Goal: Task Accomplishment & Management: Use online tool/utility

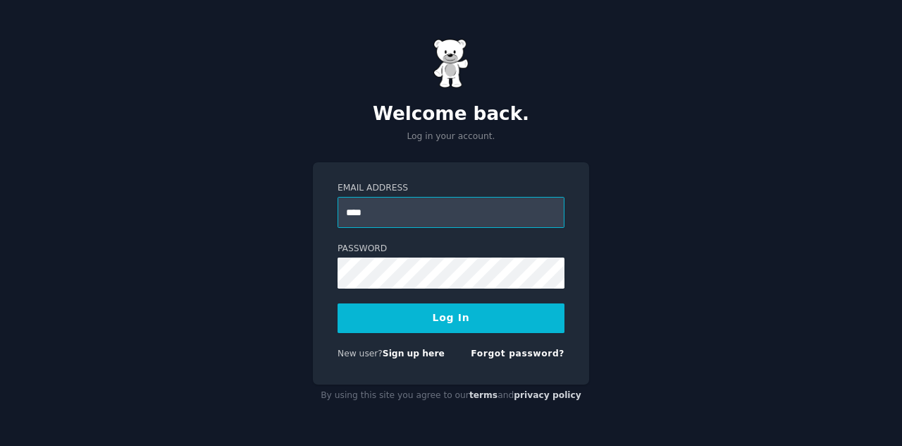
type input "**********"
click at [431, 324] on button "Log In" at bounding box center [451, 318] width 227 height 30
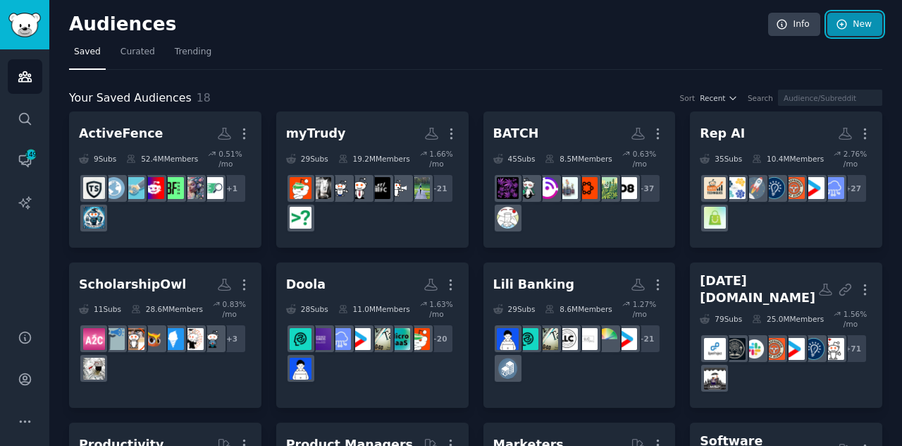
click at [845, 32] on link "New" at bounding box center [855, 25] width 55 height 24
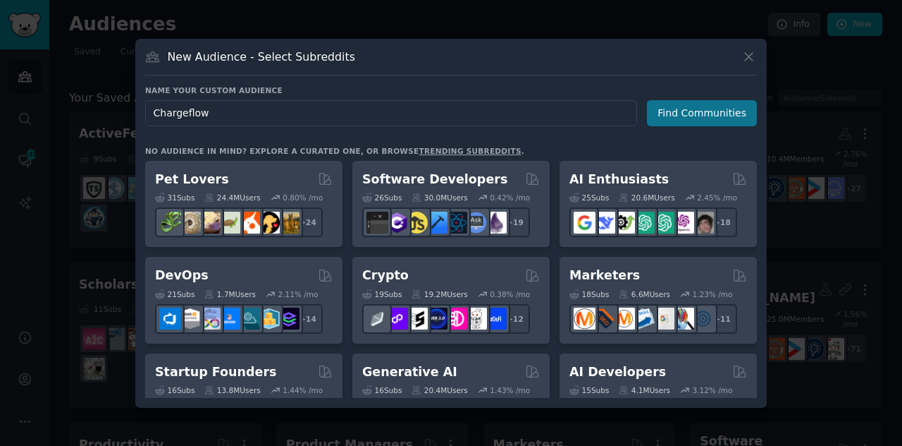
type input "Chargeflow"
click at [708, 116] on button "Find Communities" at bounding box center [702, 113] width 110 height 26
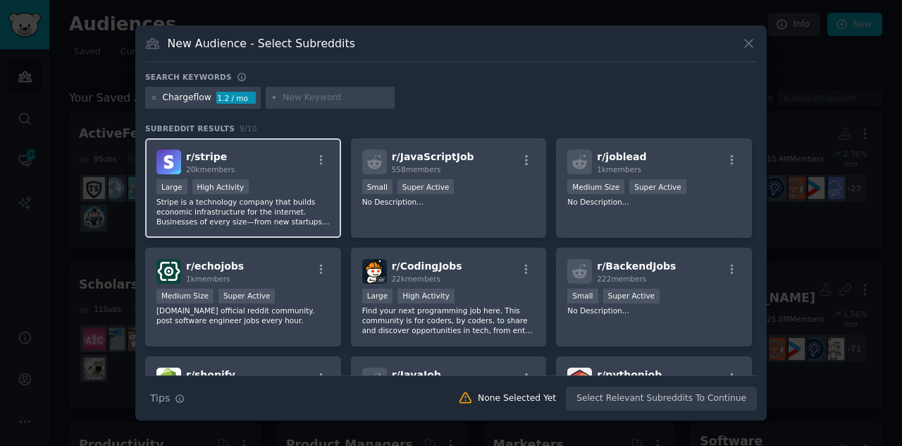
click at [271, 197] on p "Stripe is a technology company that builds economic infrastructure for the inte…" at bounding box center [243, 212] width 173 height 30
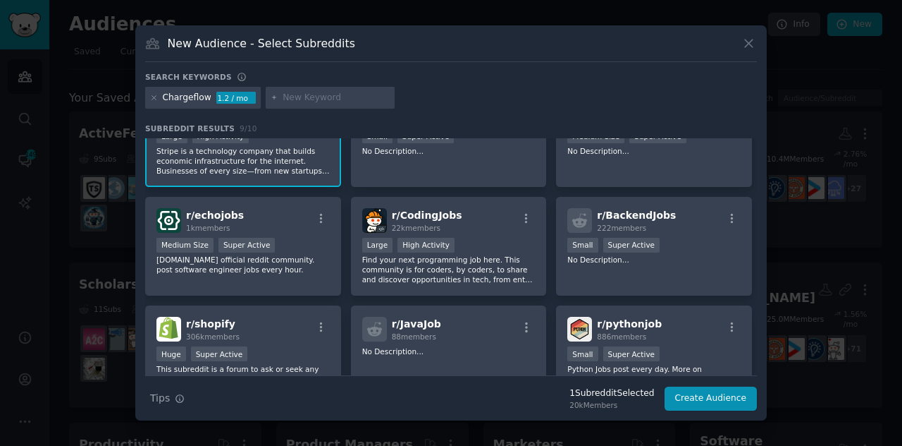
scroll to position [52, 0]
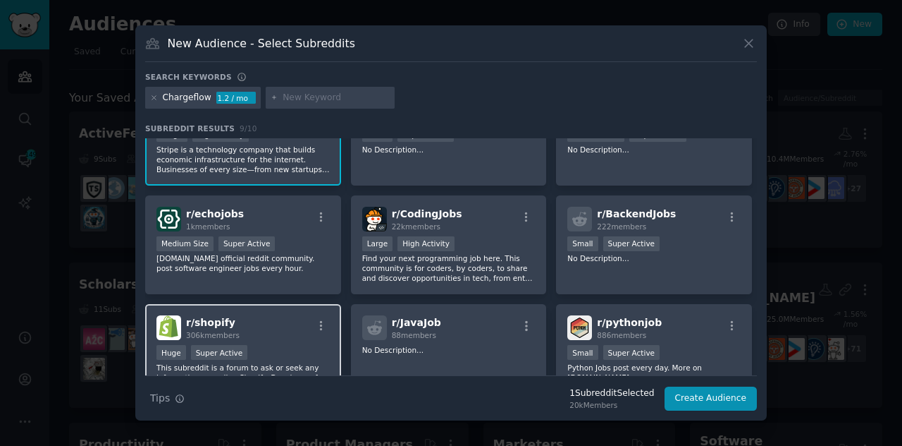
click at [293, 319] on div "r/ shopify 306k members" at bounding box center [243, 327] width 173 height 25
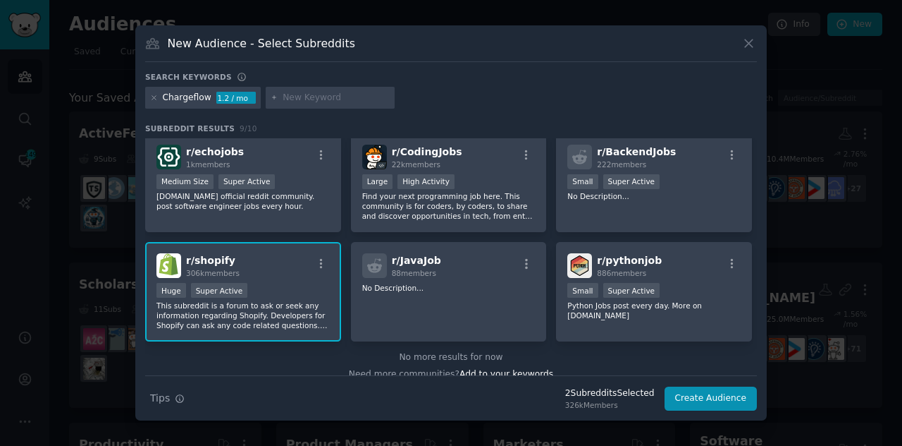
scroll to position [129, 0]
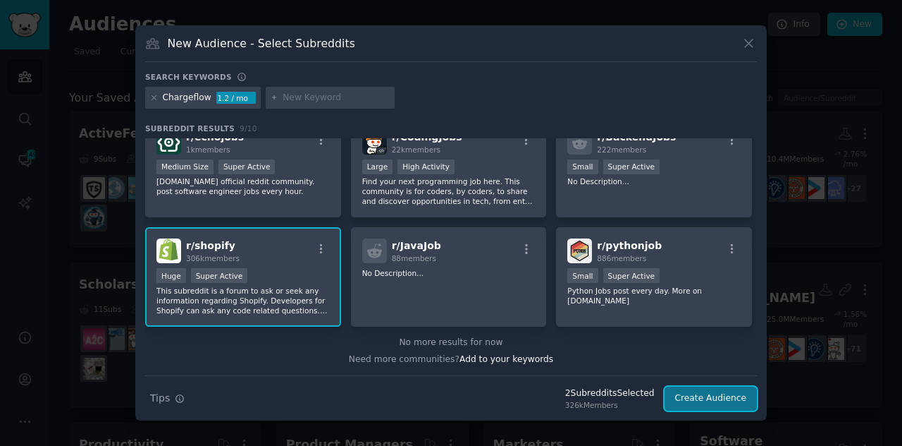
click at [706, 393] on button "Create Audience" at bounding box center [711, 398] width 93 height 24
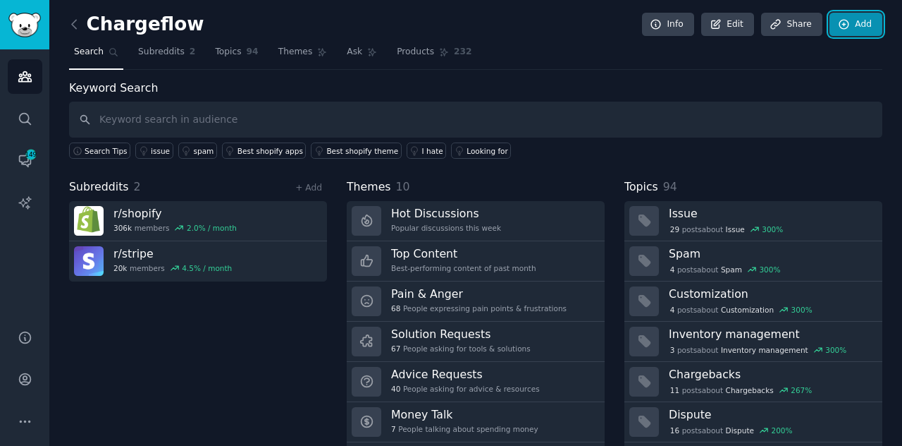
click at [850, 23] on link "Add" at bounding box center [856, 25] width 53 height 24
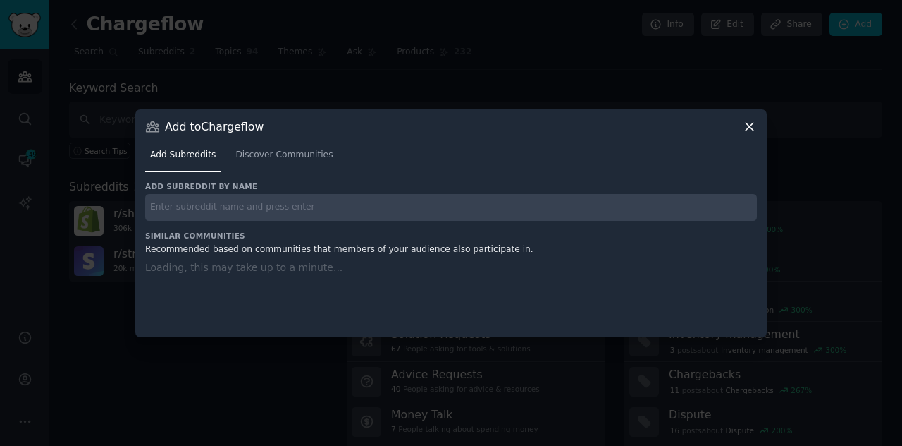
click at [399, 218] on input "text" at bounding box center [451, 207] width 612 height 27
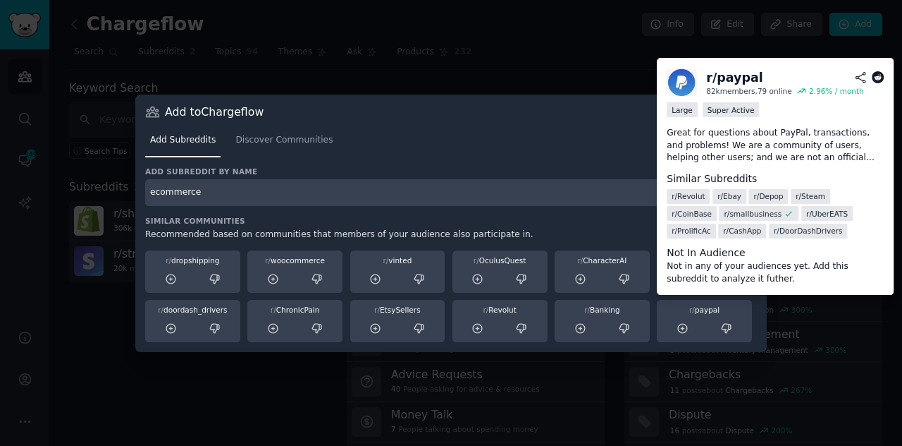
type input "ecommerce"
click at [712, 312] on div "r/ paypal" at bounding box center [704, 310] width 85 height 10
click at [686, 324] on icon at bounding box center [682, 328] width 9 height 9
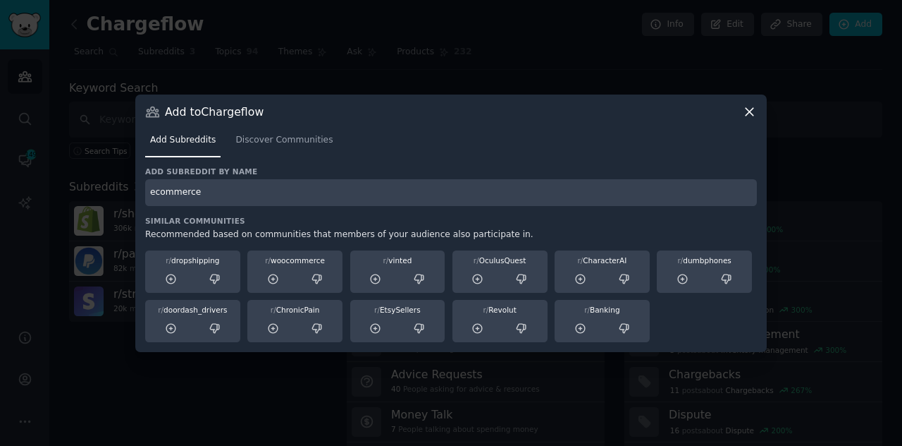
click at [171, 201] on input "ecommerce" at bounding box center [451, 192] width 612 height 27
type input "shopify"
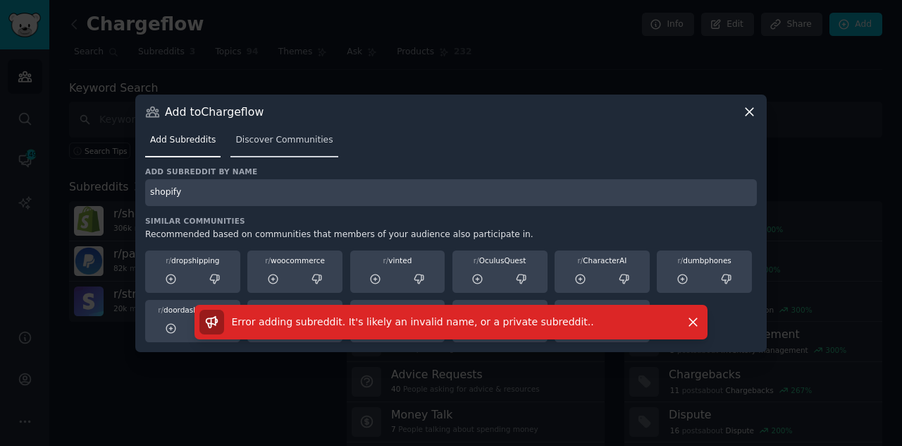
click at [262, 144] on span "Discover Communities" at bounding box center [283, 140] width 97 height 13
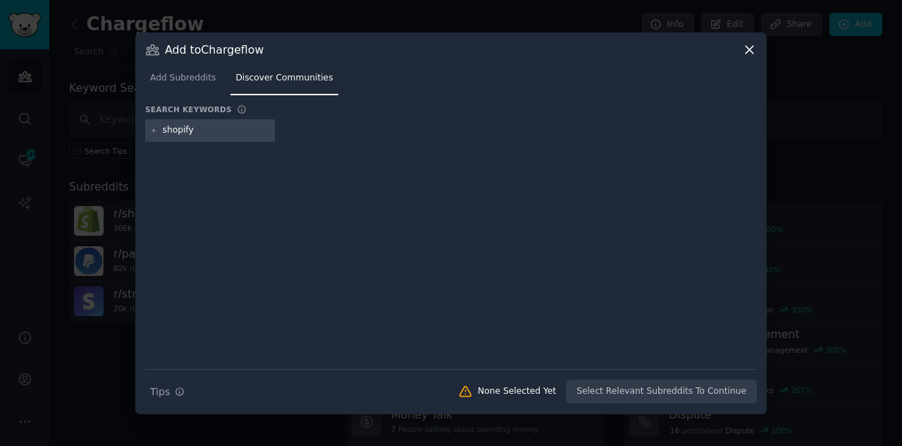
type input "shopifye"
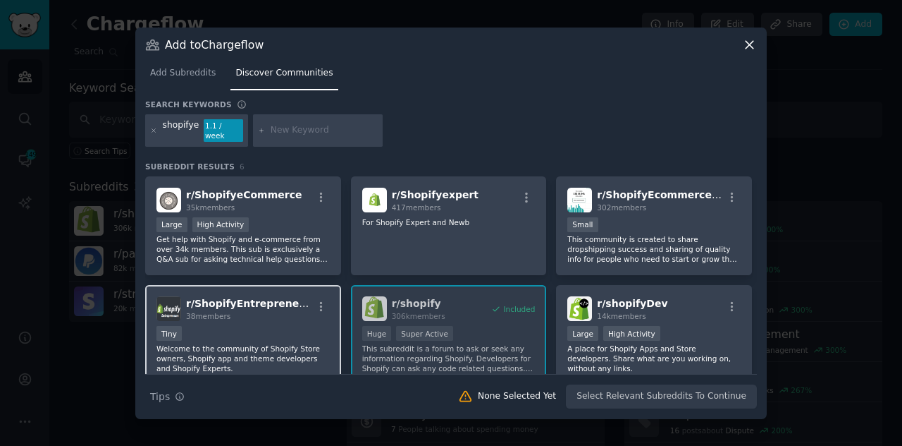
click at [255, 317] on div "r/ ShopifyEntrepreneurs 38 members Tiny Welcome to the community of Shopify Sto…" at bounding box center [243, 334] width 196 height 99
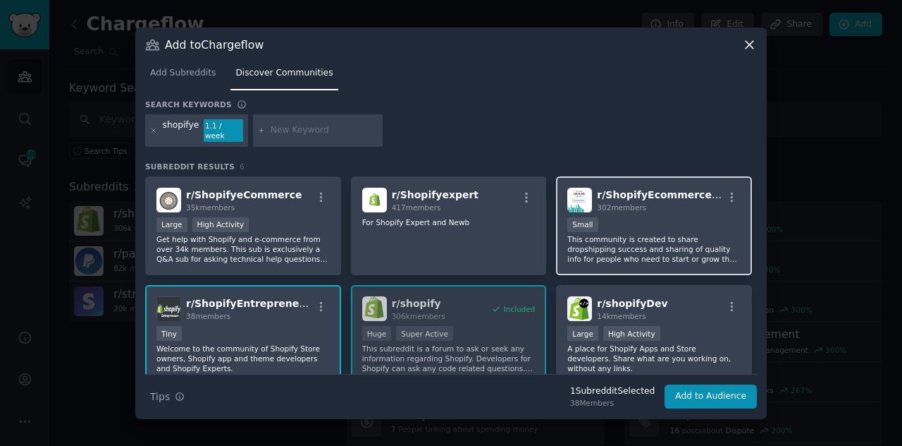
click at [582, 268] on div "r/ ShopifyEcommerceMates 302 members Small This community is created to share d…" at bounding box center [654, 225] width 196 height 99
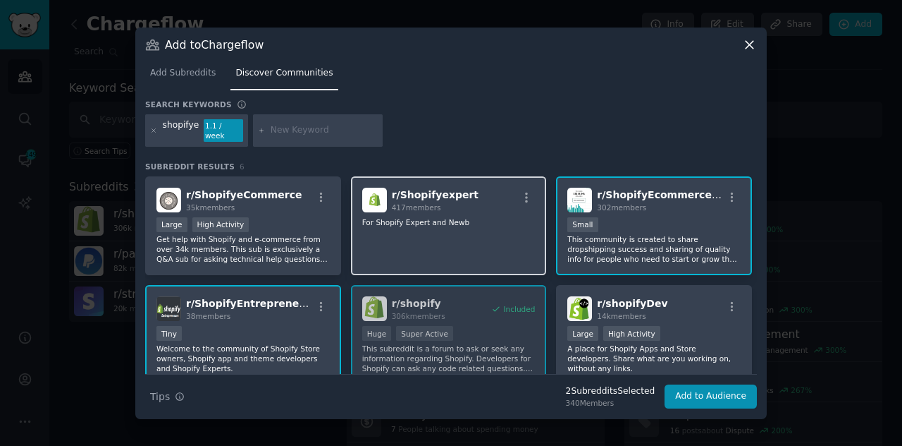
click at [498, 240] on div "r/ Shopifyexpert 417 members For Shopify Expert and Newb" at bounding box center [449, 225] width 196 height 99
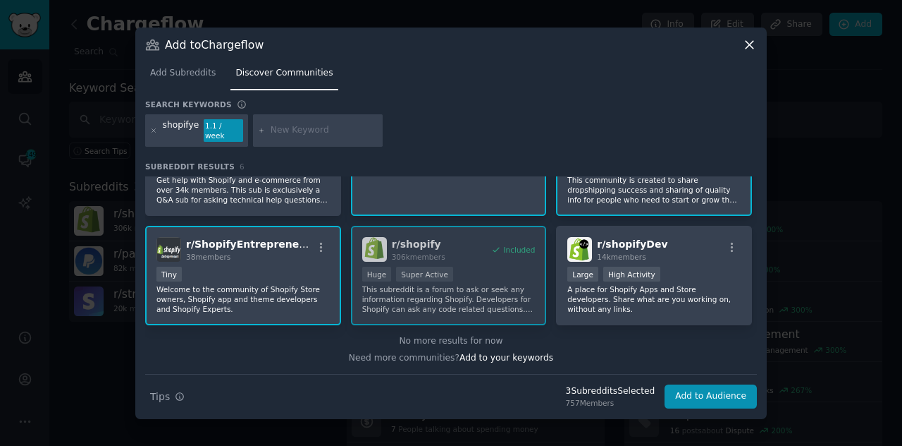
scroll to position [60, 0]
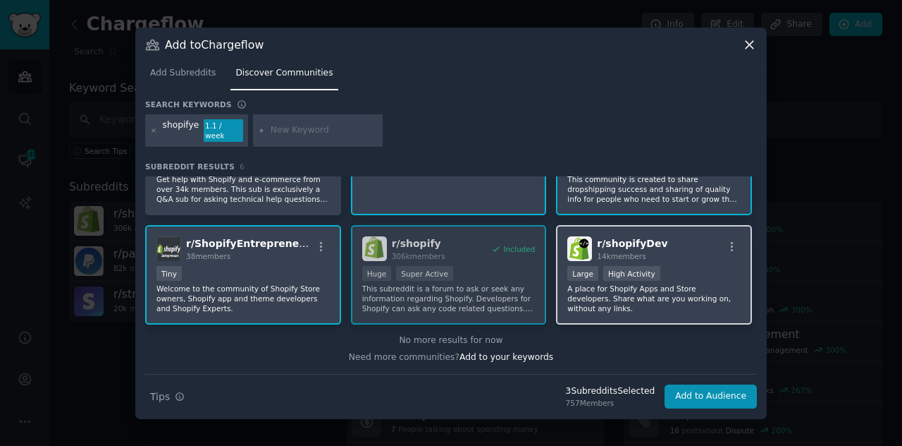
click at [688, 302] on div "r/ shopifyDev 14k members Large High Activity A place for Shopify Apps and Stor…" at bounding box center [654, 274] width 196 height 99
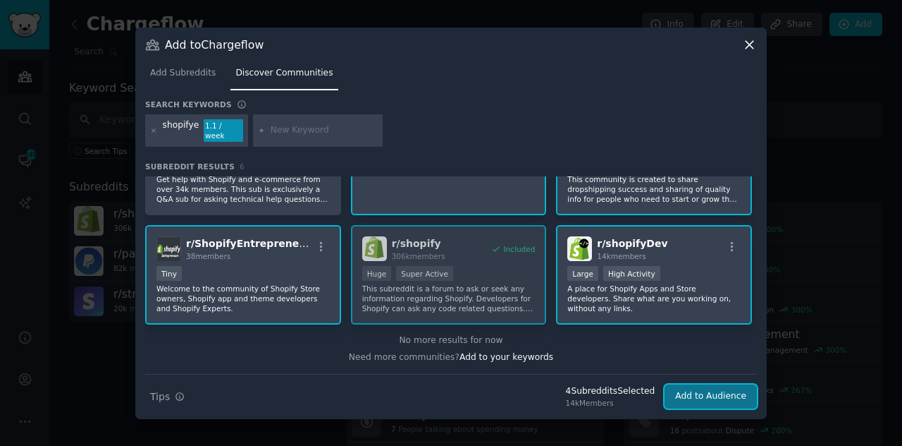
click at [715, 388] on button "Add to Audience" at bounding box center [711, 396] width 92 height 24
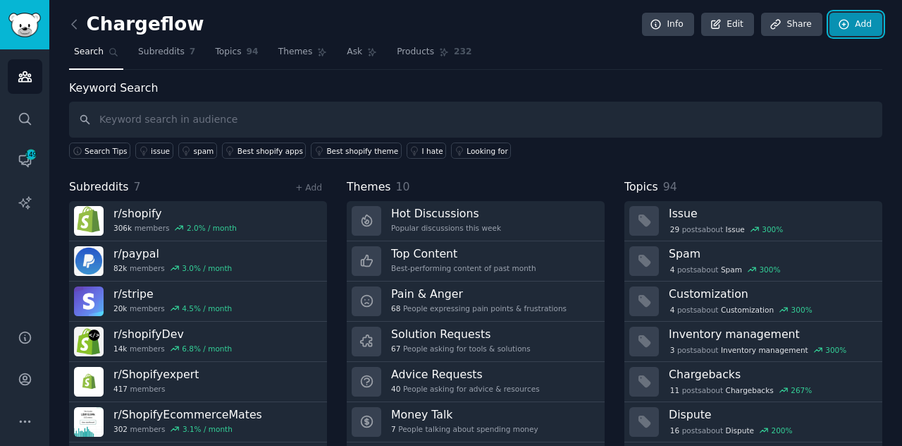
click at [857, 22] on link "Add" at bounding box center [856, 25] width 53 height 24
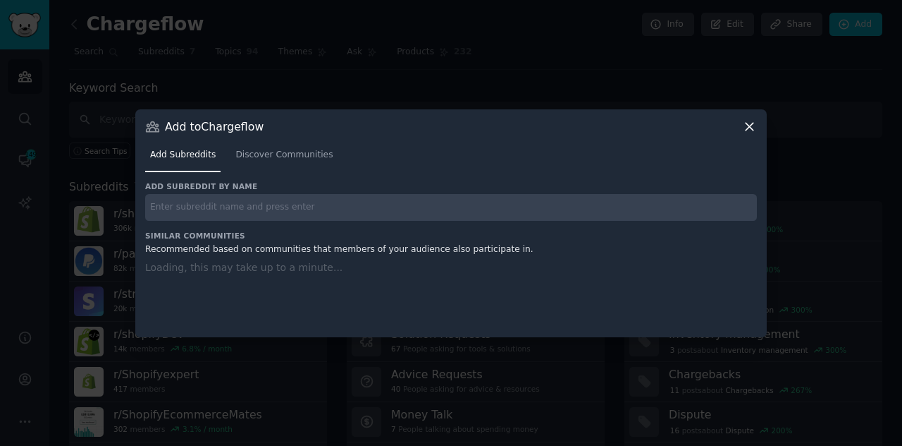
click at [202, 204] on input "text" at bounding box center [451, 207] width 612 height 27
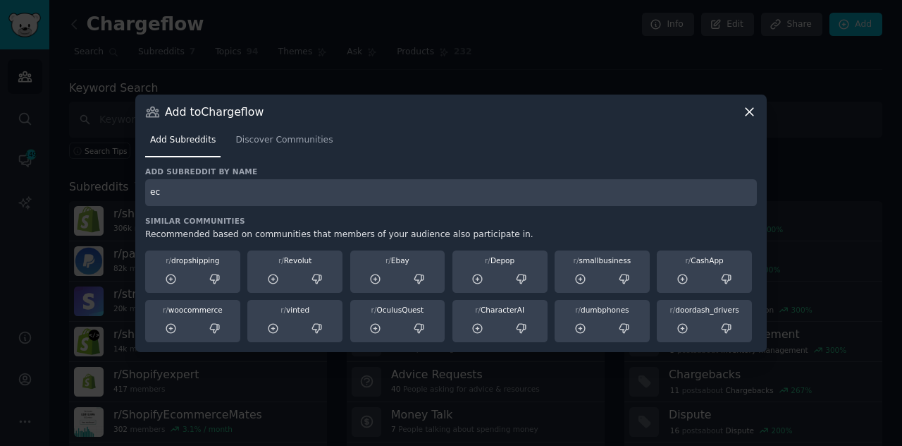
type input "e"
click at [276, 139] on span "Discover Communities" at bounding box center [283, 140] width 97 height 13
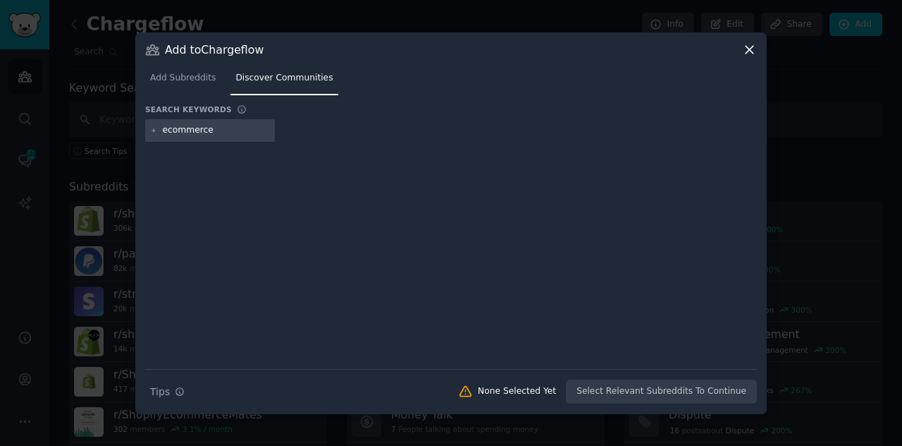
type input "ecommerce"
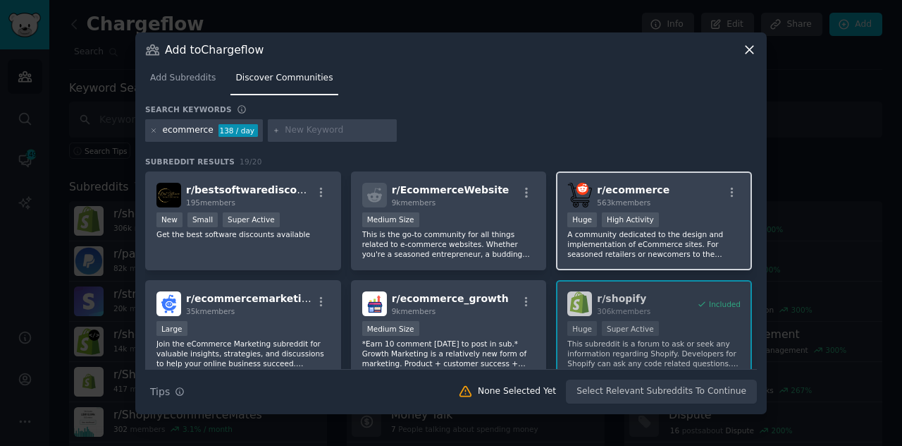
click at [601, 229] on p "A community dedicated to the design and implementation of eCommerce sites. For …" at bounding box center [654, 244] width 173 height 30
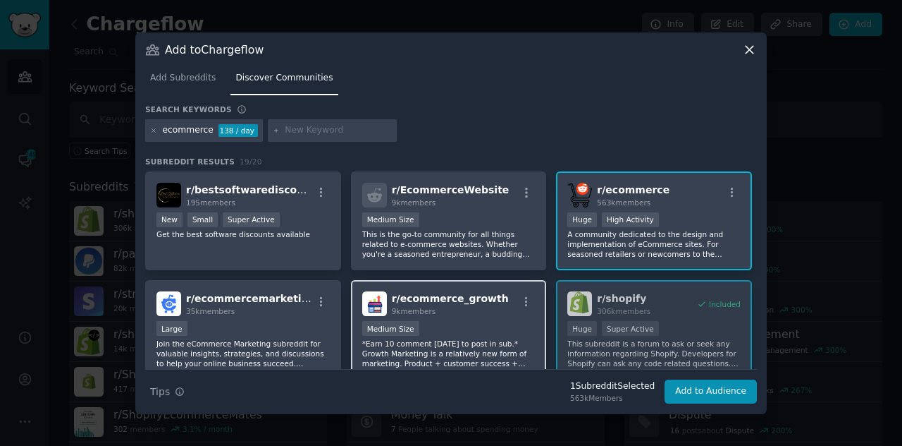
click at [483, 314] on div "9k members" at bounding box center [450, 311] width 117 height 10
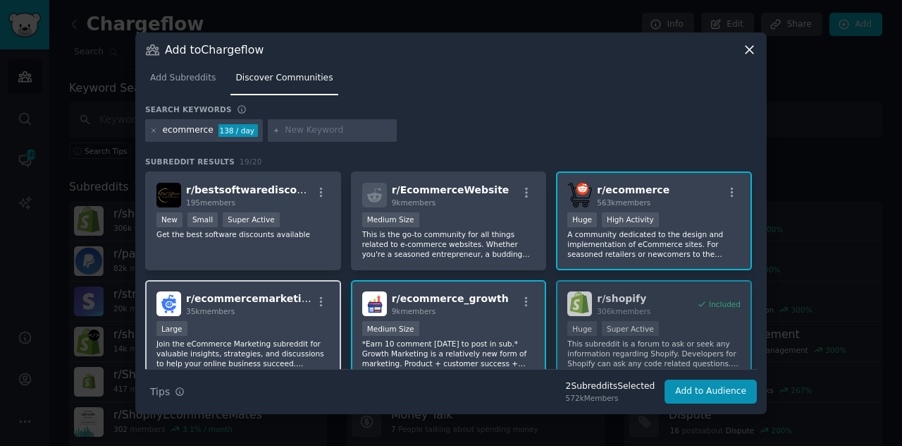
click at [307, 326] on div "Large" at bounding box center [243, 330] width 173 height 18
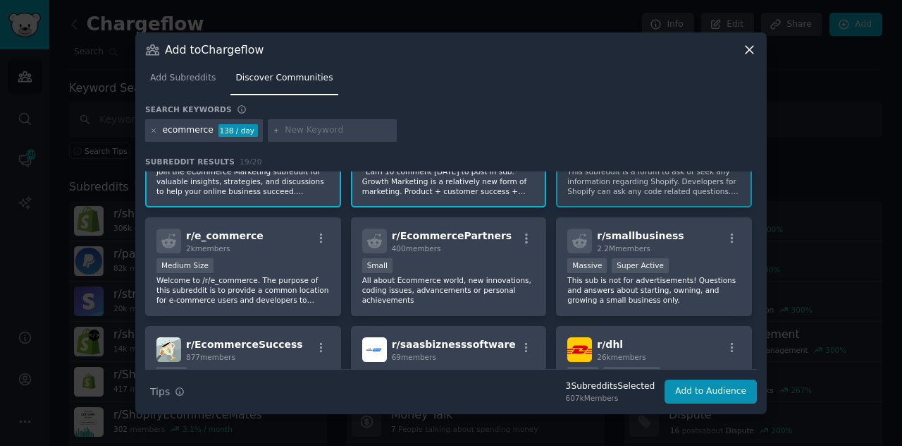
scroll to position [178, 0]
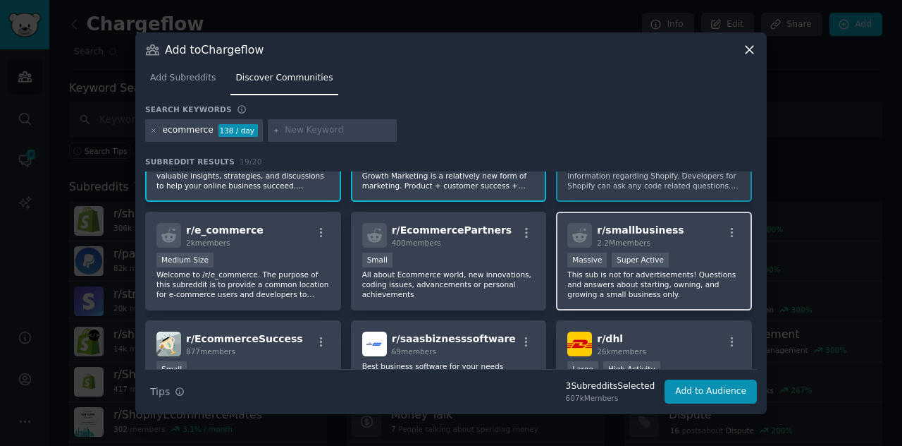
click at [708, 283] on p "This sub is not for advertisements! Questions and answers about starting, ownin…" at bounding box center [654, 284] width 173 height 30
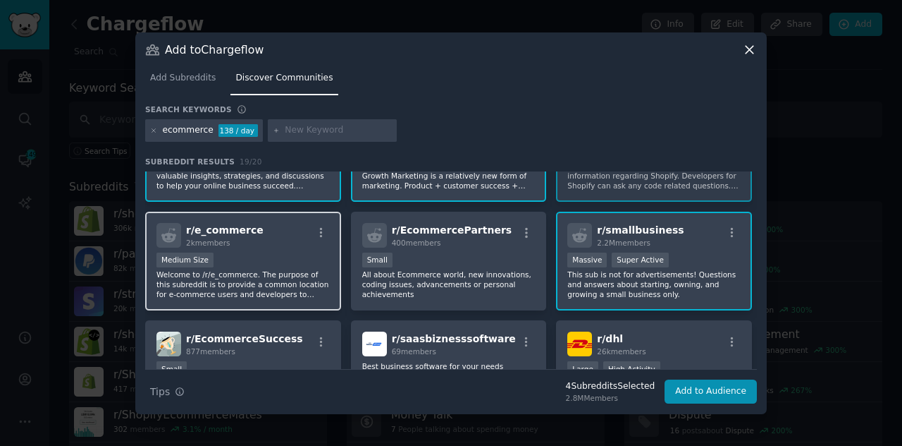
click at [309, 255] on div "Medium Size" at bounding box center [243, 261] width 173 height 18
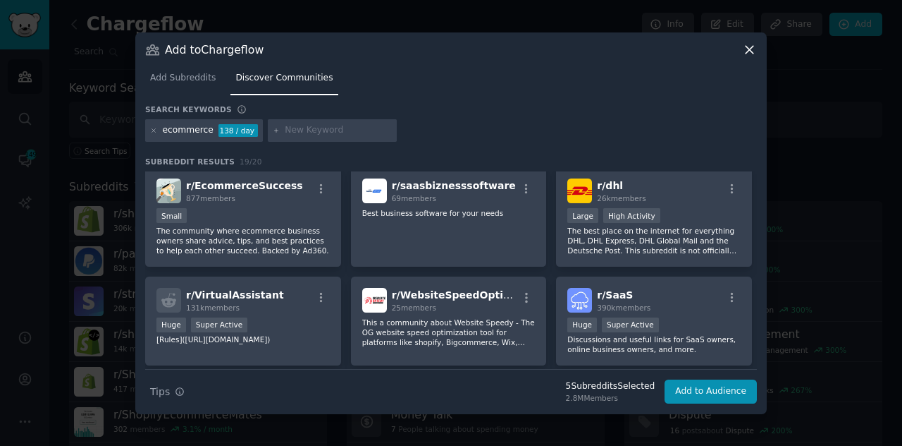
scroll to position [332, 0]
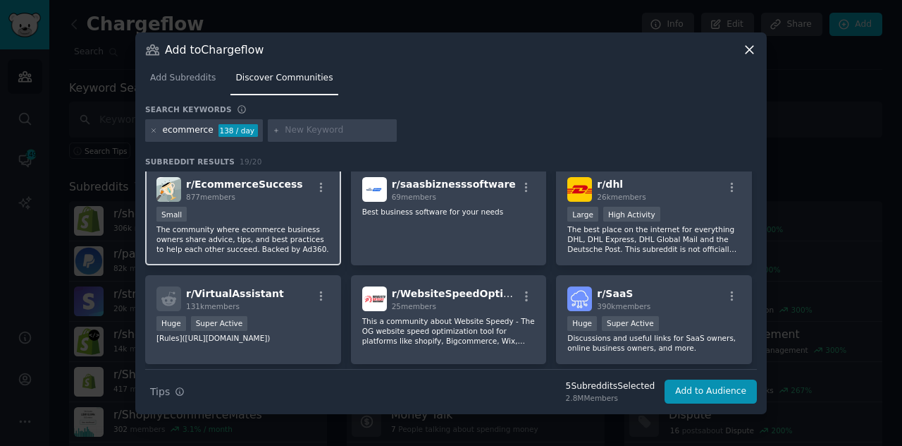
click at [289, 253] on p "The community where ecommerce business owners share advice, tips, and best prac…" at bounding box center [243, 239] width 173 height 30
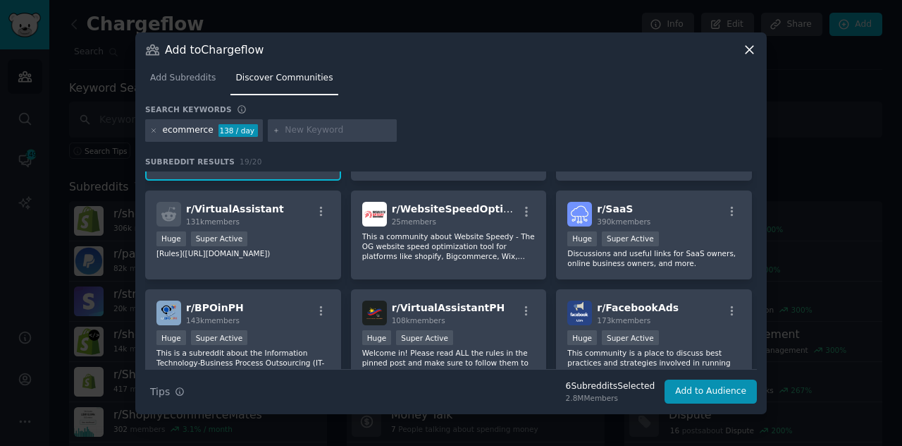
scroll to position [446, 0]
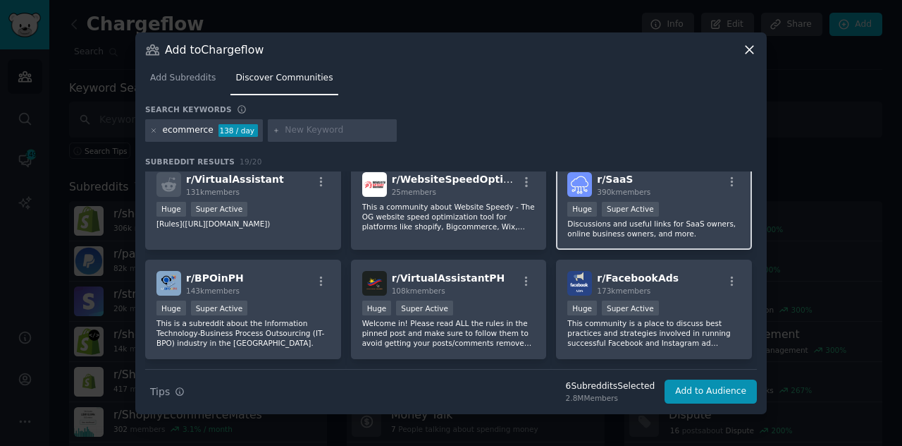
click at [682, 229] on p "Discussions and useful links for SaaS owners, online business owners, and more." at bounding box center [654, 229] width 173 height 20
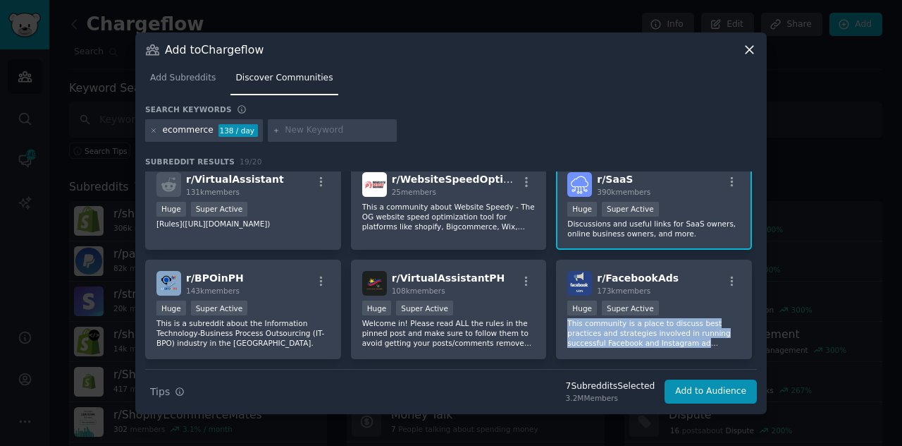
drag, startPoint x: 753, startPoint y: 301, endPoint x: 760, endPoint y: 339, distance: 38.7
click at [760, 339] on div "Add to Chargeflow Add Subreddits Discover Communities Search keywords ecommerce…" at bounding box center [451, 222] width 632 height 381
click at [735, 390] on button "Add to Audience" at bounding box center [711, 391] width 92 height 24
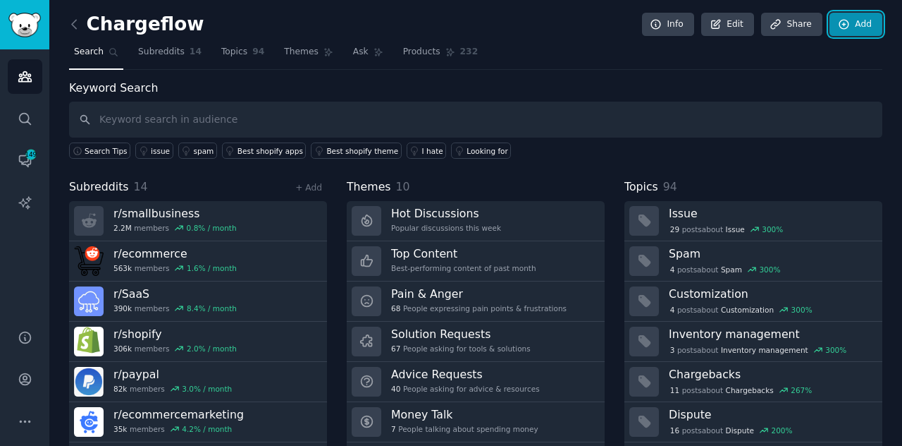
click at [855, 27] on link "Add" at bounding box center [856, 25] width 53 height 24
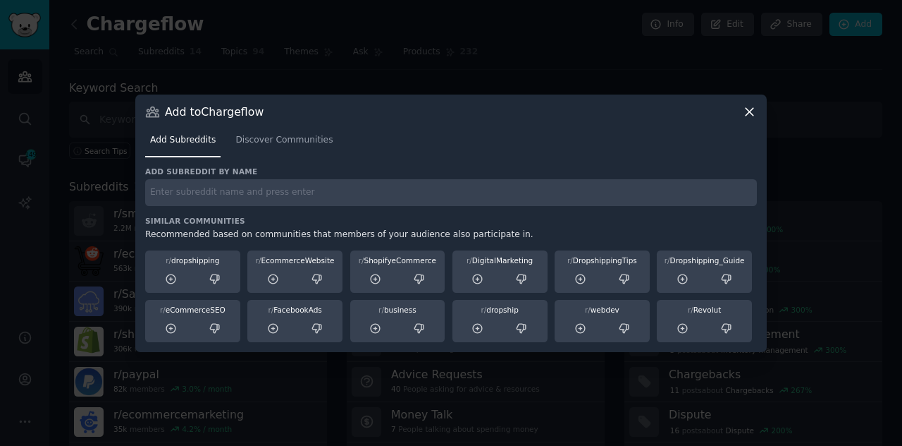
click at [275, 194] on input "text" at bounding box center [451, 192] width 612 height 27
type input "finance"
click at [257, 141] on span "Discover Communities" at bounding box center [283, 140] width 97 height 13
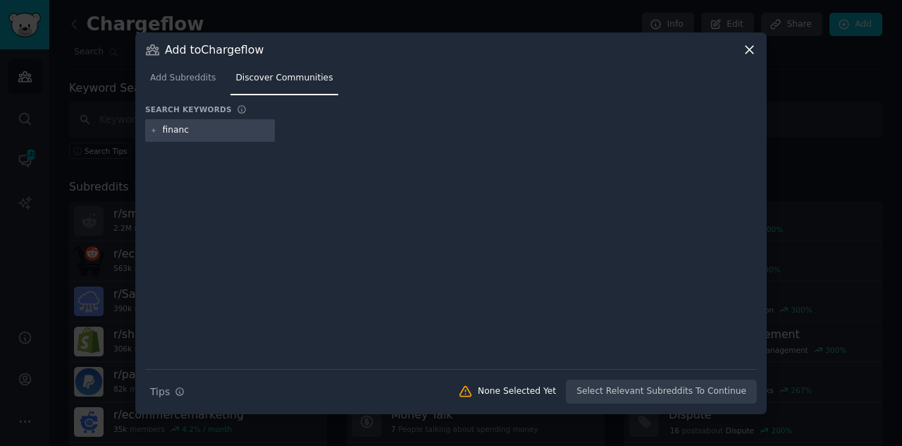
type input "finance"
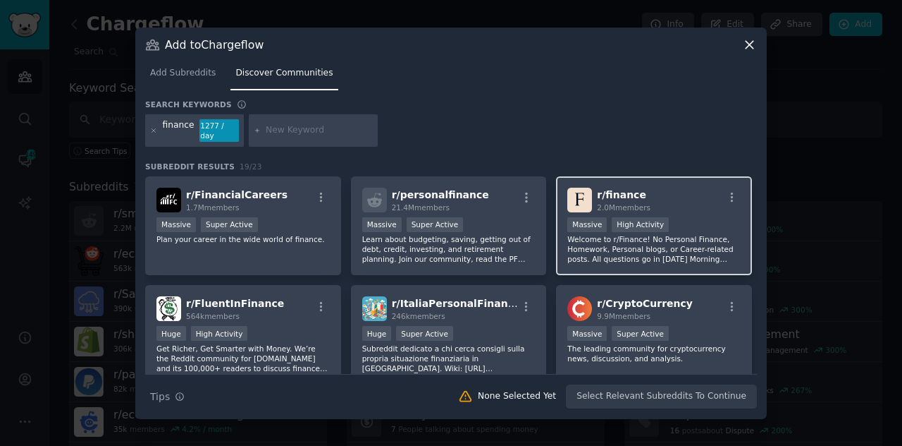
click at [609, 234] on p "Welcome to r/Finance! No Personal Finance, Homework, Personal blogs, or Career-…" at bounding box center [654, 249] width 173 height 30
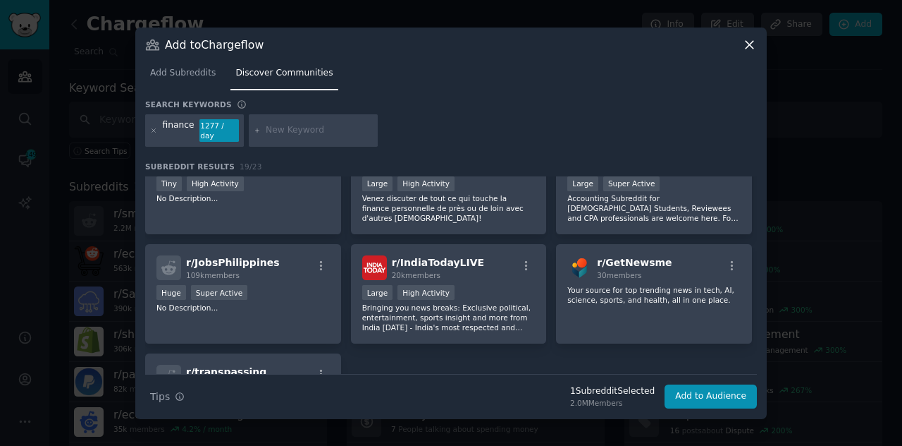
scroll to position [509, 0]
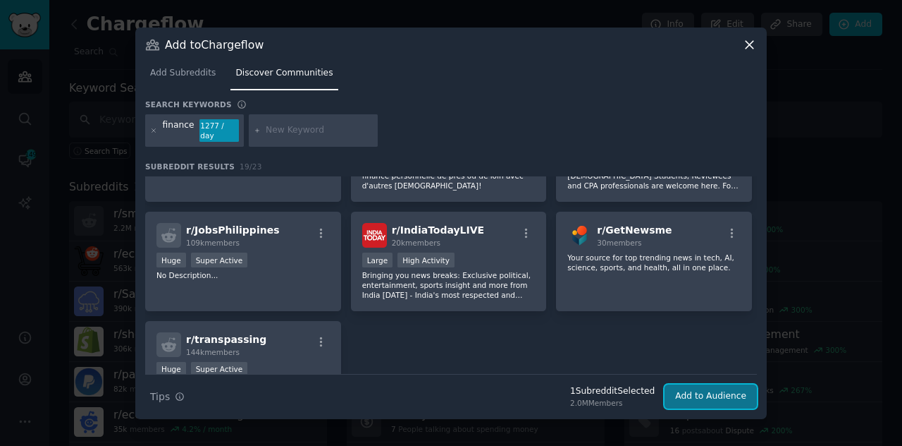
click at [742, 396] on button "Add to Audience" at bounding box center [711, 396] width 92 height 24
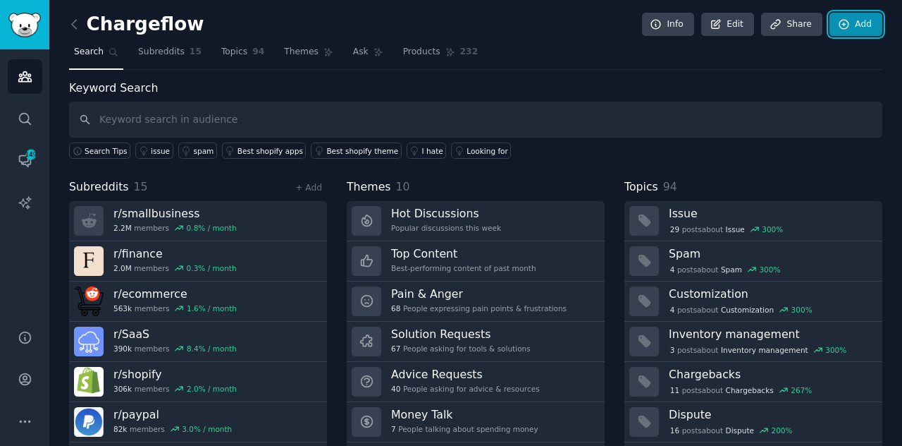
click at [859, 22] on link "Add" at bounding box center [856, 25] width 53 height 24
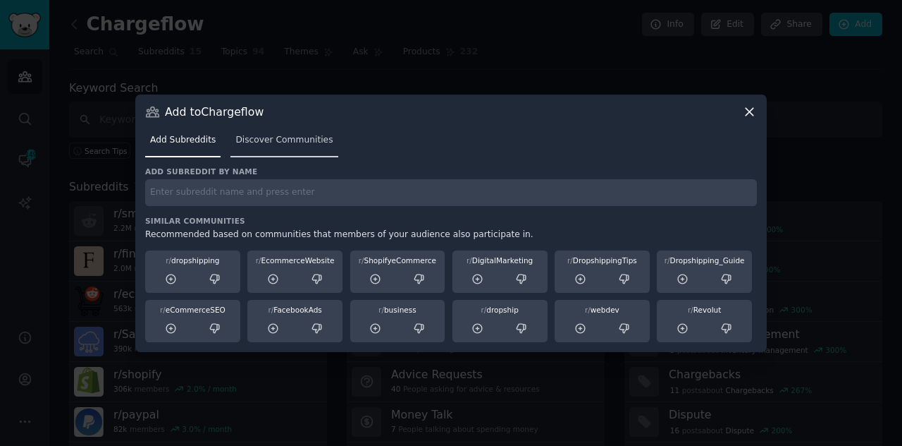
click at [290, 145] on span "Discover Communities" at bounding box center [283, 140] width 97 height 13
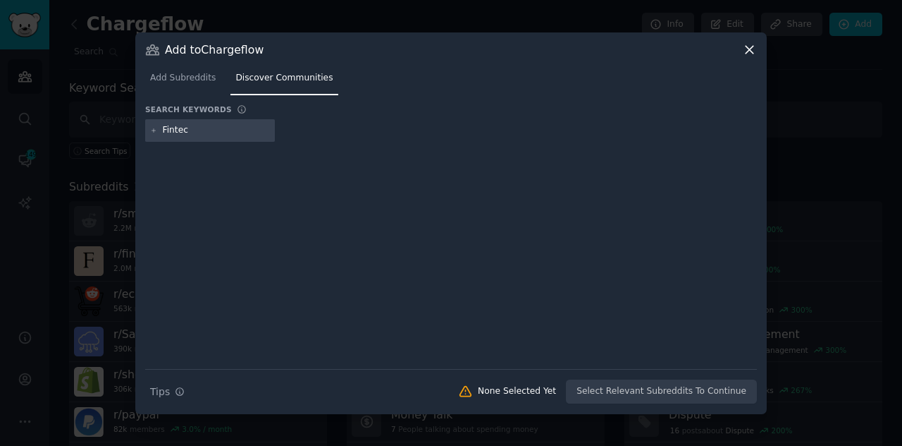
type input "Fintech"
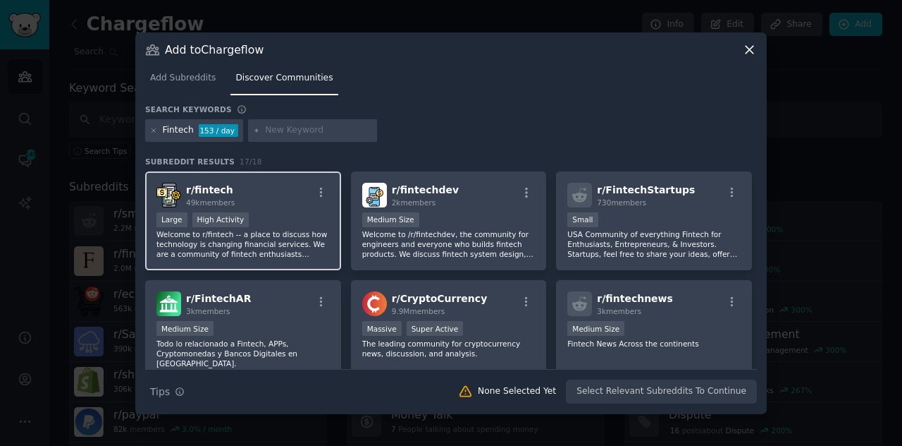
click at [282, 206] on div "r/ fintech 49k members" at bounding box center [243, 195] width 173 height 25
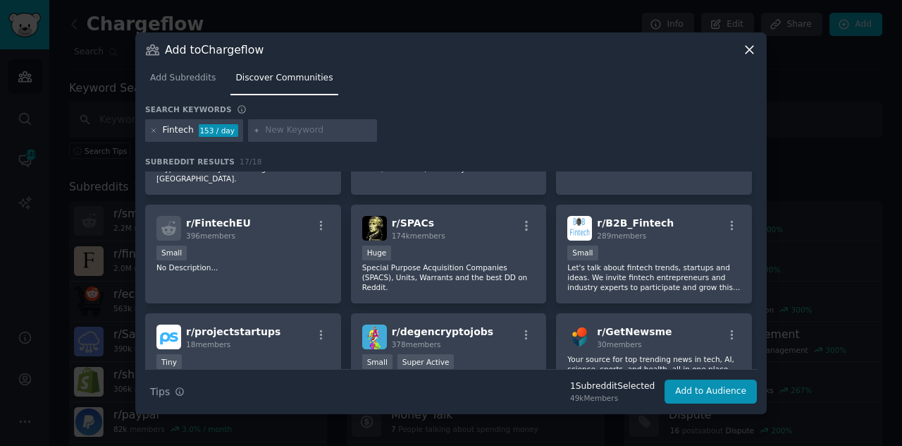
scroll to position [152, 0]
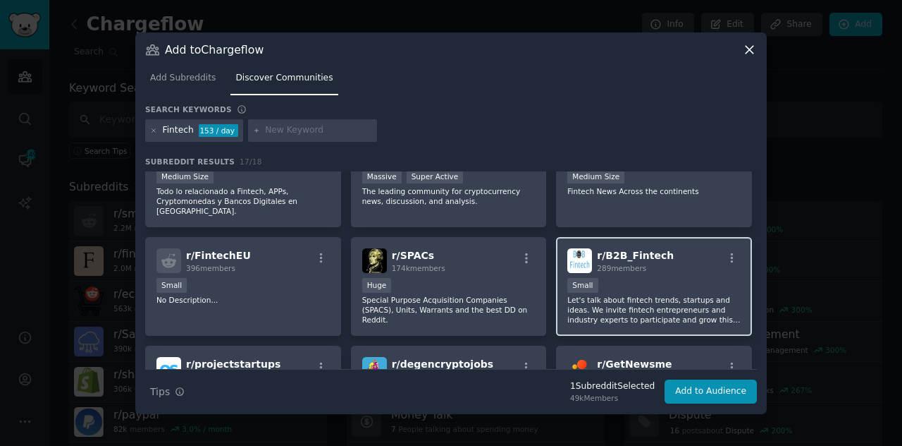
click at [709, 278] on div "Small" at bounding box center [654, 287] width 173 height 18
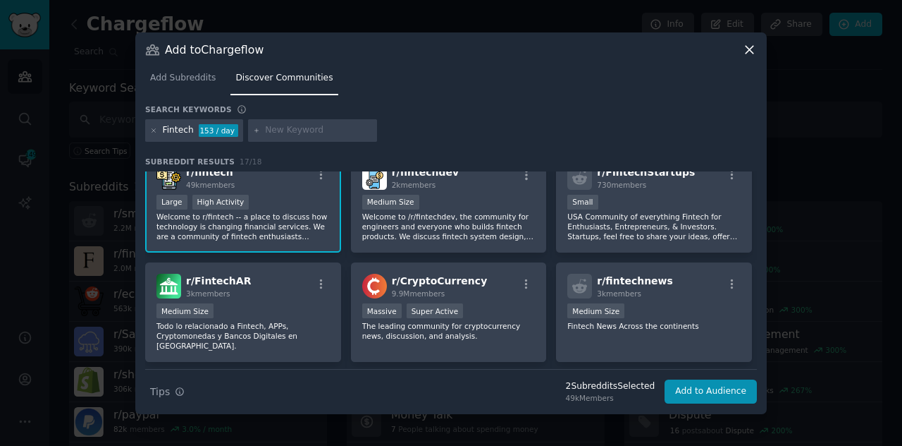
scroll to position [0, 0]
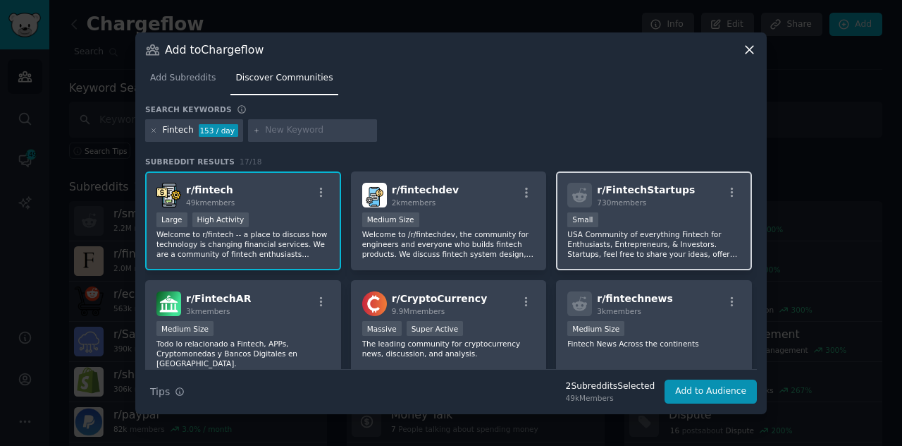
click at [685, 229] on p "USA Community of everything Fintech for Enthusiasts, Entrepreneurs, & Investors…" at bounding box center [654, 244] width 173 height 30
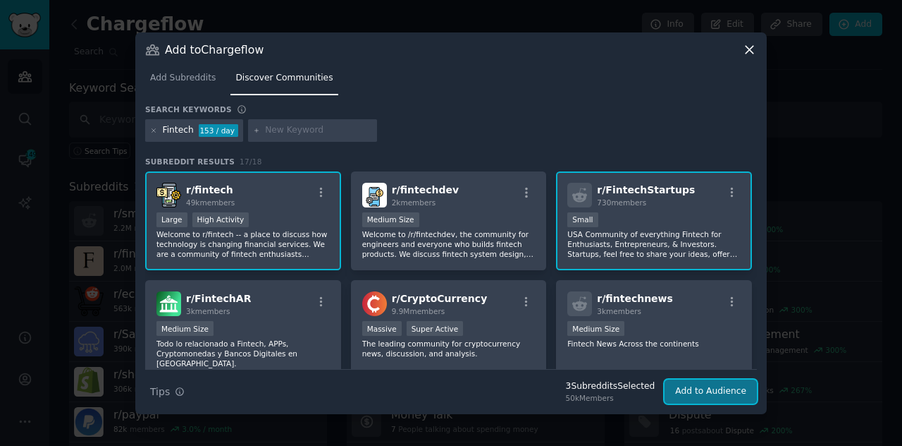
click at [714, 393] on button "Add to Audience" at bounding box center [711, 391] width 92 height 24
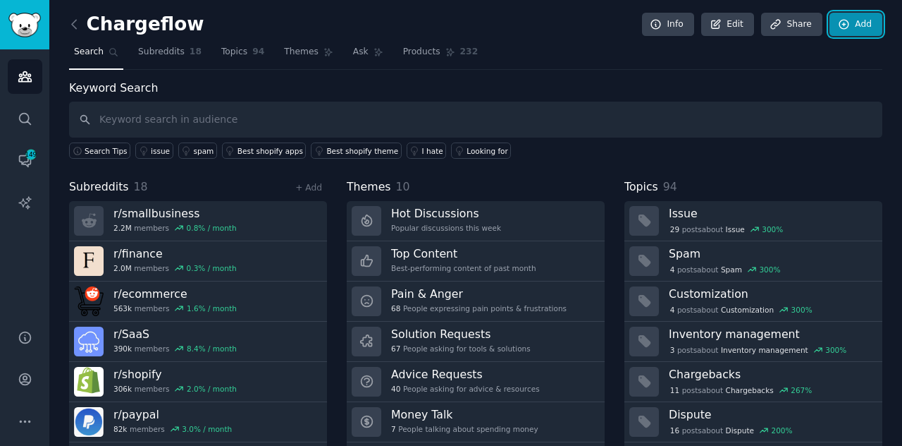
click at [854, 22] on link "Add" at bounding box center [856, 25] width 53 height 24
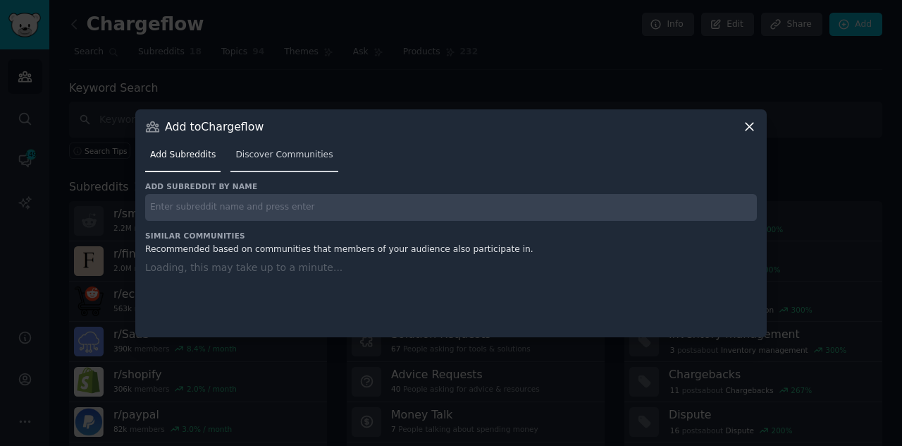
click at [292, 147] on link "Discover Communities" at bounding box center [284, 158] width 107 height 29
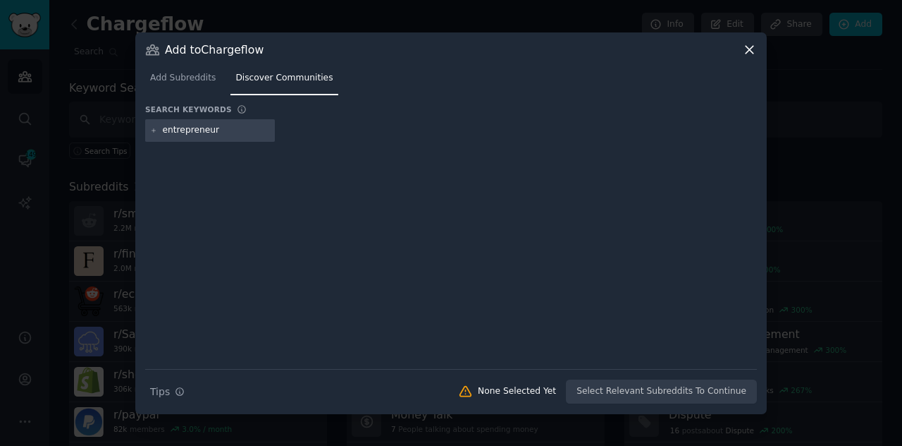
type input "entrepreneurs"
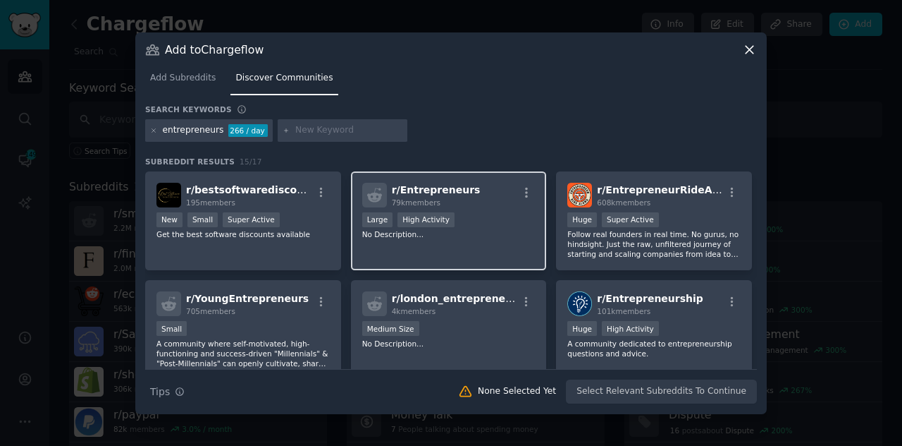
click at [477, 234] on p "No Description..." at bounding box center [448, 234] width 173 height 10
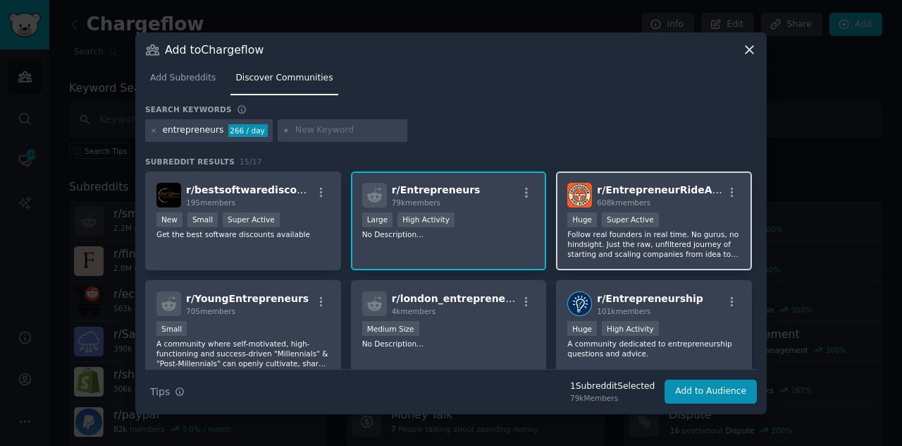
click at [697, 249] on p "Follow real founders in real time. No gurus, no hindsight. Just the raw, unfilt…" at bounding box center [654, 244] width 173 height 30
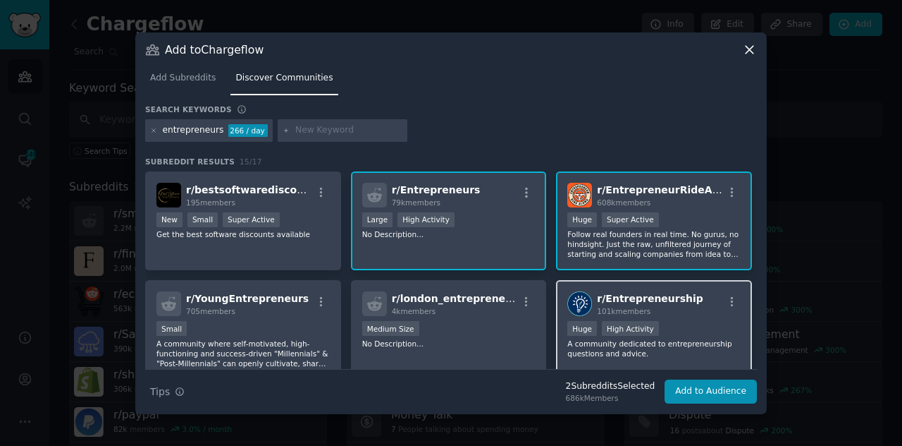
click at [682, 320] on div "r/ Entrepreneurship 101k members Huge High Activity A community dedicated to en…" at bounding box center [654, 329] width 196 height 99
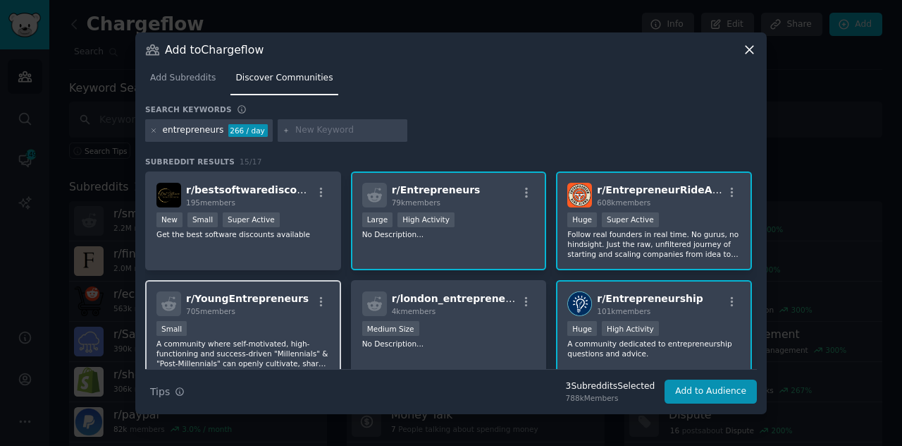
click at [313, 321] on div "Small" at bounding box center [243, 330] width 173 height 18
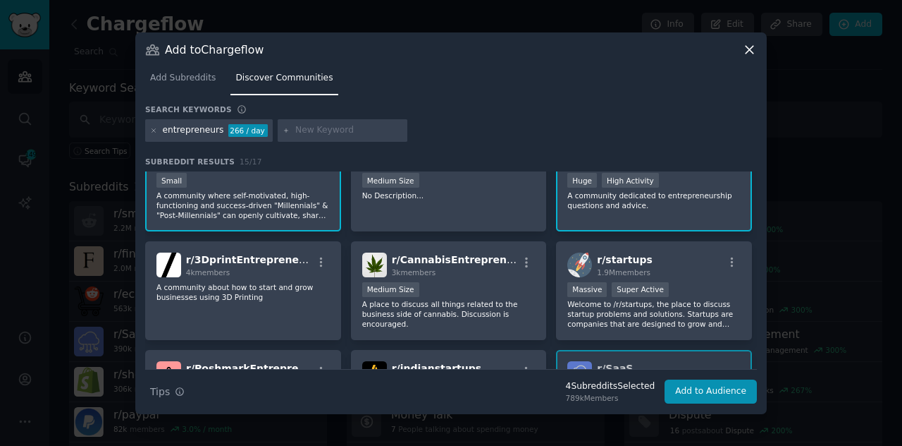
scroll to position [159, 0]
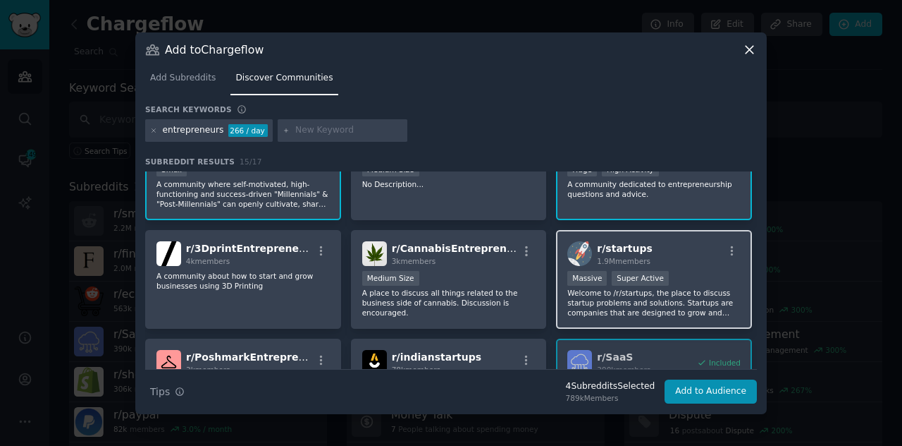
click at [729, 276] on div "Massive Super Active" at bounding box center [654, 280] width 173 height 18
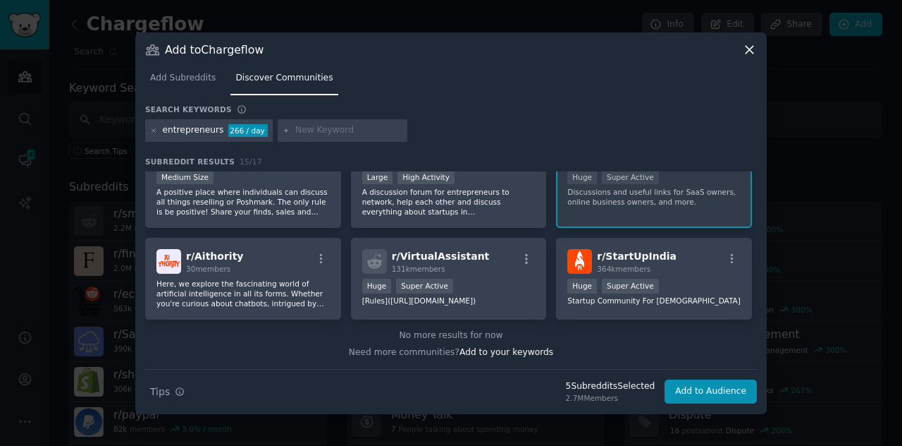
scroll to position [376, 0]
click at [730, 396] on button "Add to Audience" at bounding box center [711, 391] width 92 height 24
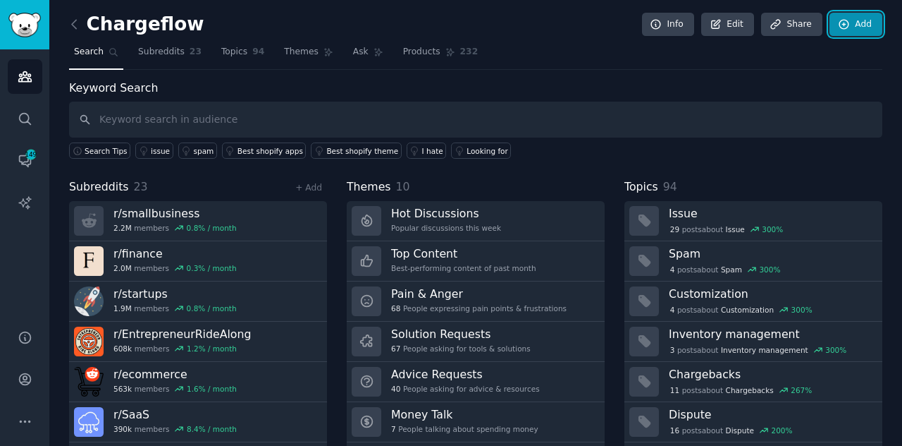
click at [856, 23] on link "Add" at bounding box center [856, 25] width 53 height 24
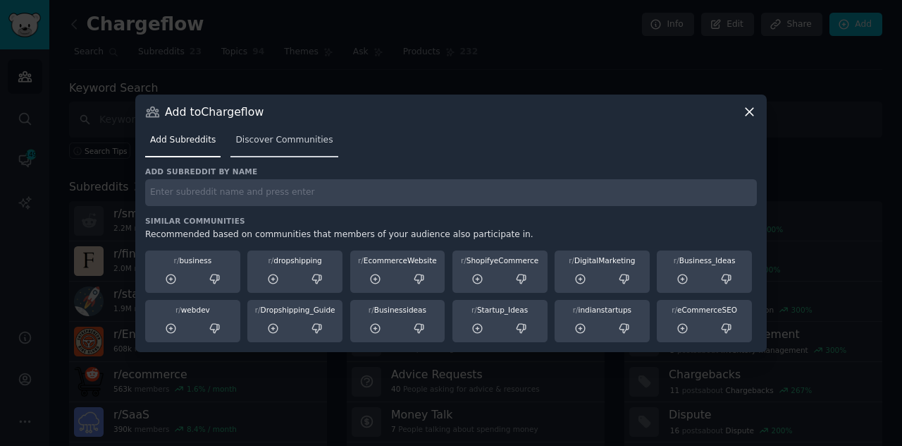
click at [305, 153] on link "Discover Communities" at bounding box center [284, 143] width 107 height 29
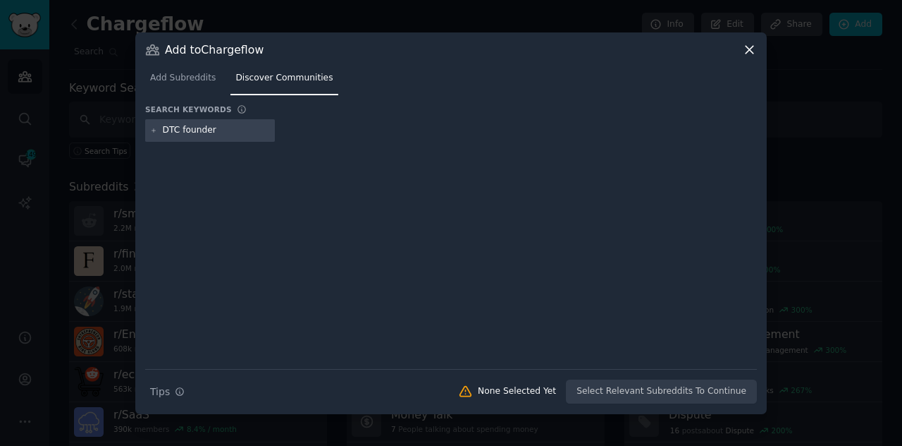
type input "DTC founders"
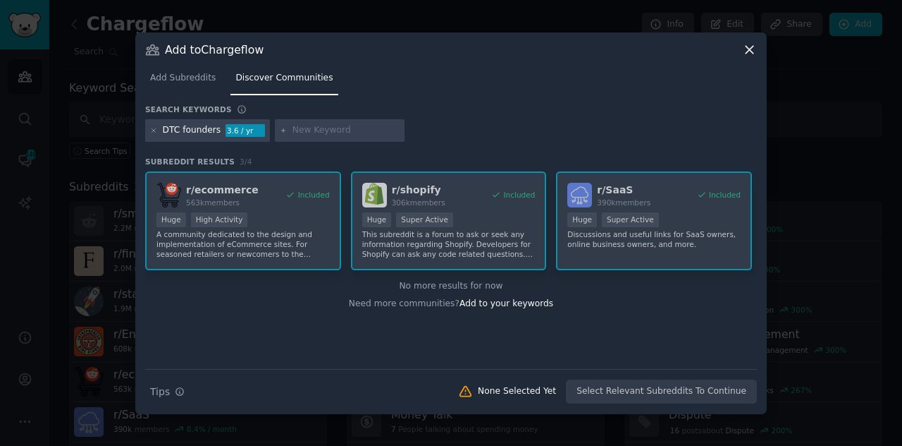
click at [210, 130] on div "DTC founders" at bounding box center [192, 130] width 59 height 13
click at [214, 133] on div "DTC founders 3.6 / yr" at bounding box center [207, 130] width 125 height 23
click at [155, 130] on icon at bounding box center [154, 131] width 8 height 8
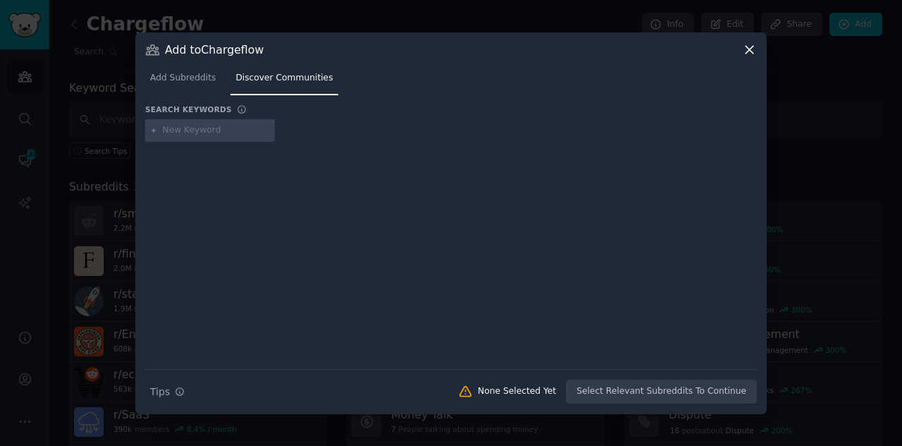
click at [182, 130] on input "text" at bounding box center [216, 130] width 107 height 13
type input "f"
type input "cfo"
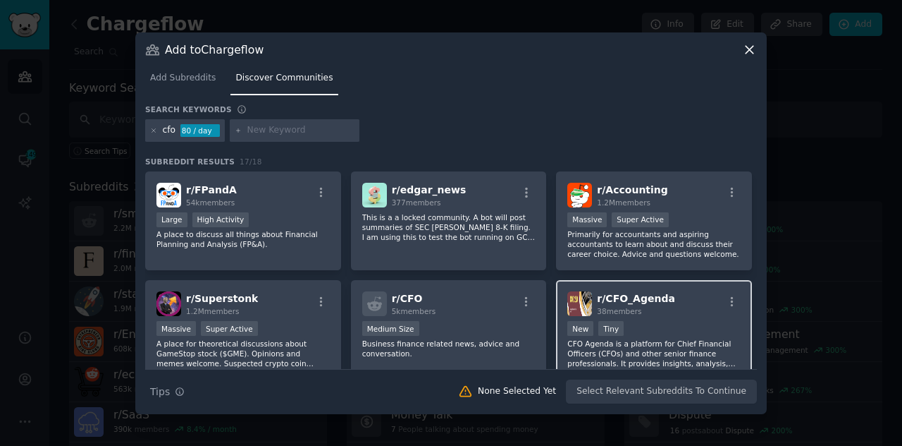
click at [671, 326] on div "New Tiny" at bounding box center [654, 330] width 173 height 18
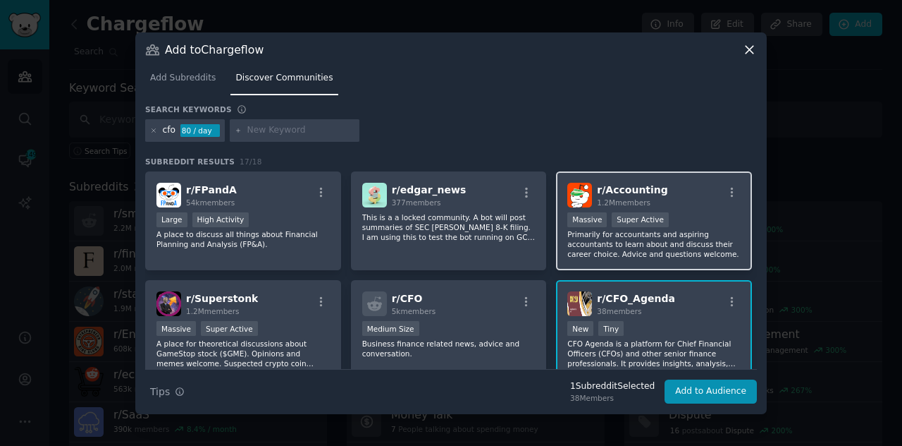
click at [660, 225] on div "Massive Super Active" at bounding box center [654, 221] width 173 height 18
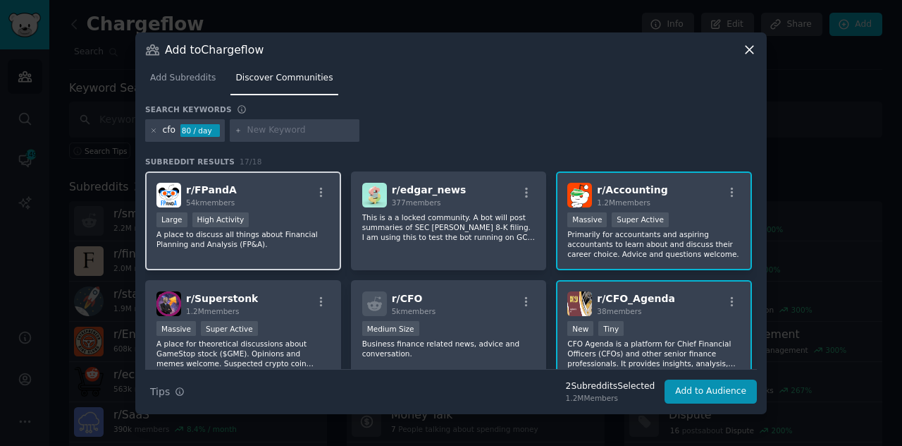
click at [312, 222] on div "Large High Activity" at bounding box center [243, 221] width 173 height 18
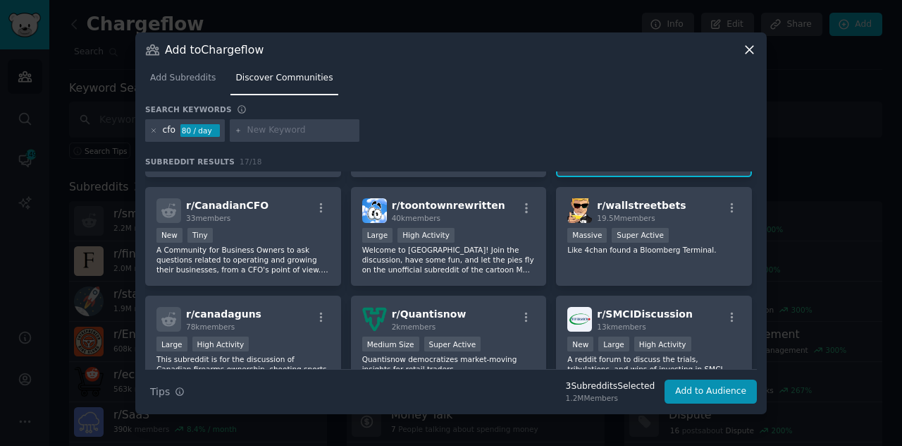
scroll to position [191, 0]
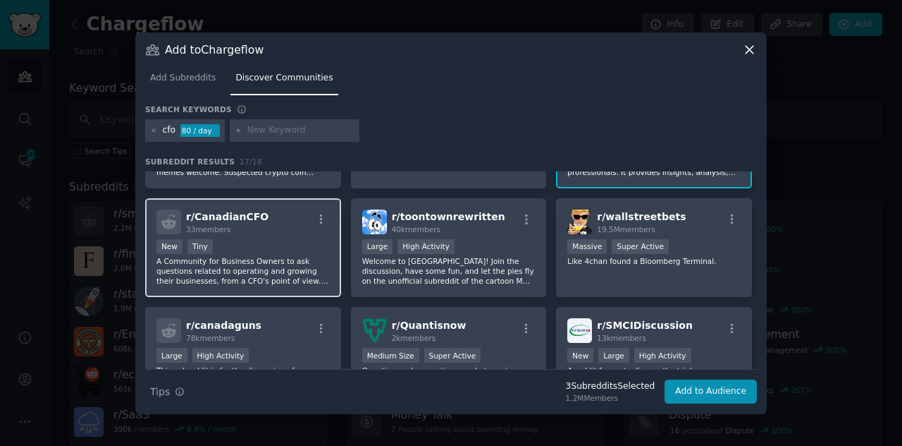
click at [267, 269] on p "A Community for Business Owners to ask questions related to operating and growi…" at bounding box center [243, 271] width 173 height 30
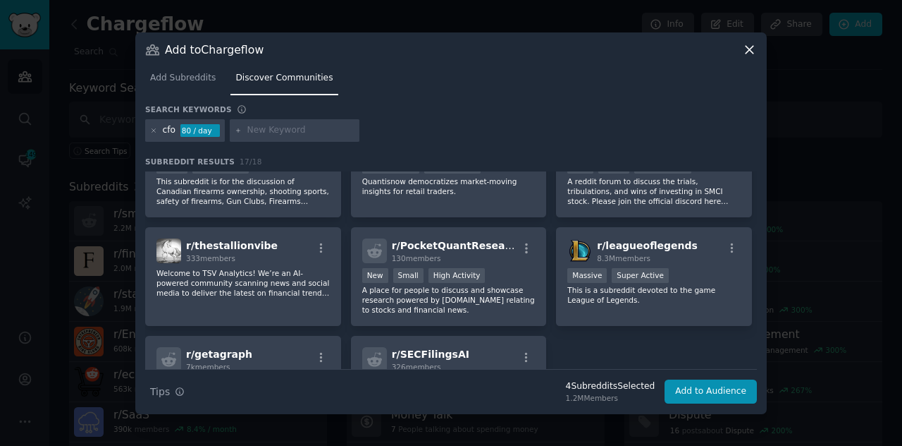
scroll to position [372, 0]
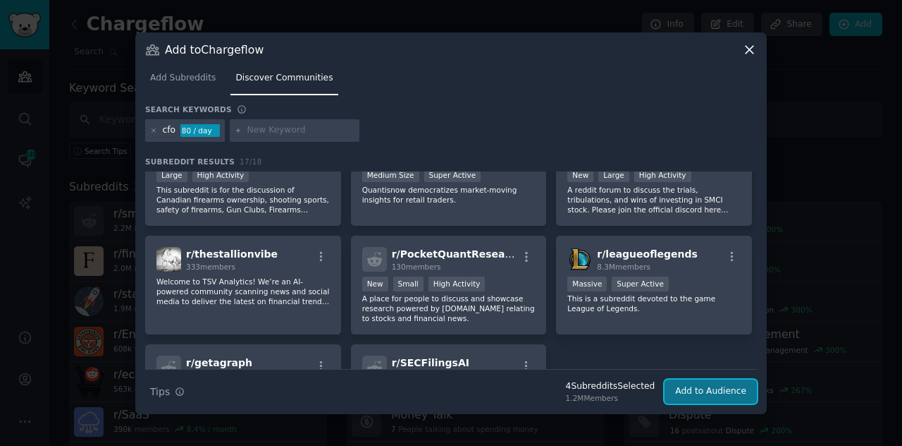
click at [722, 380] on button "Add to Audience" at bounding box center [711, 391] width 92 height 24
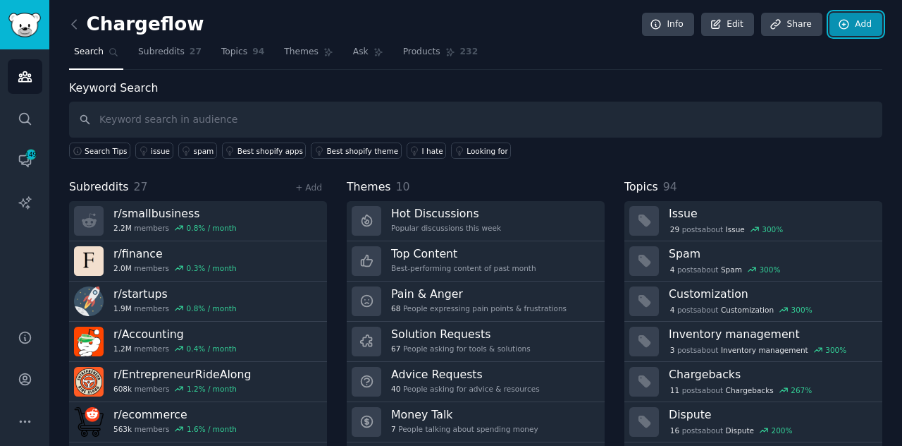
click at [852, 26] on link "Add" at bounding box center [856, 25] width 53 height 24
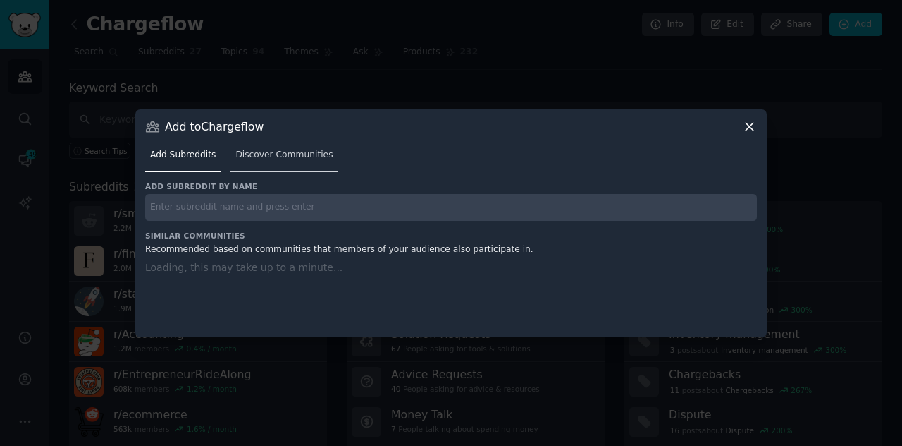
click at [306, 152] on span "Discover Communities" at bounding box center [283, 155] width 97 height 13
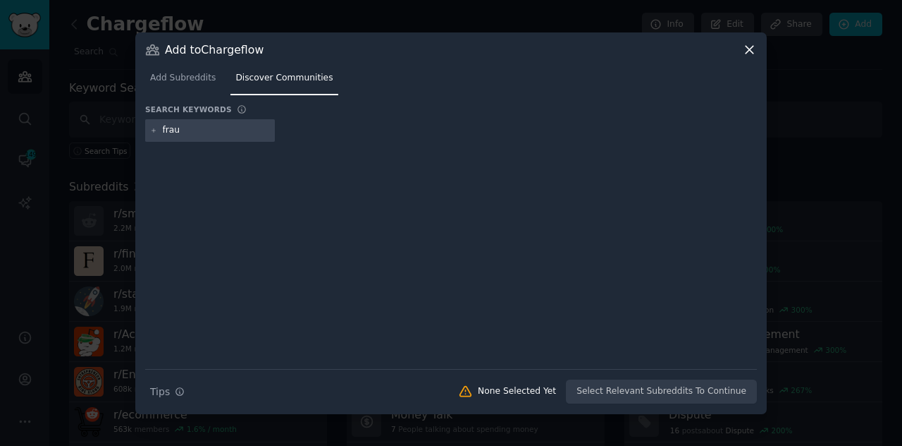
type input "fraud"
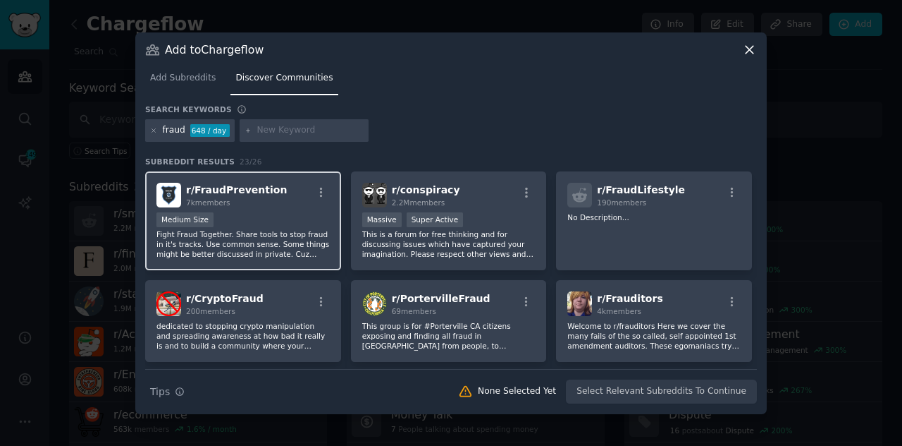
click at [244, 219] on div "1000 - 10,000 members Medium Size" at bounding box center [243, 221] width 173 height 18
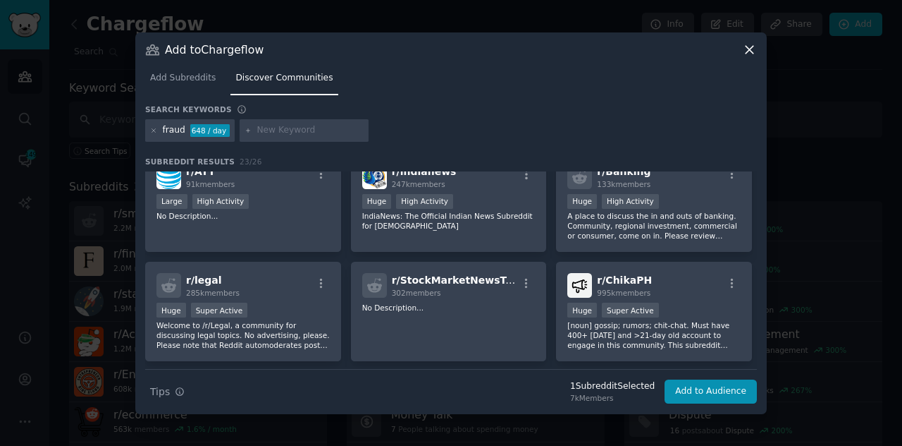
scroll to position [686, 0]
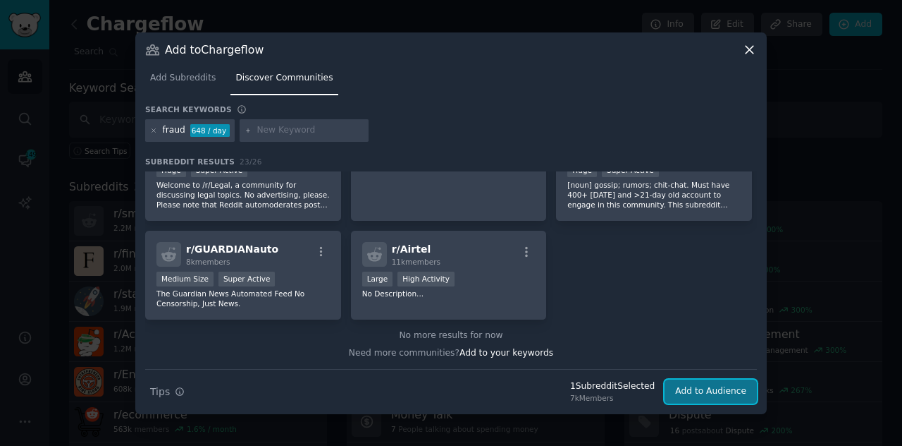
click at [725, 381] on button "Add to Audience" at bounding box center [711, 391] width 92 height 24
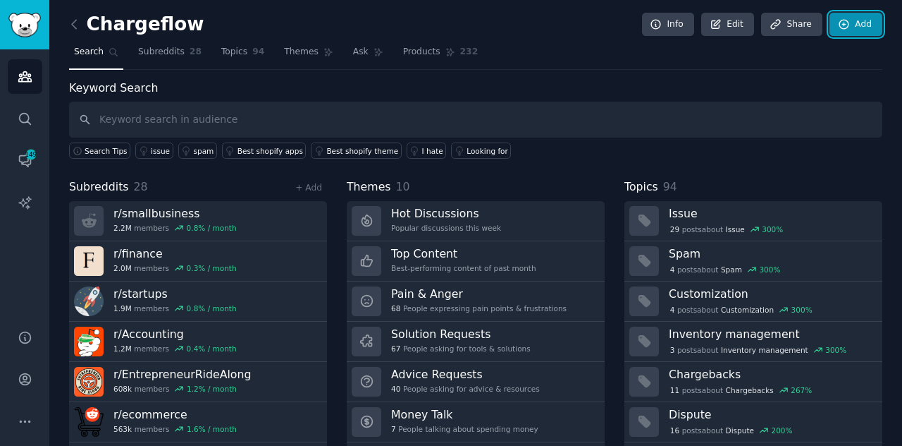
click at [847, 29] on icon at bounding box center [844, 24] width 13 height 13
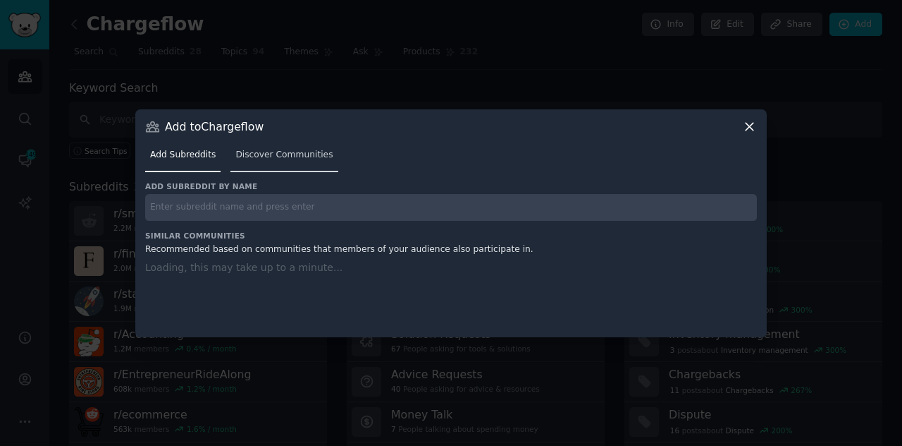
click at [290, 150] on span "Discover Communities" at bounding box center [283, 155] width 97 height 13
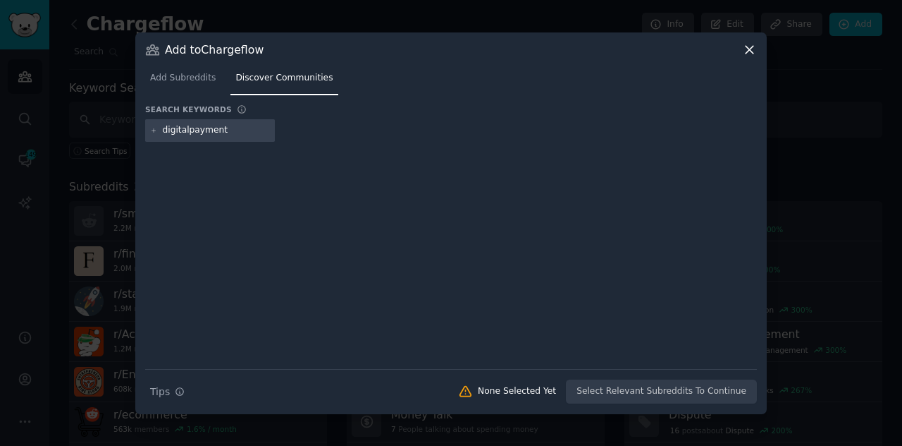
type input "digitalpayments"
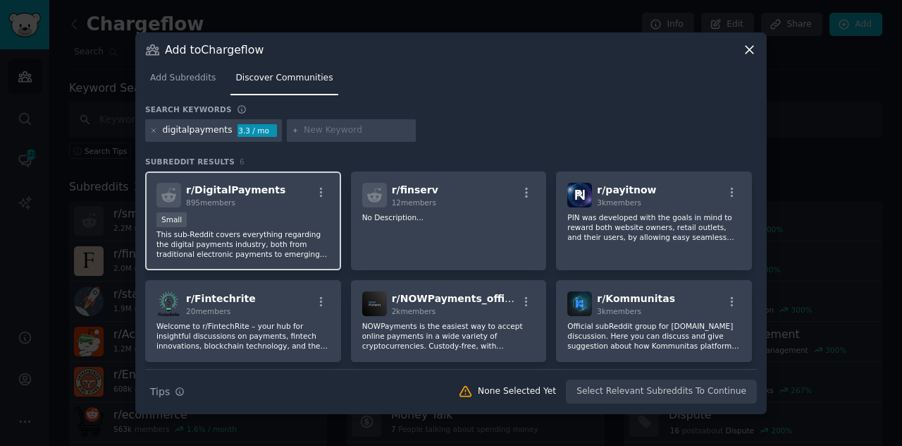
click at [255, 204] on div "895 members" at bounding box center [235, 202] width 99 height 10
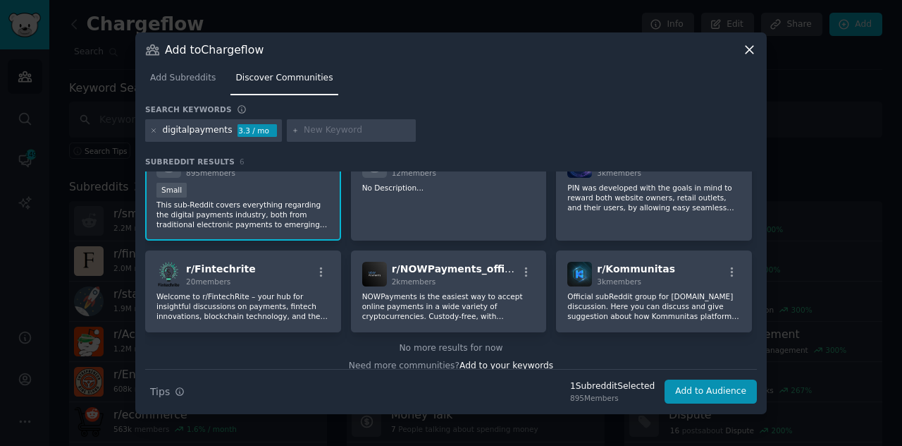
scroll to position [42, 0]
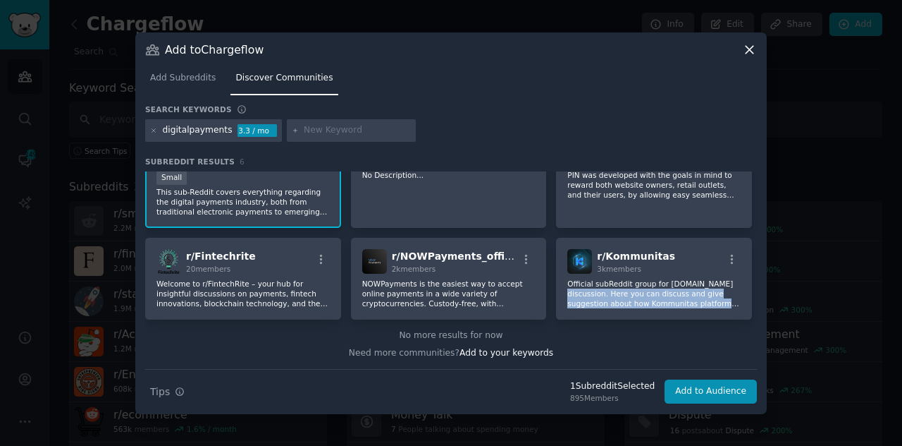
drag, startPoint x: 757, startPoint y: 312, endPoint x: 753, endPoint y: 277, distance: 35.5
click at [753, 277] on div "Add to Chargeflow Add Subreddits Discover Communities Search keywords digitalpa…" at bounding box center [451, 222] width 632 height 381
click at [752, 280] on div "r/ DigitalPayments 895 members Small This sub-Reddit covers everything regardin…" at bounding box center [451, 224] width 612 height 191
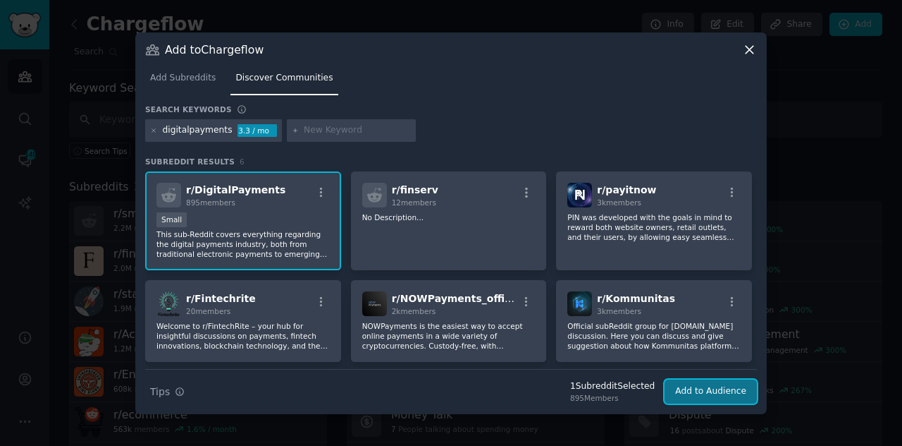
click at [712, 388] on button "Add to Audience" at bounding box center [711, 391] width 92 height 24
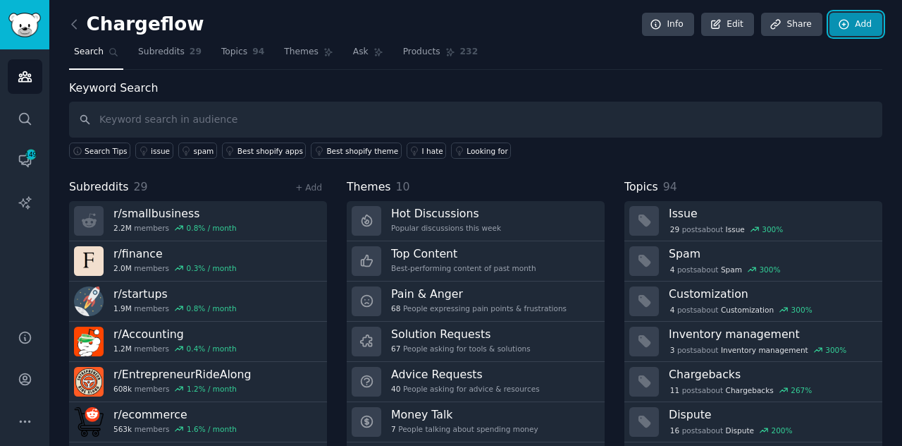
click at [850, 27] on link "Add" at bounding box center [856, 25] width 53 height 24
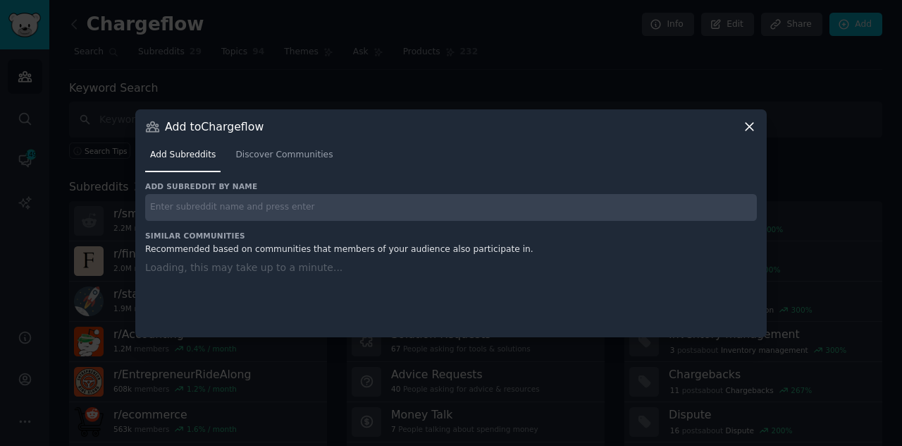
click at [400, 202] on input "text" at bounding box center [451, 207] width 612 height 27
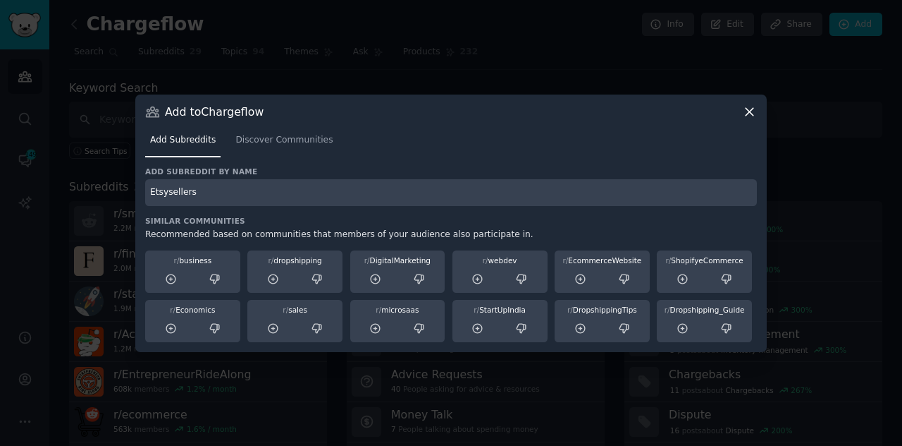
type input "Etsysellers"
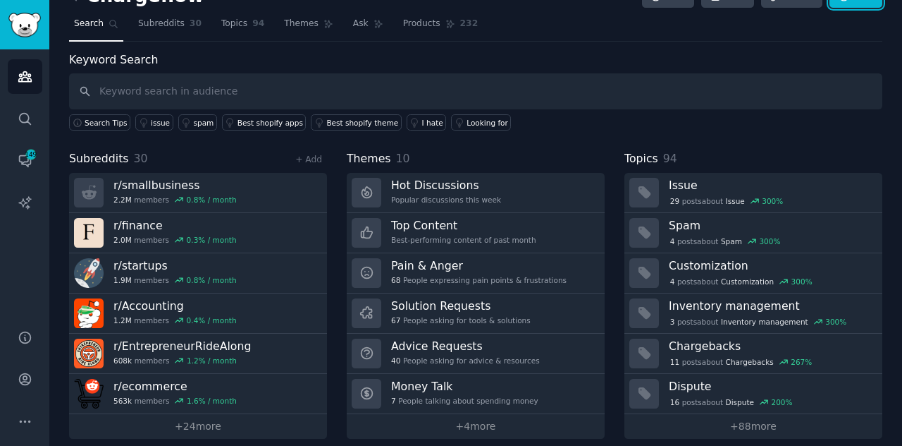
scroll to position [37, 0]
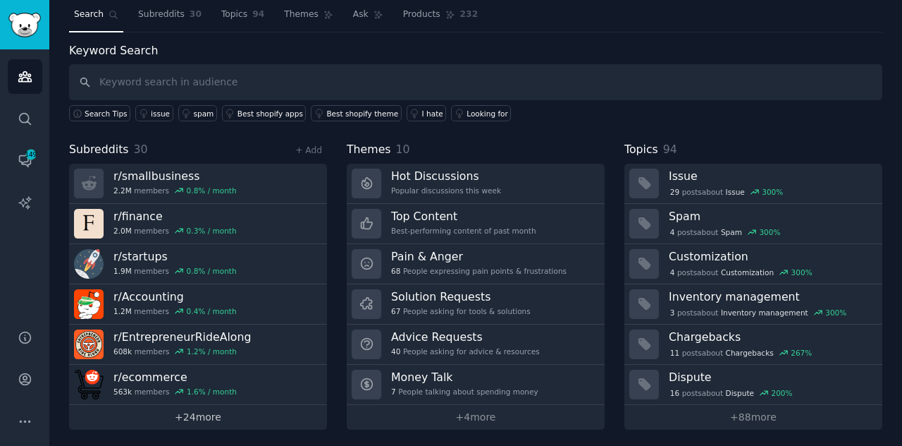
click at [269, 410] on link "+ 24 more" at bounding box center [198, 417] width 258 height 25
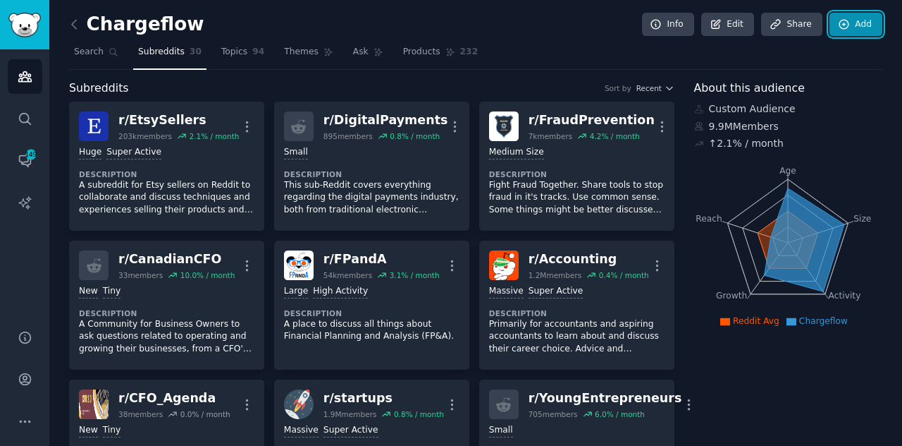
click at [862, 18] on link "Add" at bounding box center [856, 25] width 53 height 24
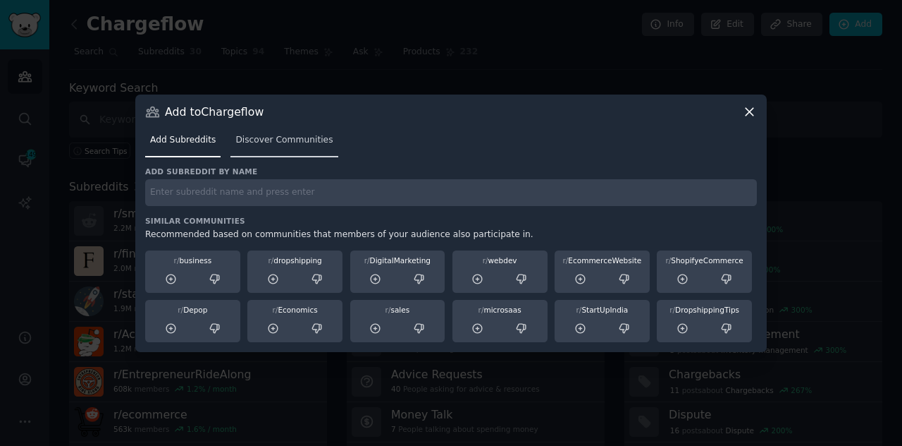
click at [281, 147] on link "Discover Communities" at bounding box center [284, 143] width 107 height 29
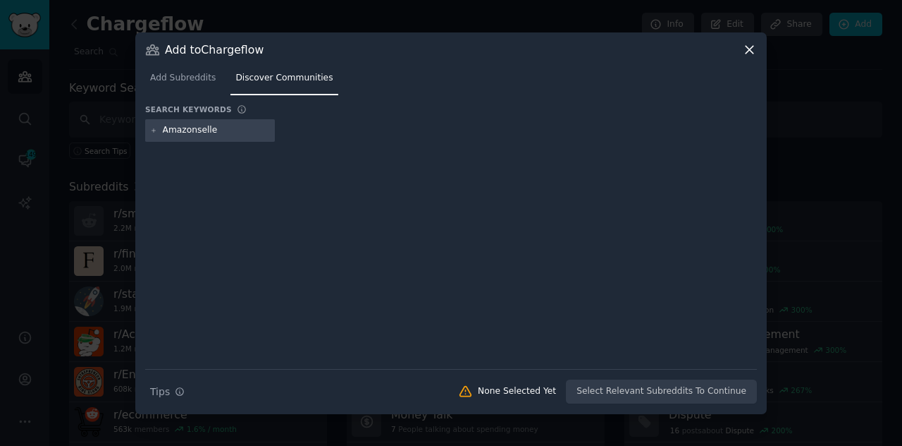
type input "Amazonseller"
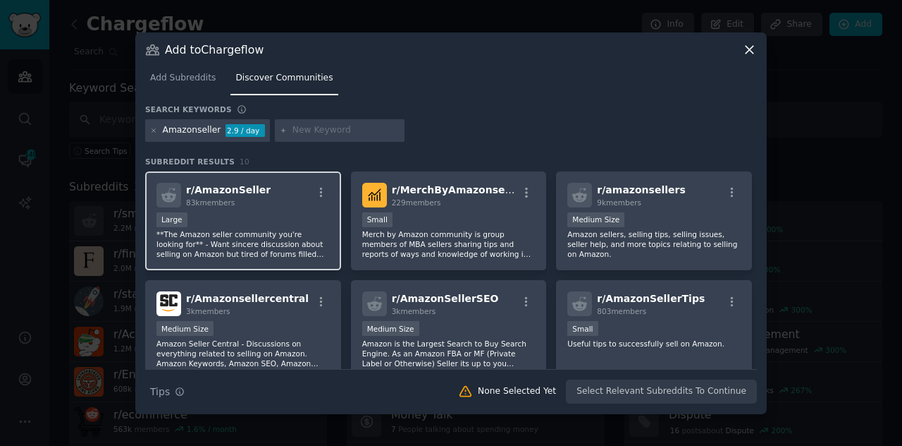
click at [258, 216] on div "Large" at bounding box center [243, 221] width 173 height 18
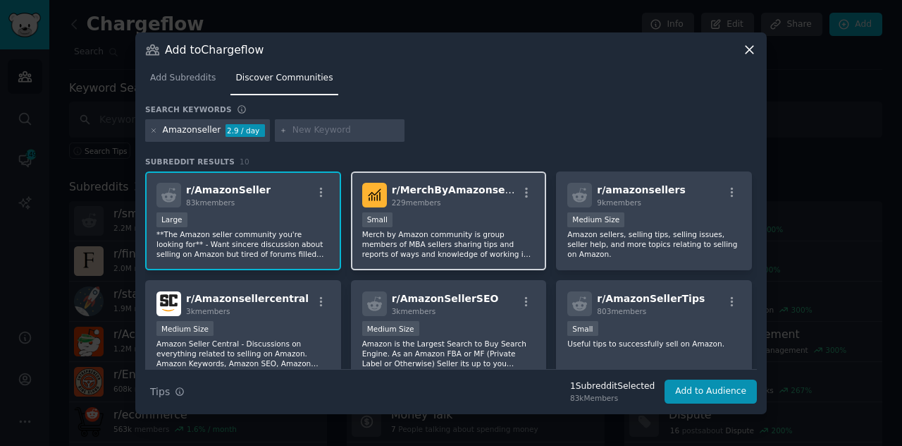
click at [448, 221] on div "100 - 1000 members Small" at bounding box center [448, 221] width 173 height 18
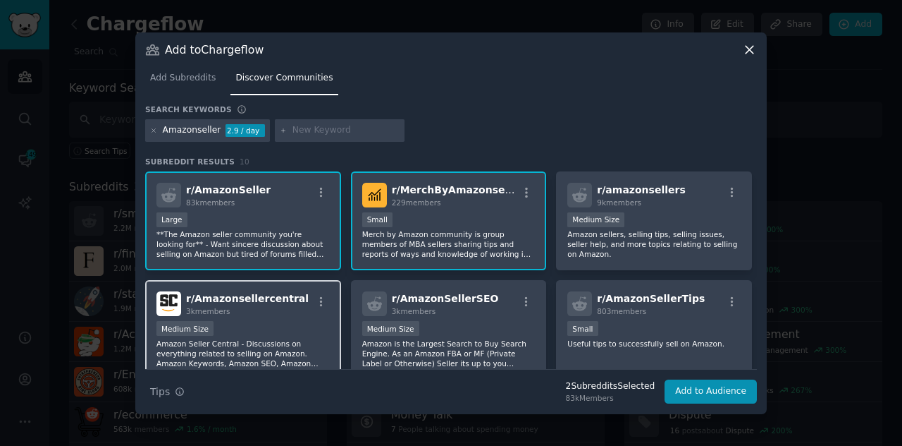
click at [298, 329] on div "Medium Size" at bounding box center [243, 330] width 173 height 18
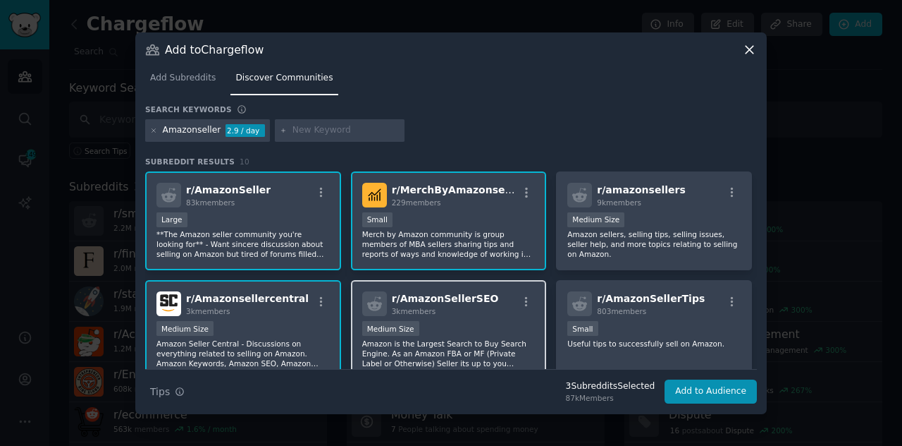
click at [476, 331] on div "1000 - 10,000 members Medium Size" at bounding box center [448, 330] width 173 height 18
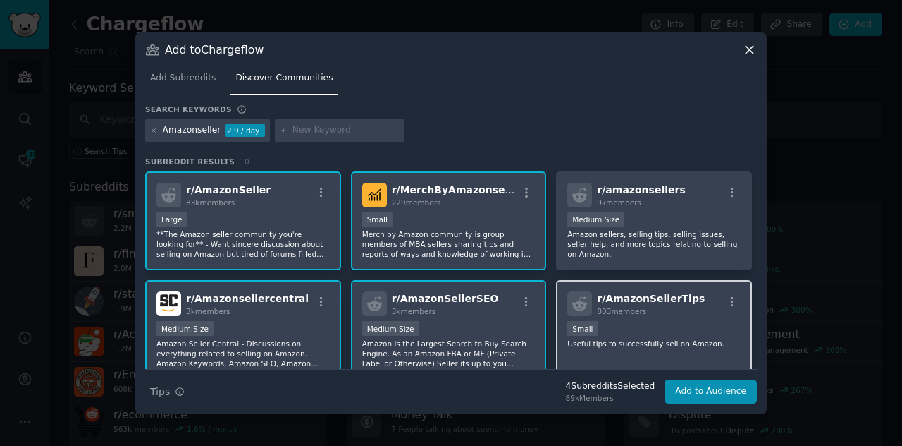
click at [688, 331] on div "100 - 1000 members Small" at bounding box center [654, 330] width 173 height 18
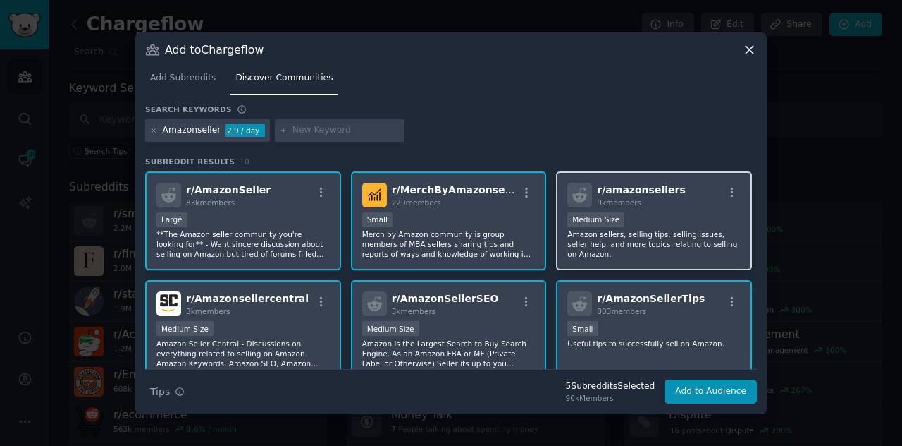
click at [673, 222] on div "Medium Size" at bounding box center [654, 221] width 173 height 18
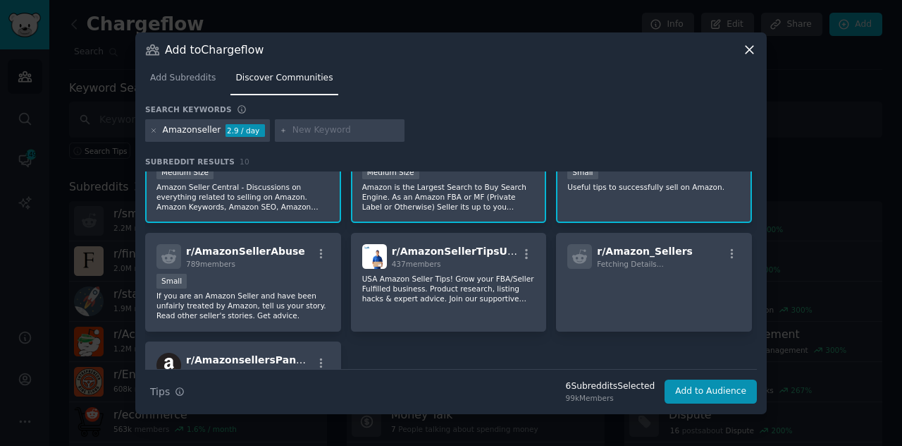
scroll to position [161, 0]
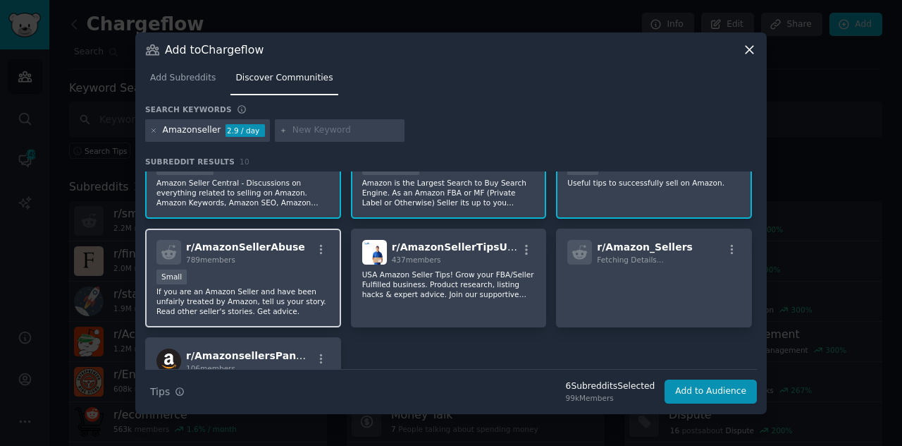
click at [296, 283] on div "Small" at bounding box center [243, 278] width 173 height 18
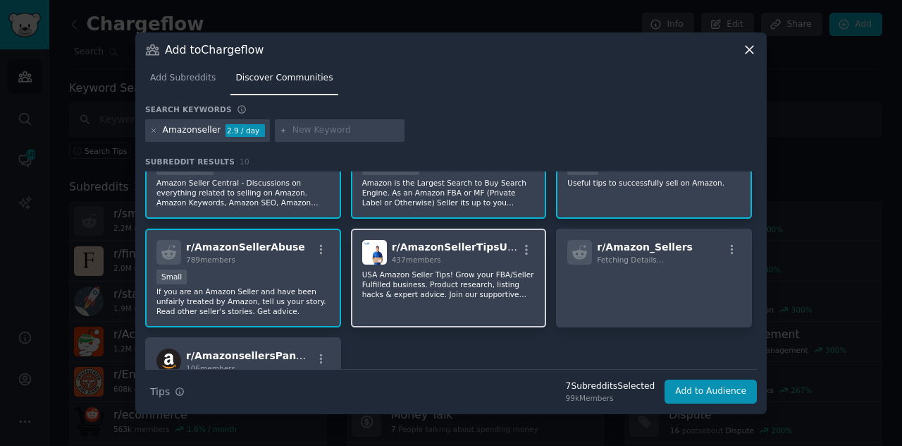
click at [467, 287] on p "USA Amazon Seller Tips! Grow your FBA/Seller Fulfilled business. Product resear…" at bounding box center [448, 284] width 173 height 30
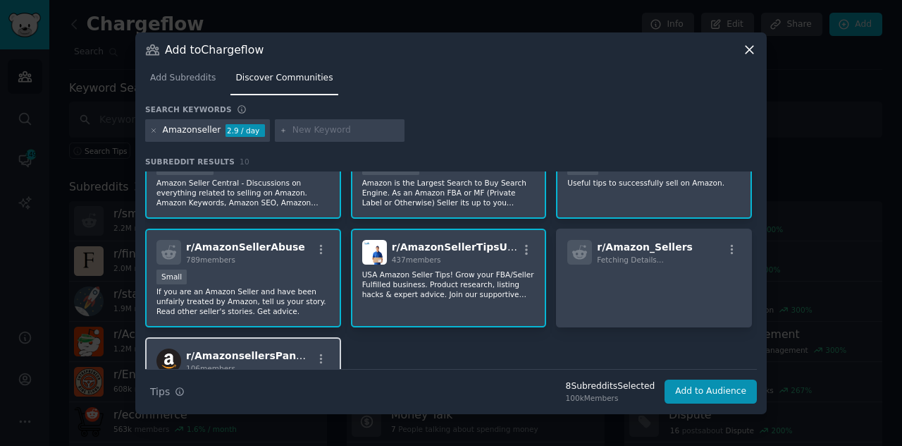
click at [286, 367] on div "106 members" at bounding box center [249, 368] width 126 height 10
click at [726, 390] on button "Add to Audience" at bounding box center [711, 391] width 92 height 24
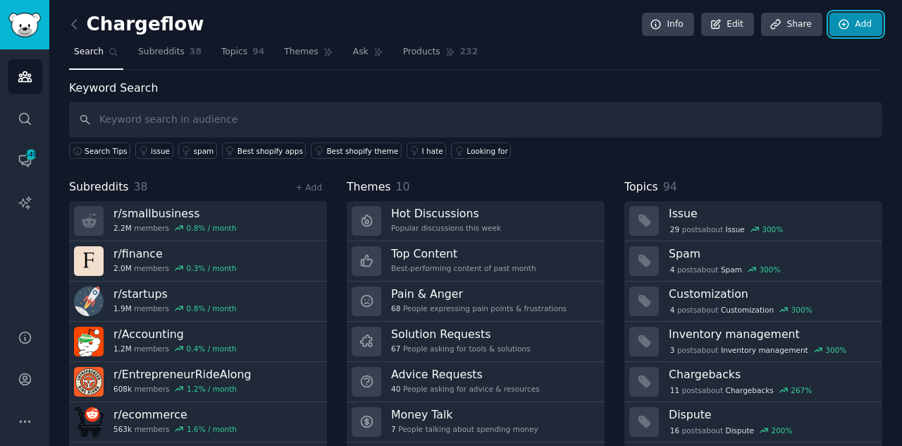
click at [854, 16] on link "Add" at bounding box center [856, 25] width 53 height 24
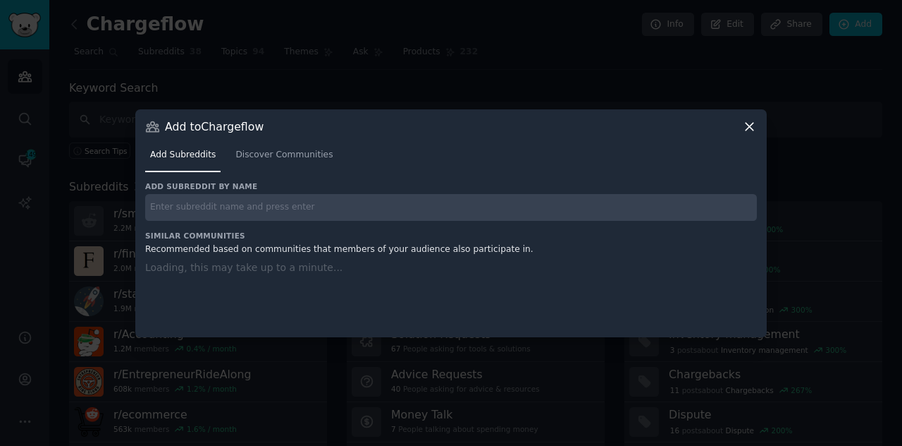
click at [330, 160] on nav "Add Subreddits Discover Communities" at bounding box center [451, 158] width 612 height 29
click at [279, 153] on span "Discover Communities" at bounding box center [283, 155] width 97 height 13
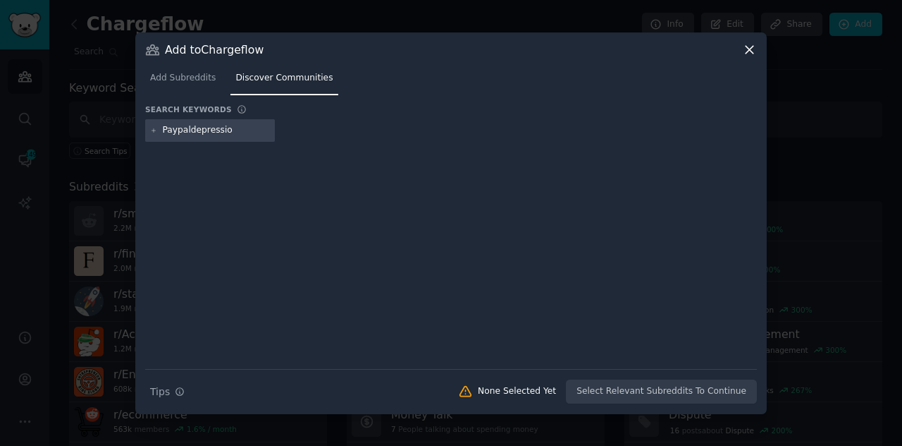
type input "Paypaldepression"
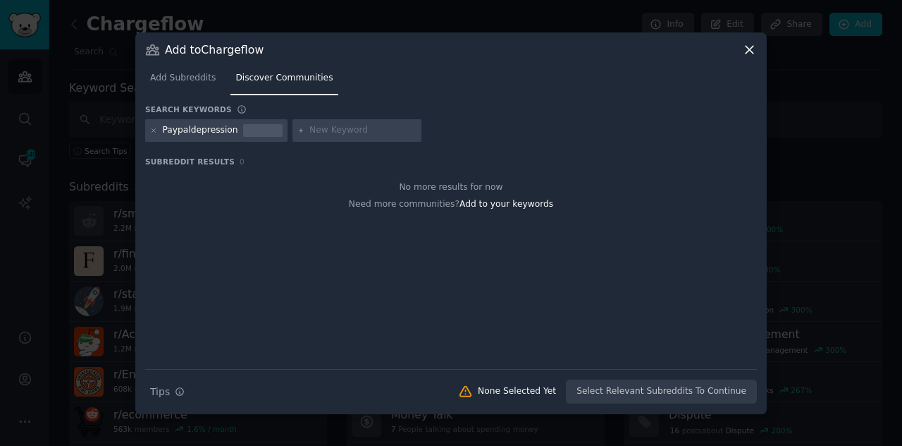
click at [224, 126] on div "Paypaldepression" at bounding box center [200, 130] width 75 height 13
click at [227, 129] on div "Paypaldepression" at bounding box center [200, 130] width 75 height 13
click at [309, 130] on input "text" at bounding box center [362, 130] width 107 height 13
type input "PayPal"
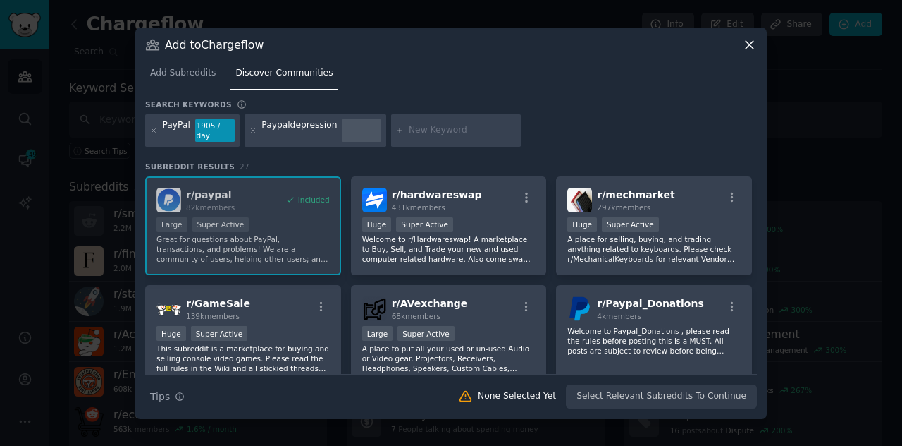
scroll to position [130, 0]
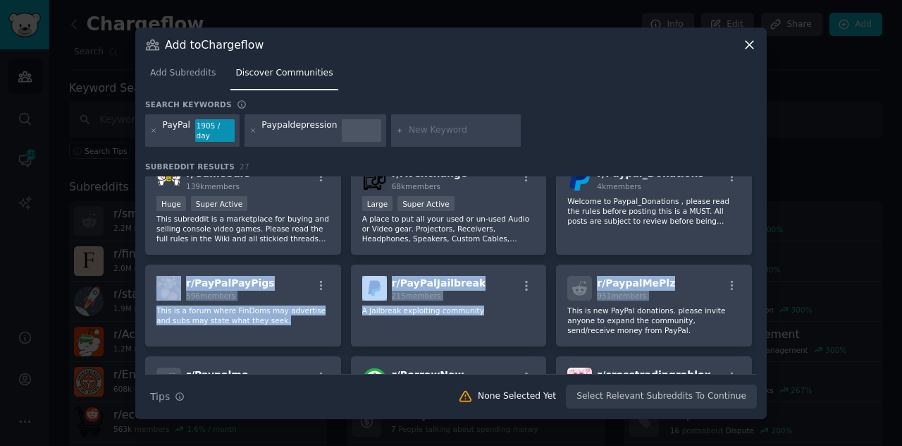
drag, startPoint x: 753, startPoint y: 252, endPoint x: 753, endPoint y: 277, distance: 25.4
click at [753, 277] on div "r/ paypal 82k members Included Large Super Active Great for questions about Pay…" at bounding box center [451, 251] width 612 height 409
click at [757, 267] on div "Add to Chargeflow Add Subreddits Discover Communities Search keywords PayPal 19…" at bounding box center [451, 222] width 632 height 391
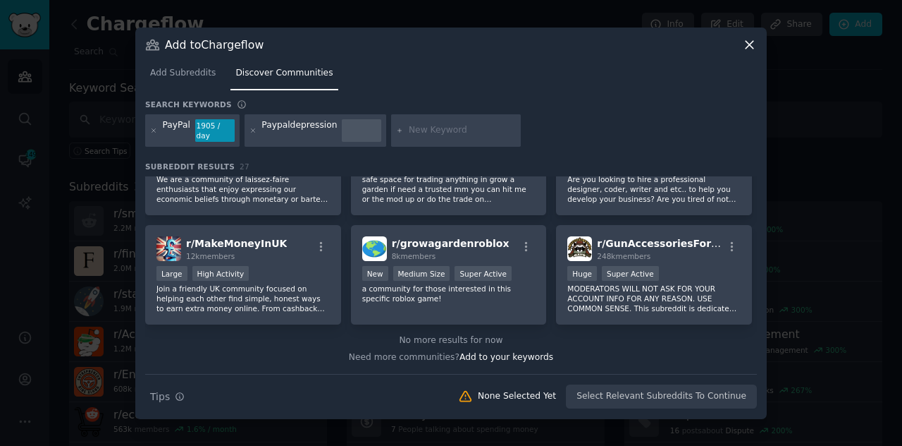
scroll to position [0, 0]
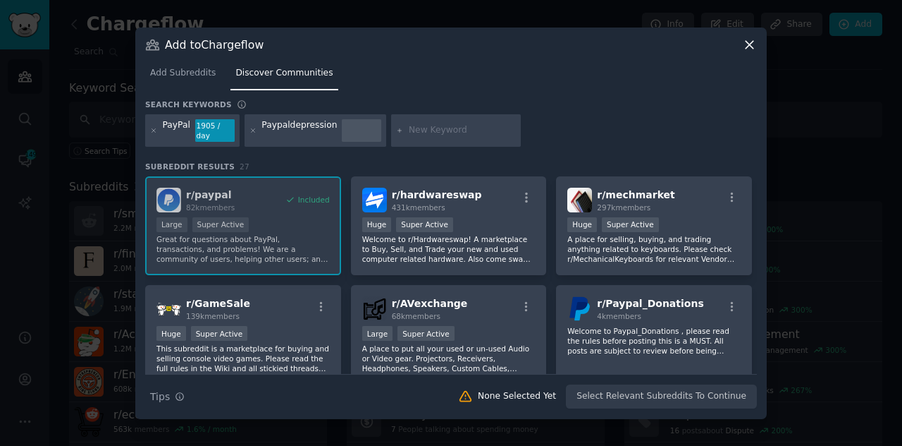
click at [746, 49] on icon at bounding box center [750, 45] width 8 height 8
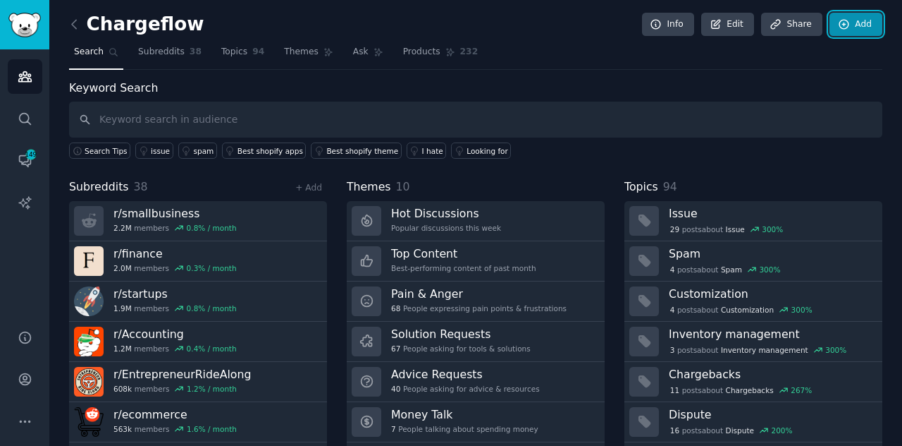
click at [852, 25] on link "Add" at bounding box center [856, 25] width 53 height 24
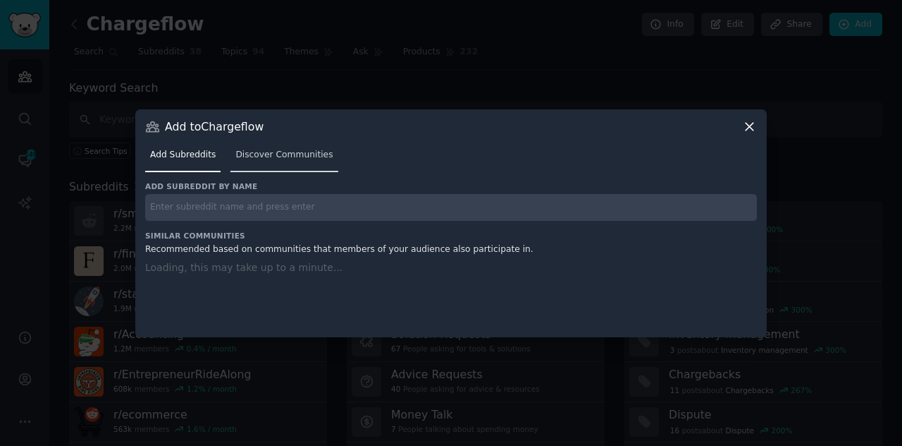
click at [273, 157] on span "Discover Communities" at bounding box center [283, 155] width 97 height 13
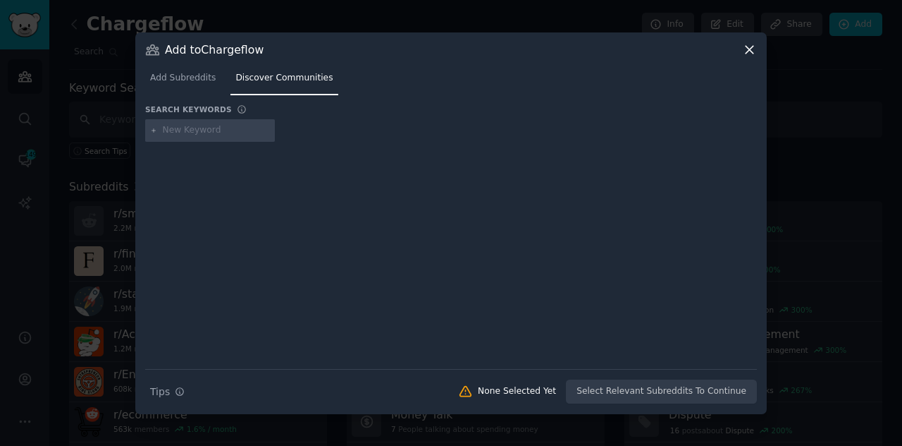
click at [745, 54] on icon at bounding box center [749, 49] width 15 height 15
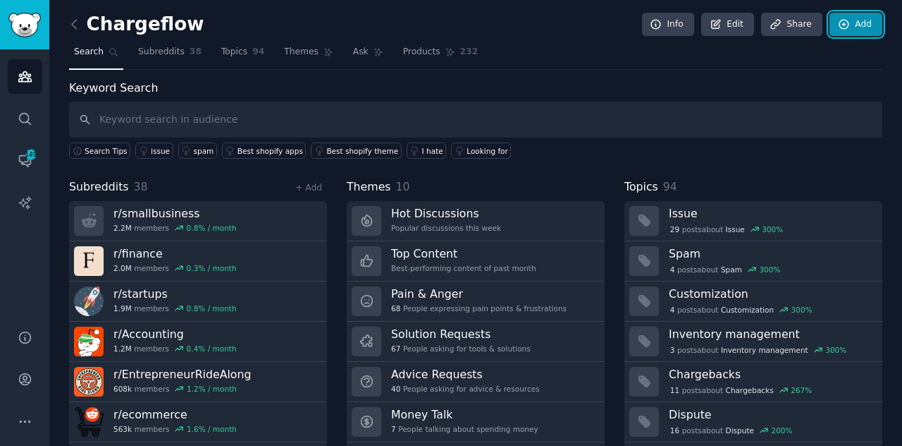
click at [857, 23] on link "Add" at bounding box center [856, 25] width 53 height 24
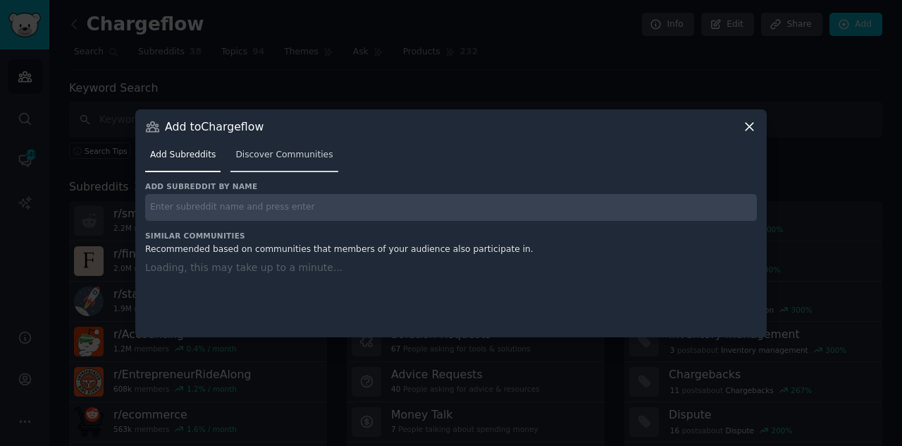
click at [272, 157] on span "Discover Communities" at bounding box center [283, 155] width 97 height 13
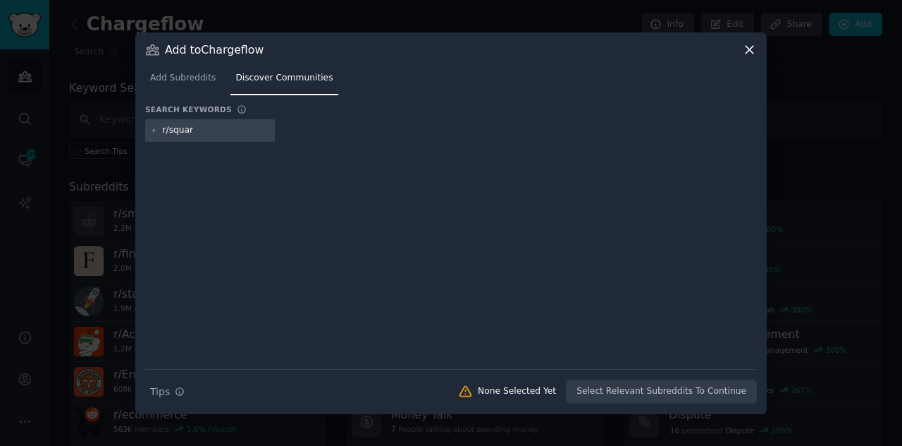
type input "r/square"
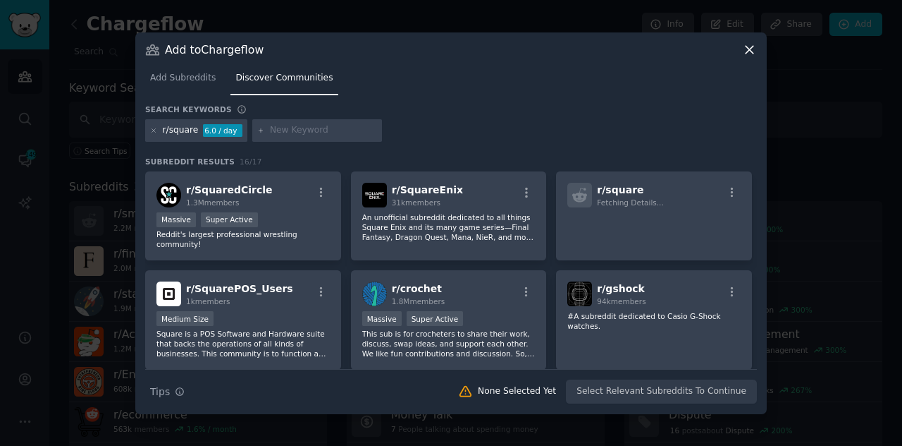
click at [749, 49] on icon at bounding box center [750, 50] width 8 height 8
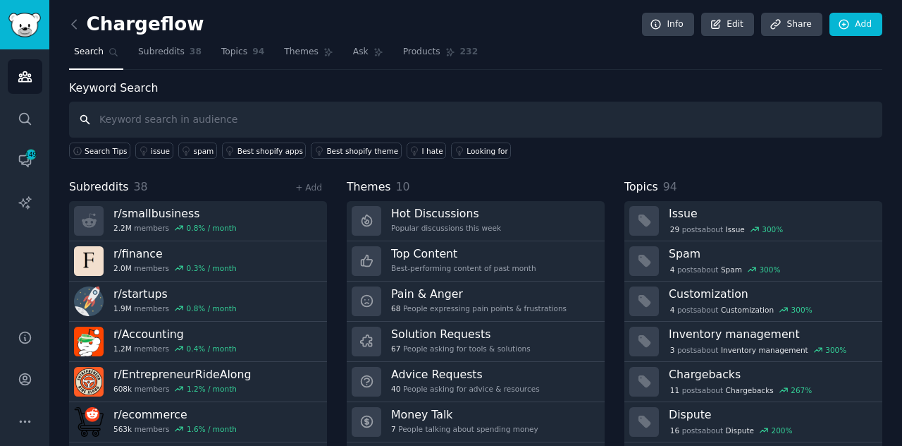
click at [336, 132] on input "text" at bounding box center [476, 120] width 814 height 36
paste input "Chargebacks"
type input "Chargebacks"
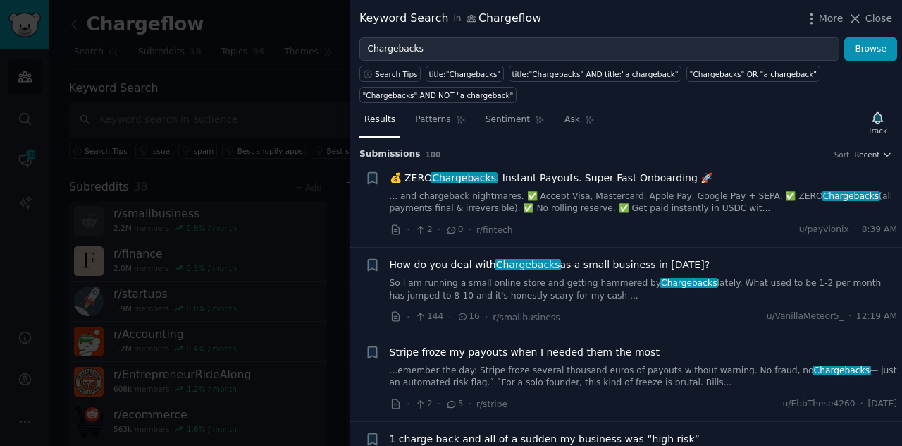
click at [364, 226] on li "+ 💰 ZERO Chargebacks . Instant Payouts. Super Fast Onboarding 🚀 ... and chargeb…" at bounding box center [626, 204] width 553 height 87
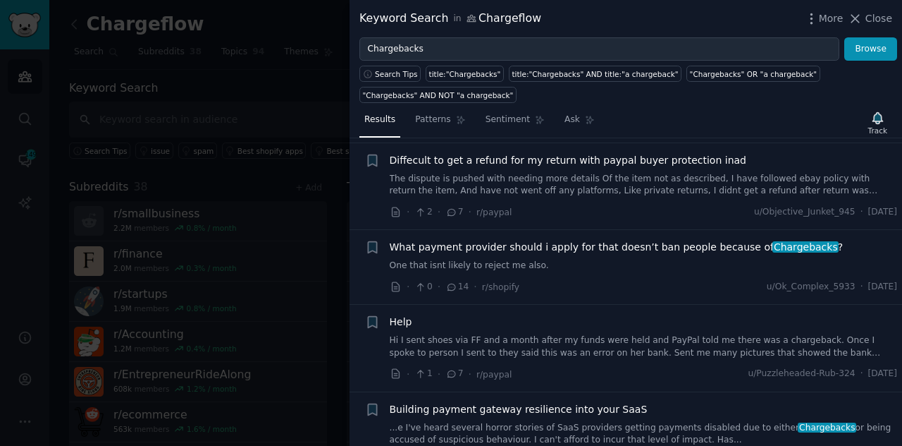
scroll to position [1241, 0]
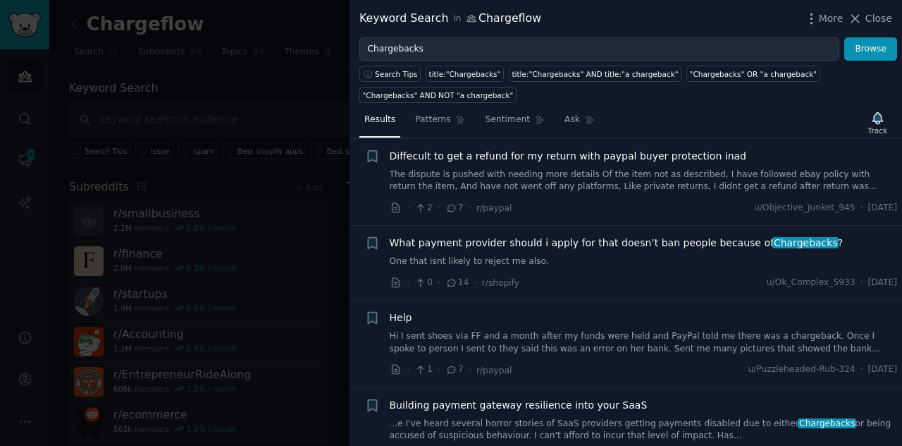
click at [301, 182] on div at bounding box center [451, 223] width 902 height 446
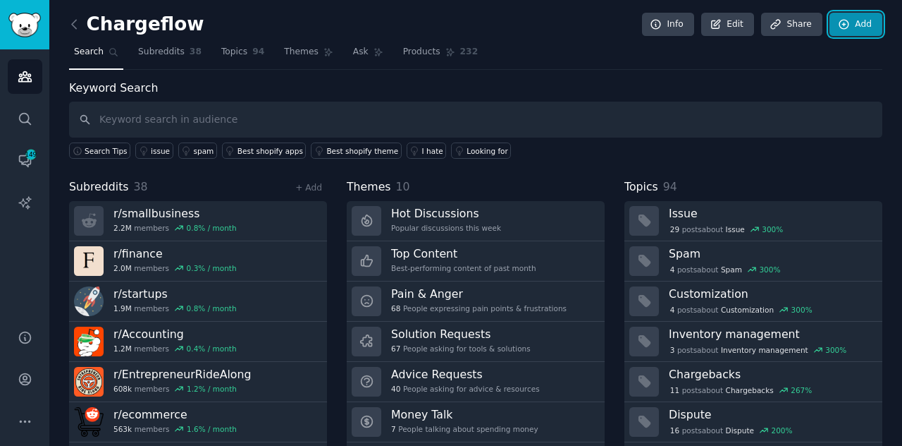
click at [864, 16] on link "Add" at bounding box center [856, 25] width 53 height 24
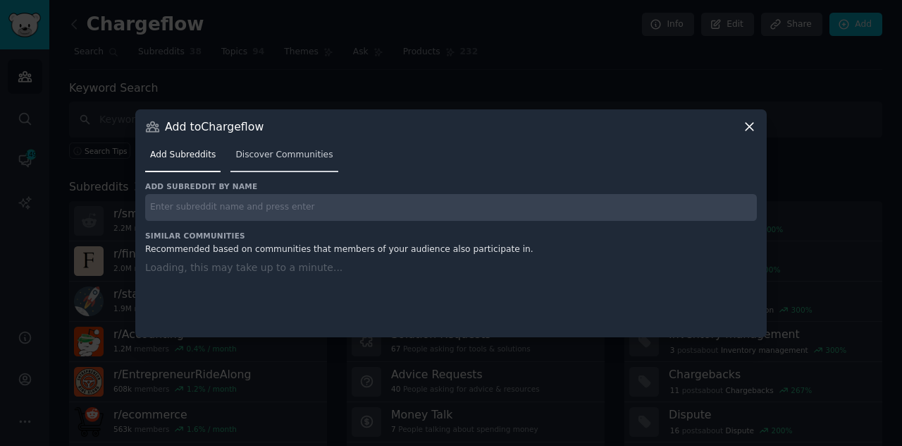
click at [290, 153] on span "Discover Communities" at bounding box center [283, 155] width 97 height 13
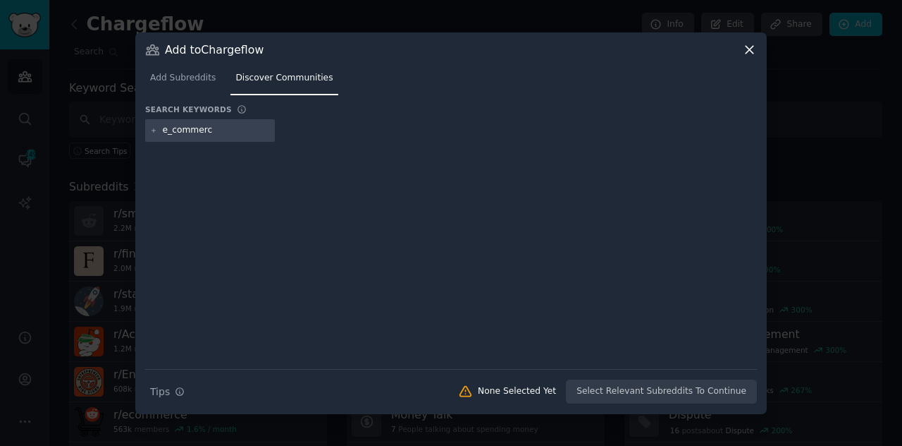
type input "e_commerce"
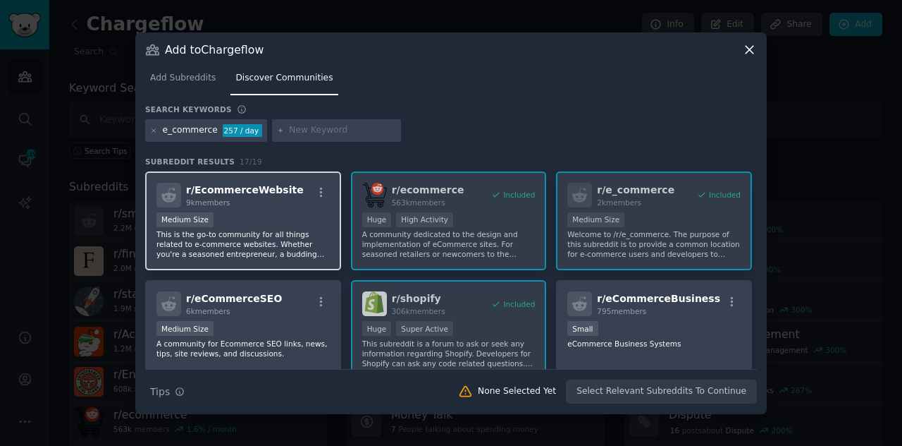
click at [255, 207] on div "9k members" at bounding box center [245, 202] width 118 height 10
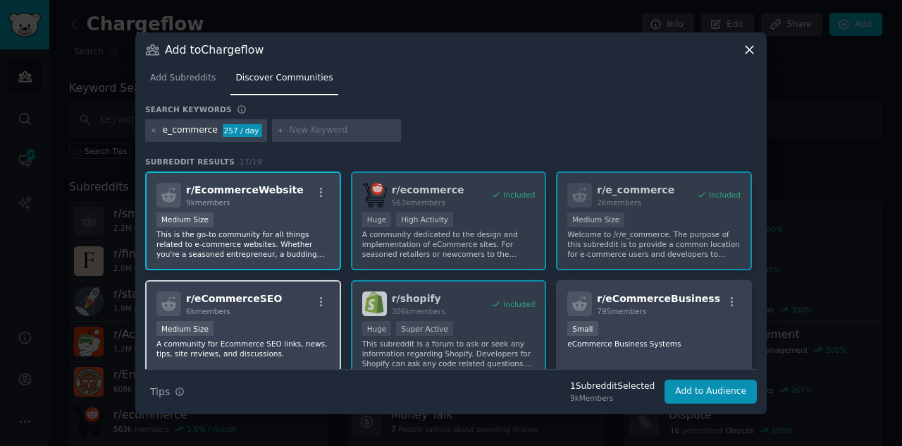
click at [278, 314] on div "r/ eCommerceSEO 6k members" at bounding box center [243, 303] width 173 height 25
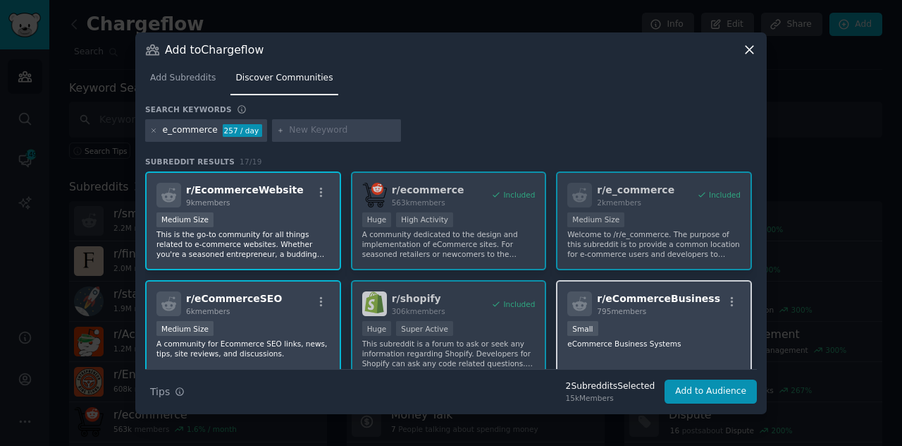
click at [664, 324] on div "Small" at bounding box center [654, 330] width 173 height 18
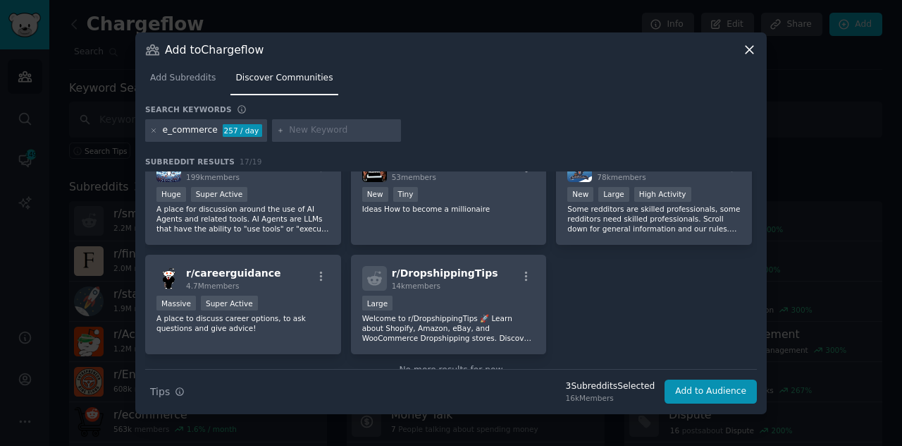
scroll to position [454, 0]
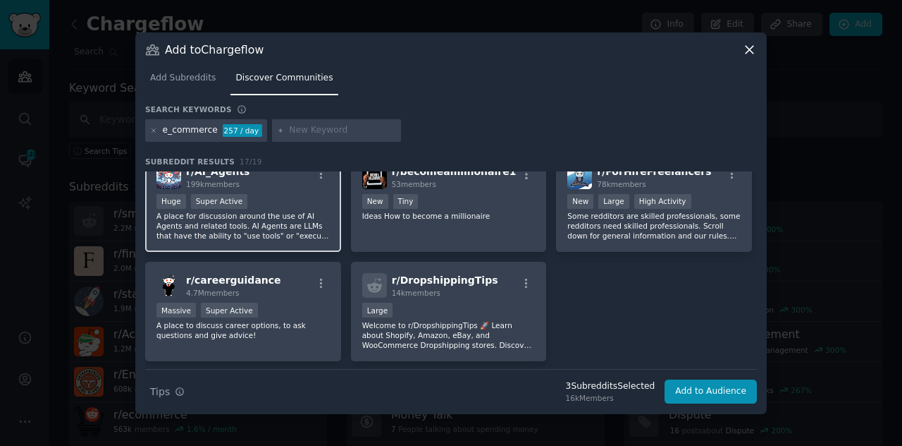
click at [319, 221] on p "A place for discussion around the use of AI Agents and related tools. AI Agents…" at bounding box center [243, 226] width 173 height 30
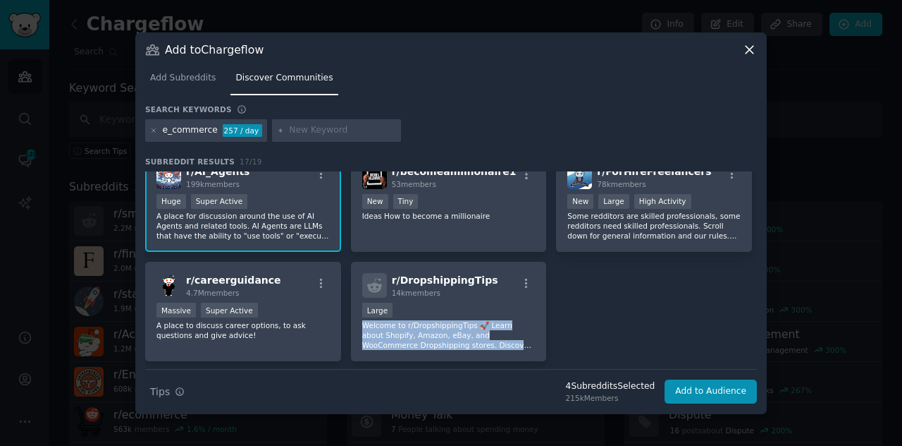
scroll to position [496, 0]
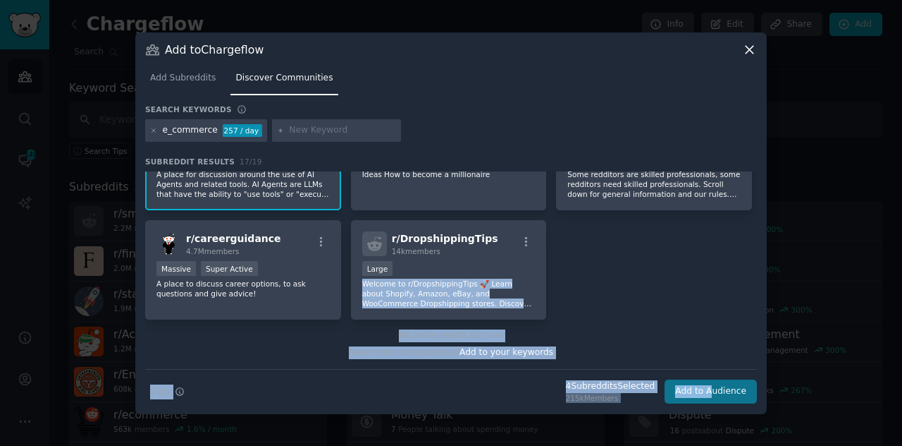
drag, startPoint x: 470, startPoint y: 314, endPoint x: 716, endPoint y: 386, distance: 256.3
click at [716, 386] on div "Search keywords e_commerce 257 / day Subreddit Results 17 / 19 r/ EcommerceWebs…" at bounding box center [451, 254] width 612 height 300
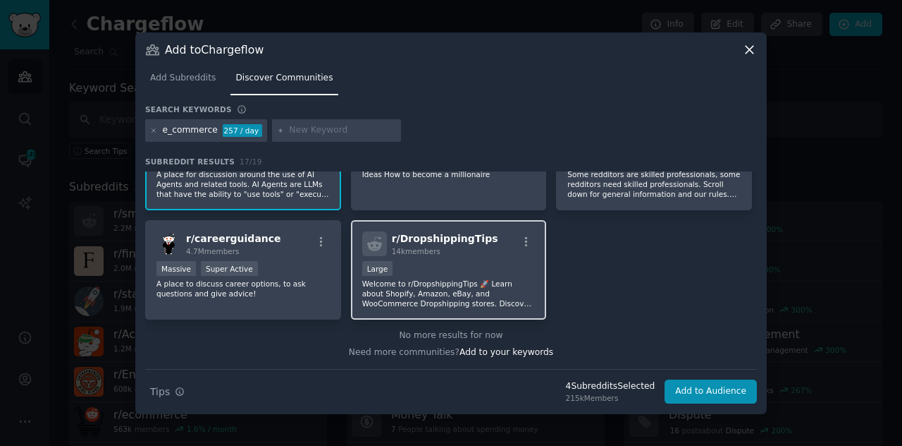
click at [498, 239] on div "r/ DropshippingTips 14k members" at bounding box center [448, 243] width 173 height 25
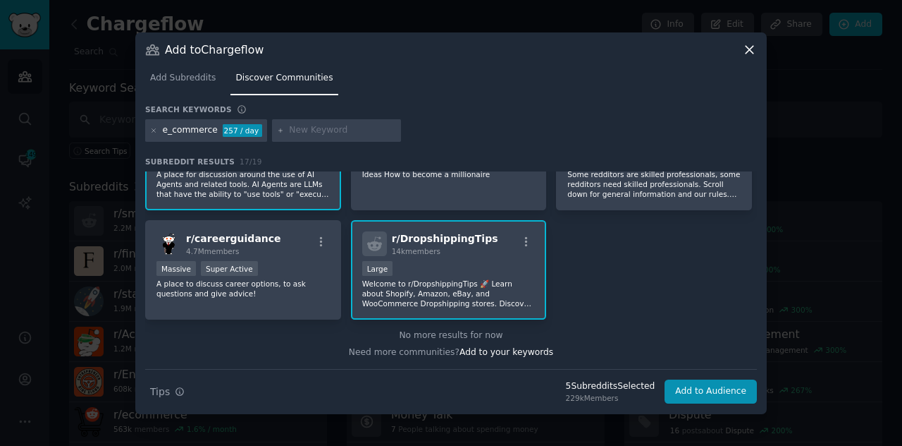
click at [498, 239] on div "r/ DropshippingTips 14k members" at bounding box center [448, 243] width 173 height 25
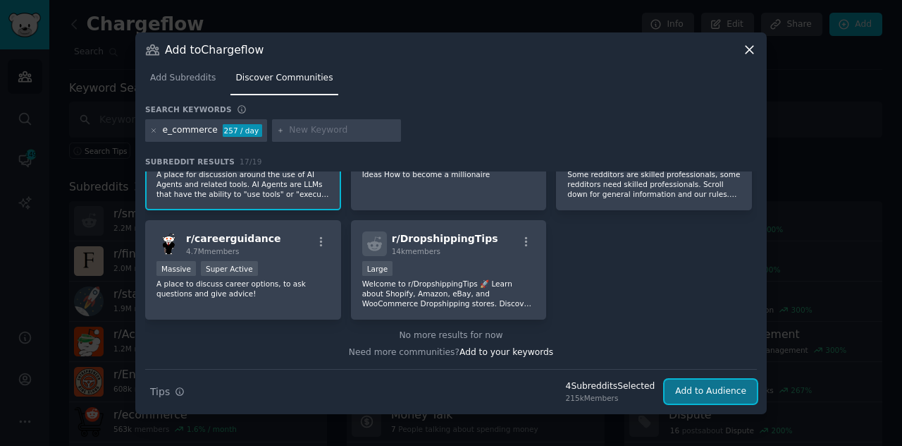
click at [726, 399] on button "Add to Audience" at bounding box center [711, 391] width 92 height 24
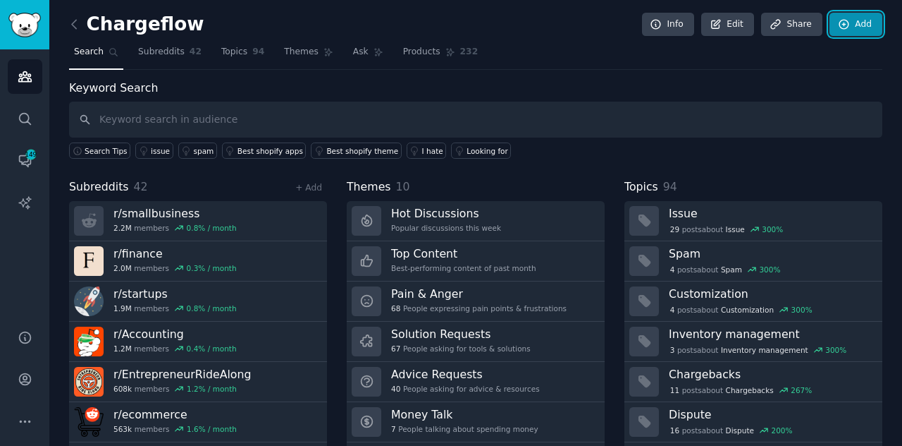
click at [863, 20] on link "Add" at bounding box center [856, 25] width 53 height 24
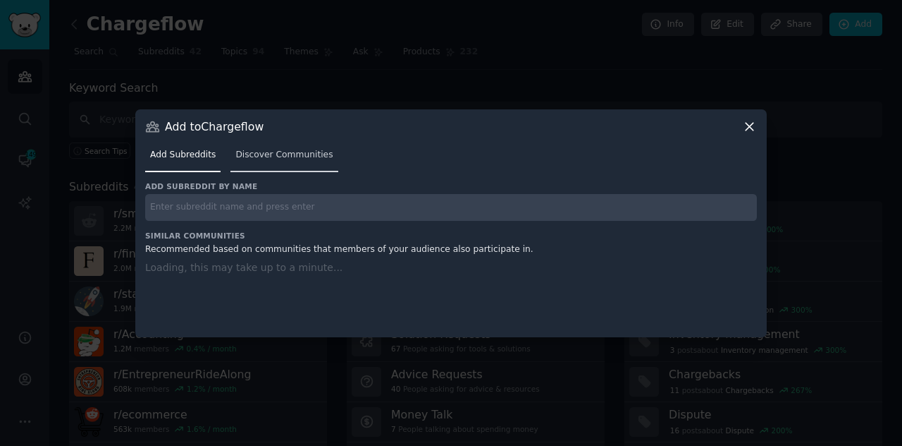
click at [298, 171] on link "Discover Communities" at bounding box center [284, 158] width 107 height 29
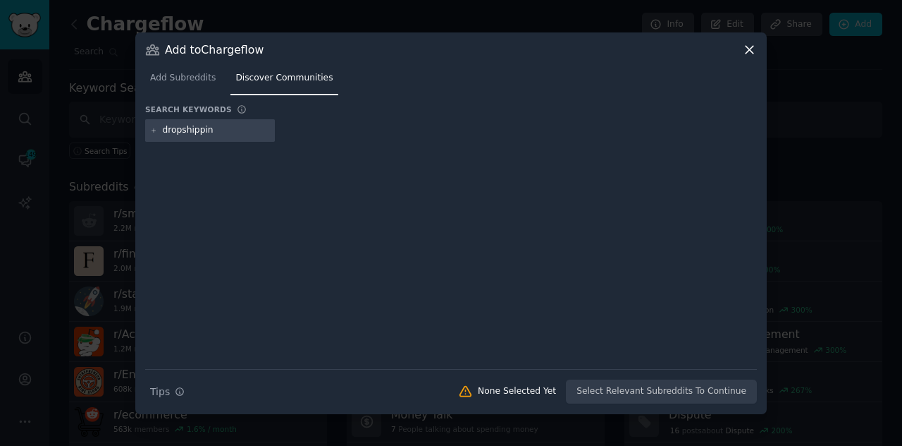
type input "dropshipping"
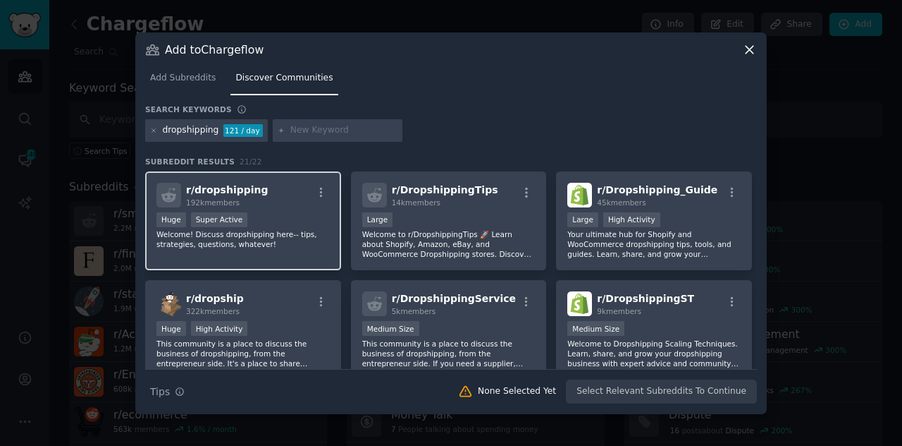
click at [260, 205] on div "r/ dropshipping 192k members" at bounding box center [243, 195] width 173 height 25
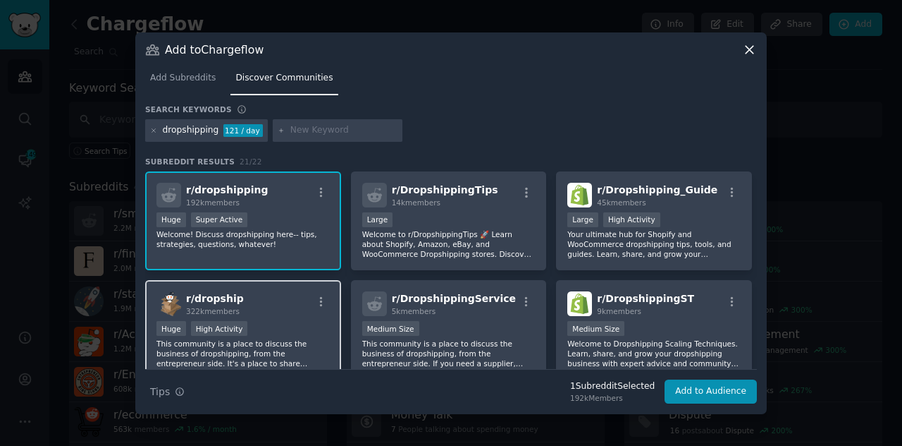
click at [289, 306] on div "r/ dropship 322k members" at bounding box center [243, 303] width 173 height 25
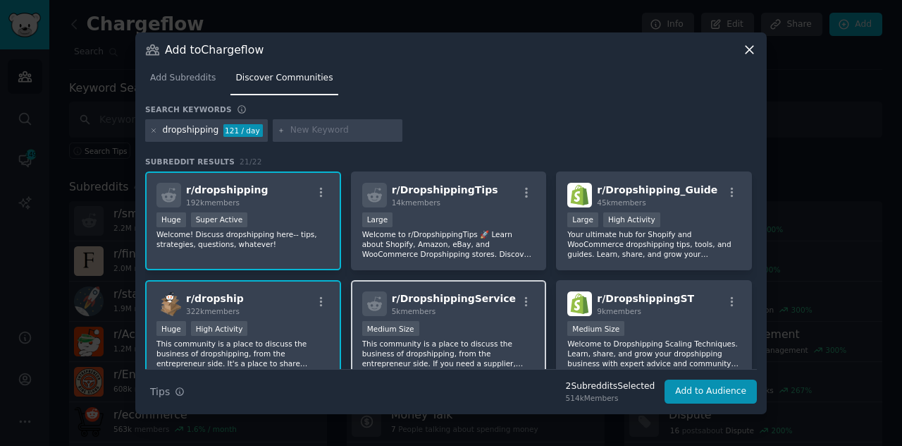
click at [485, 324] on div "1000 - 10,000 members Medium Size" at bounding box center [448, 330] width 173 height 18
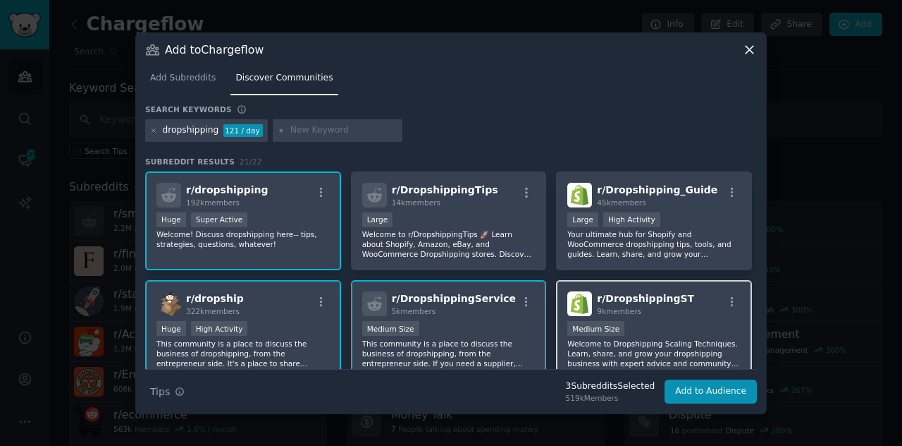
click at [651, 340] on p "Welcome to Dropshipping Scaling Techniques. Learn, share, and grow your dropshi…" at bounding box center [654, 353] width 173 height 30
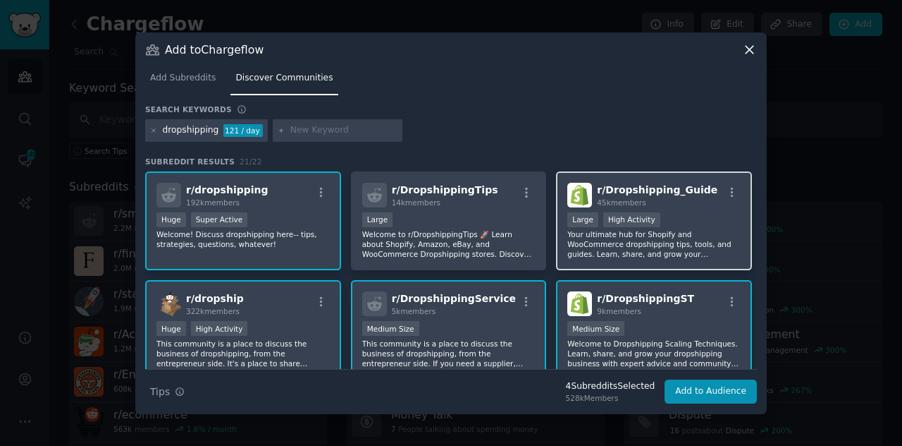
click at [678, 267] on div "r/ Dropshipping_Guide 45k members Large High Activity Your ultimate hub for Sho…" at bounding box center [654, 220] width 196 height 99
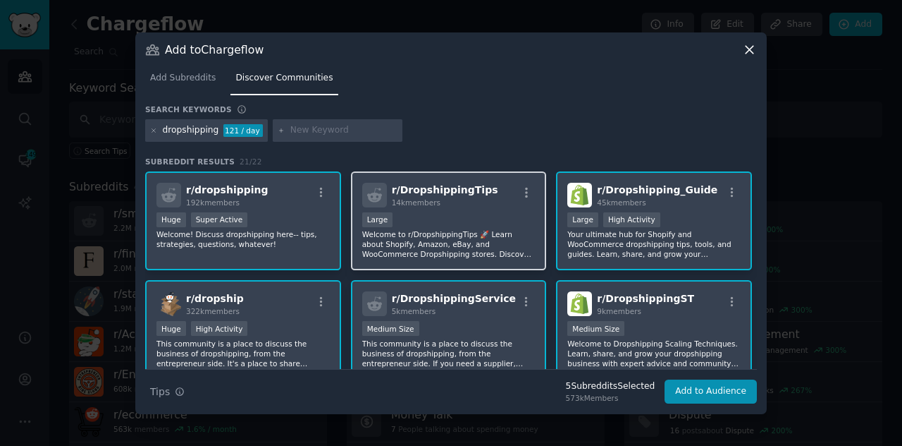
click at [515, 248] on p "Welcome to r/DropshippingTips 🚀 Learn about Shopify, Amazon, eBay, and WooComme…" at bounding box center [448, 244] width 173 height 30
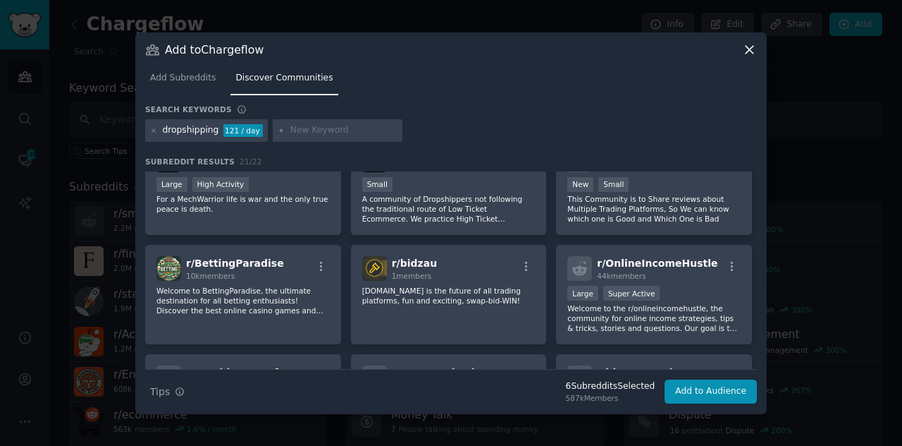
scroll to position [587, 0]
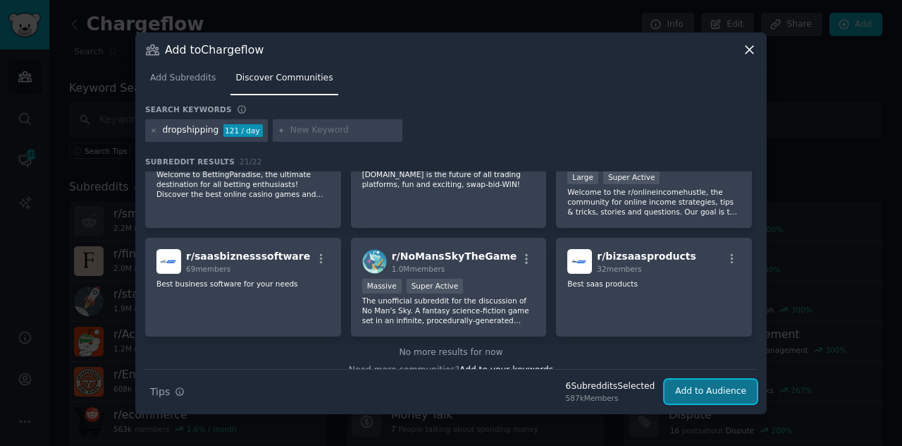
click at [721, 396] on button "Add to Audience" at bounding box center [711, 391] width 92 height 24
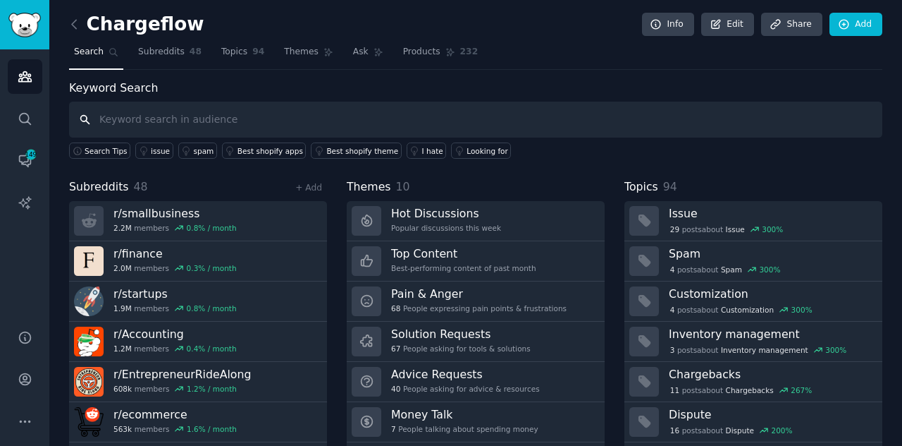
click at [423, 117] on input "text" at bounding box center [476, 120] width 814 height 36
type input "chargebacks"
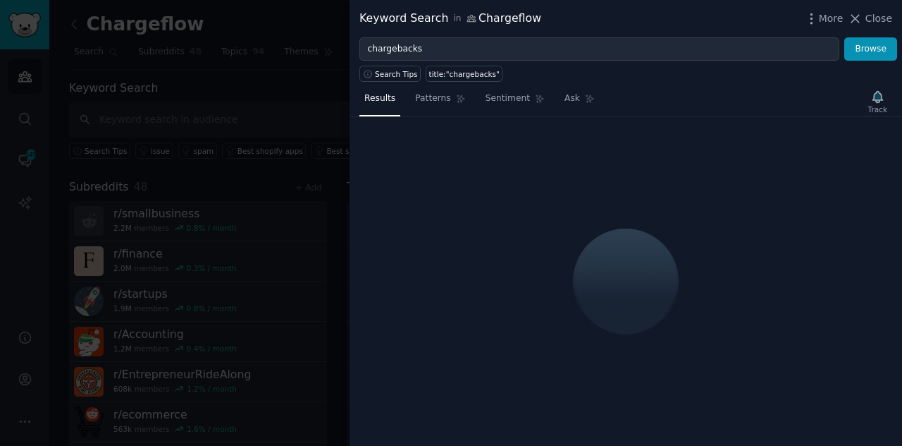
click at [878, 96] on div "Track" at bounding box center [878, 102] width 29 height 30
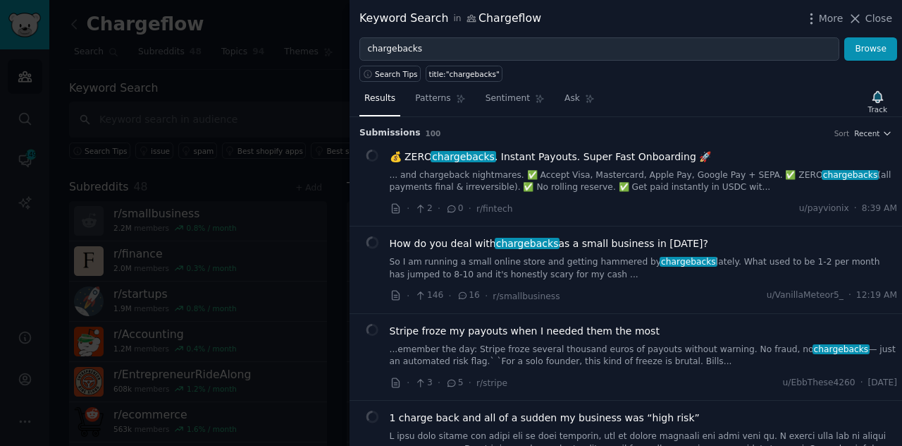
click at [878, 96] on icon "button" at bounding box center [878, 96] width 10 height 11
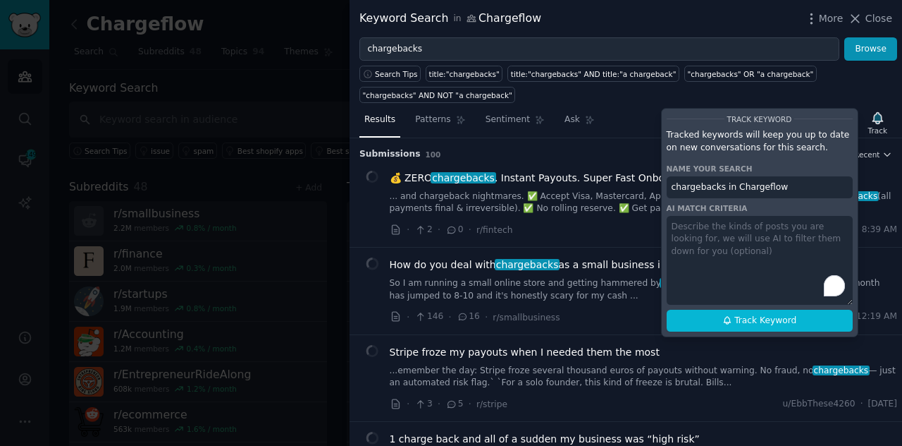
click at [768, 297] on textarea "To enrich screen reader interactions, please activate Accessibility in Grammarl…" at bounding box center [760, 260] width 186 height 89
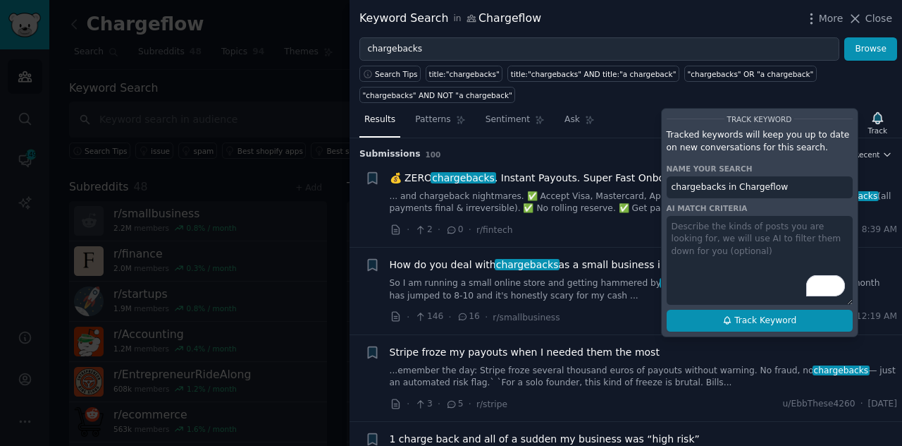
click at [771, 314] on span "Track Keyword" at bounding box center [766, 320] width 62 height 13
type input "chargebacks in Chargeflow"
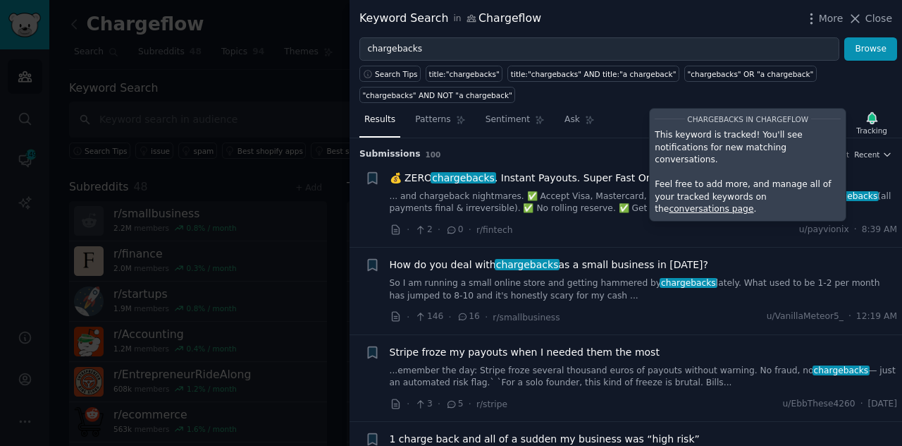
click at [507, 35] on div "Keyword Search in Chargeflow More Close" at bounding box center [626, 18] width 553 height 37
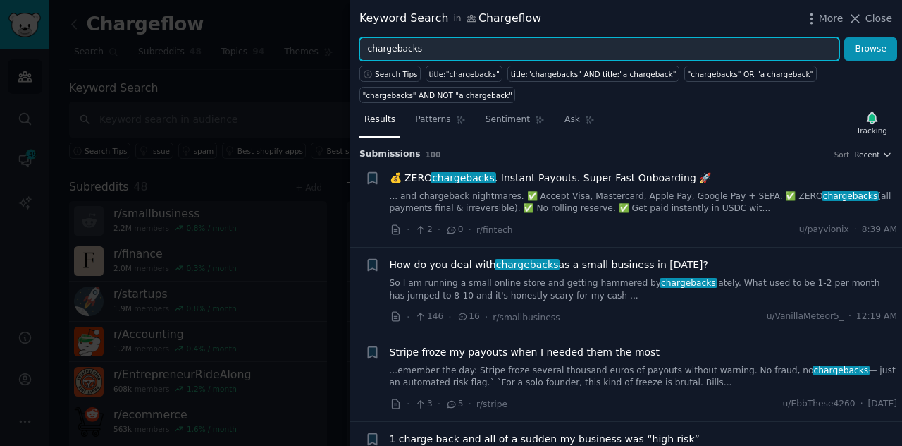
click at [436, 49] on input "chargebacks" at bounding box center [600, 49] width 480 height 24
type input "c"
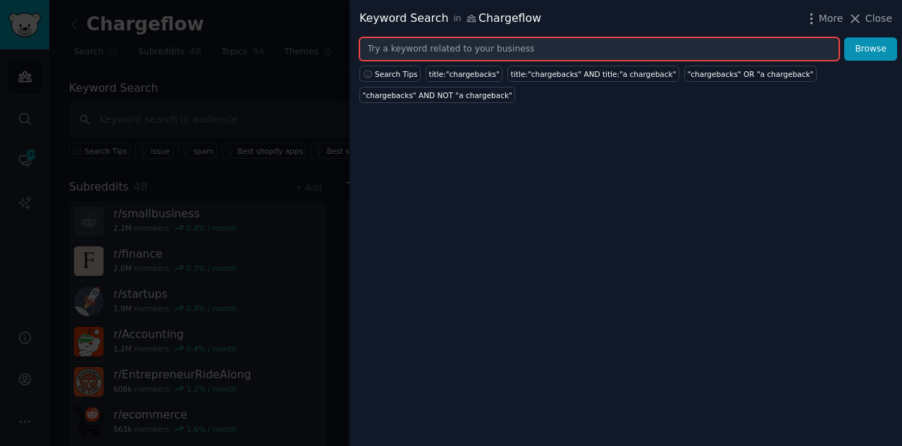
paste input "Chargeback automation"
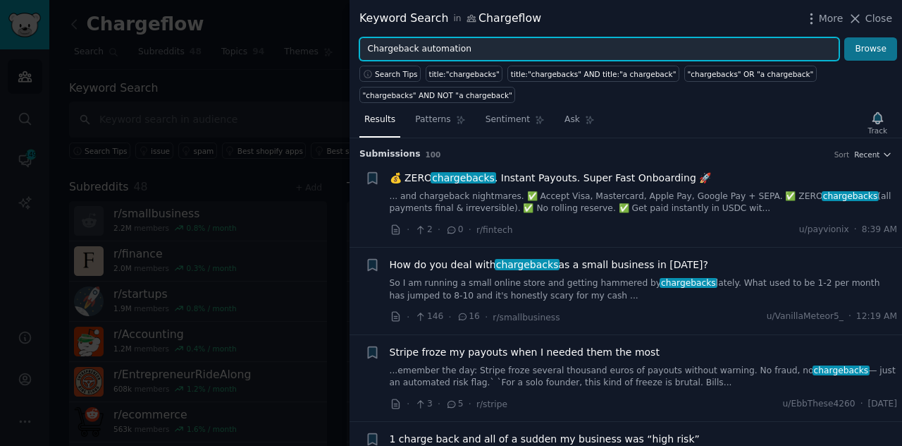
type input "Chargeback automation"
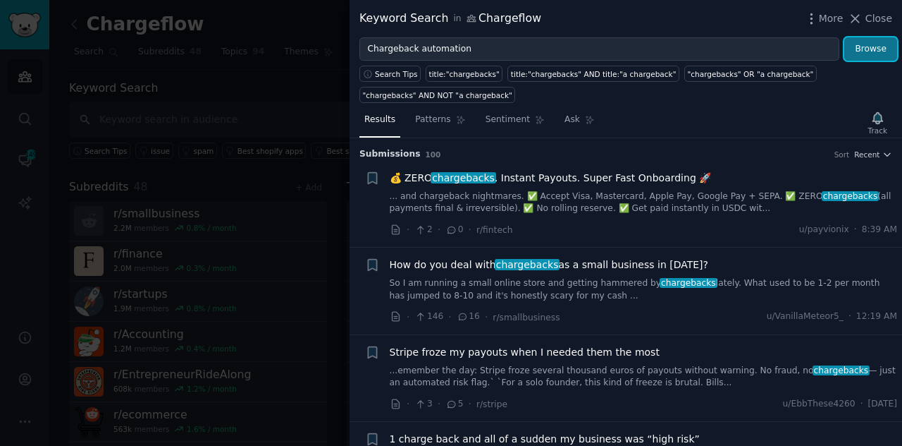
click at [860, 51] on button "Browse" at bounding box center [871, 49] width 53 height 24
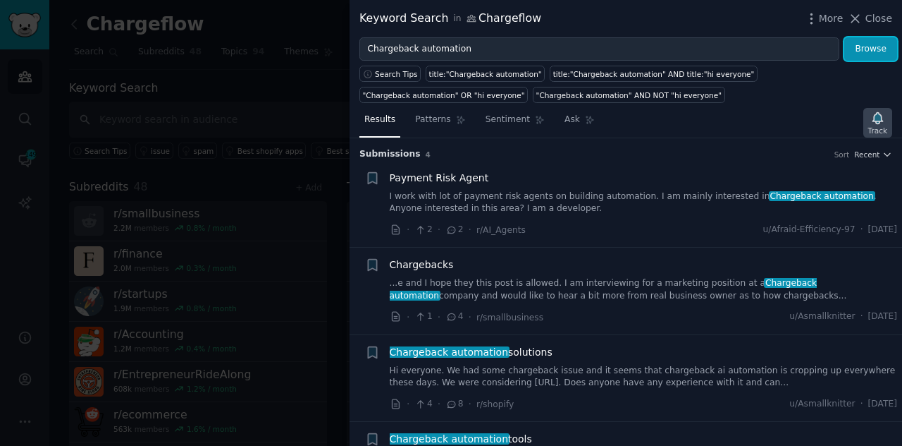
click at [878, 115] on icon "button" at bounding box center [878, 117] width 10 height 11
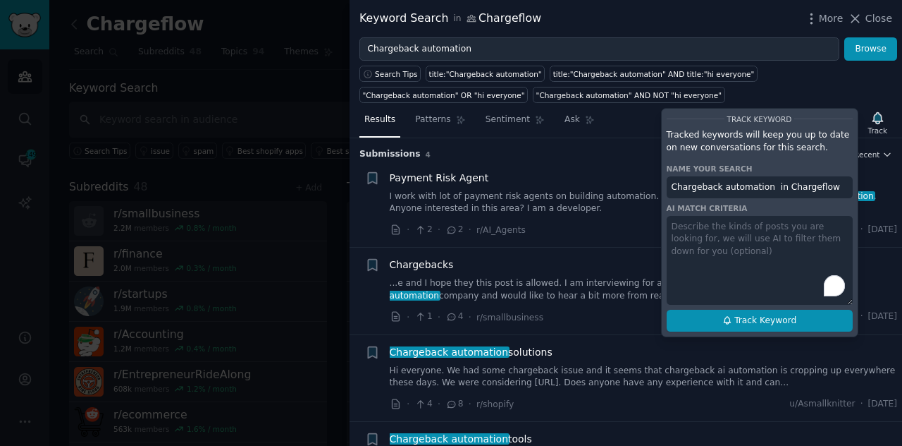
click at [754, 317] on span "Track Keyword" at bounding box center [766, 320] width 62 height 13
type input "Chargeback automation in Chargeflow"
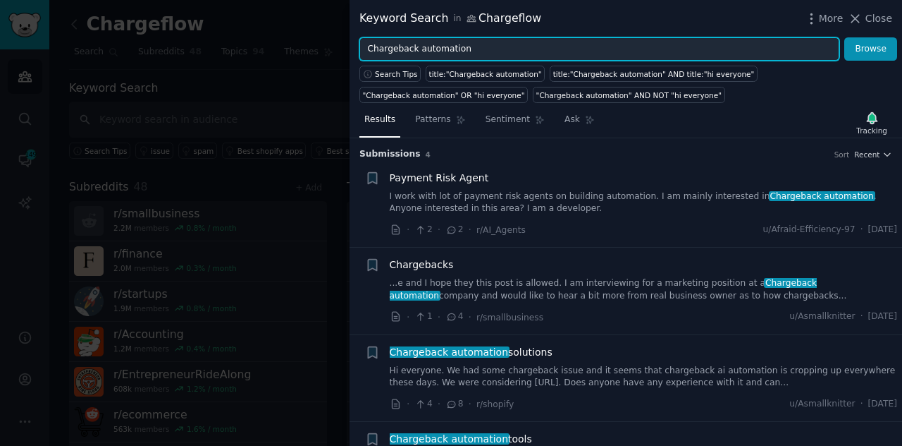
click at [566, 51] on input "Chargeback automation" at bounding box center [600, 49] width 480 height 24
type input "C"
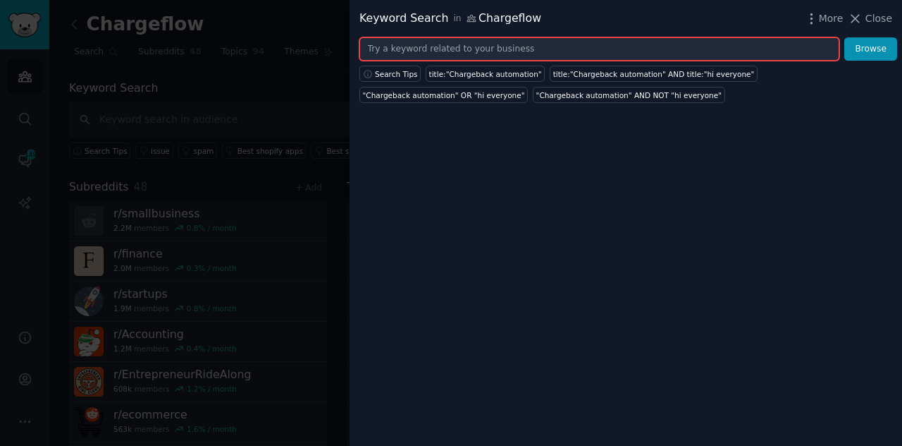
paste input "Friendly fraud prevention"
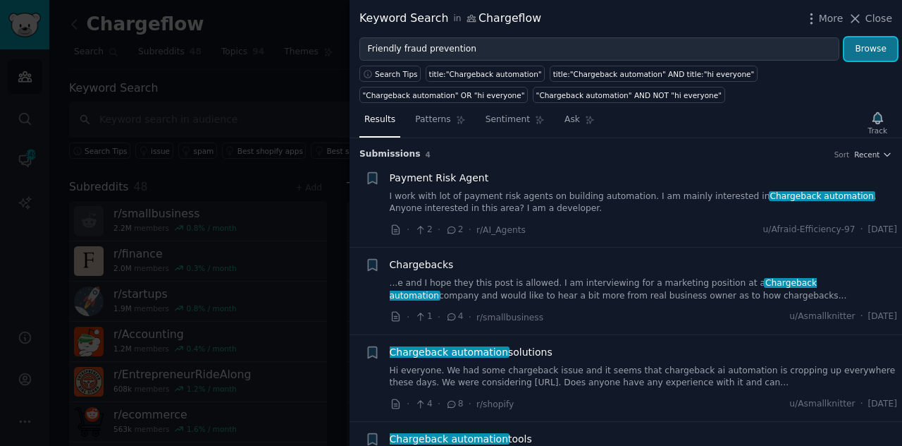
click at [862, 55] on button "Browse" at bounding box center [871, 49] width 53 height 24
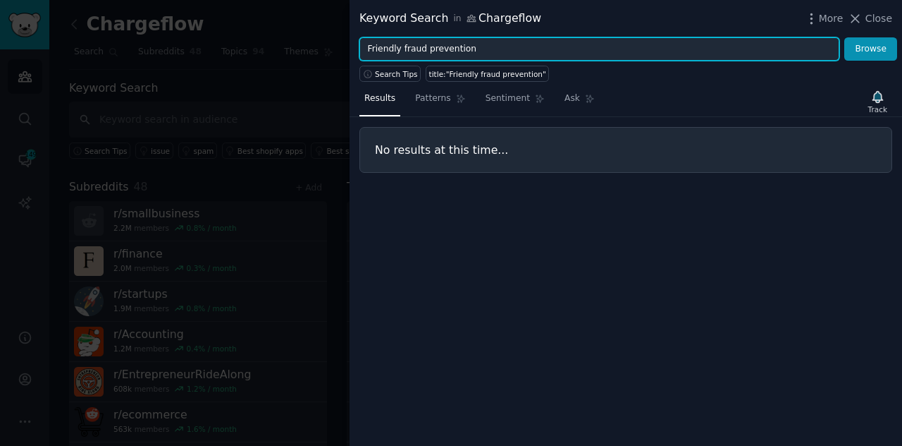
click at [386, 45] on input "Friendly fraud prevention" at bounding box center [600, 49] width 480 height 24
type input "fraud prevention"
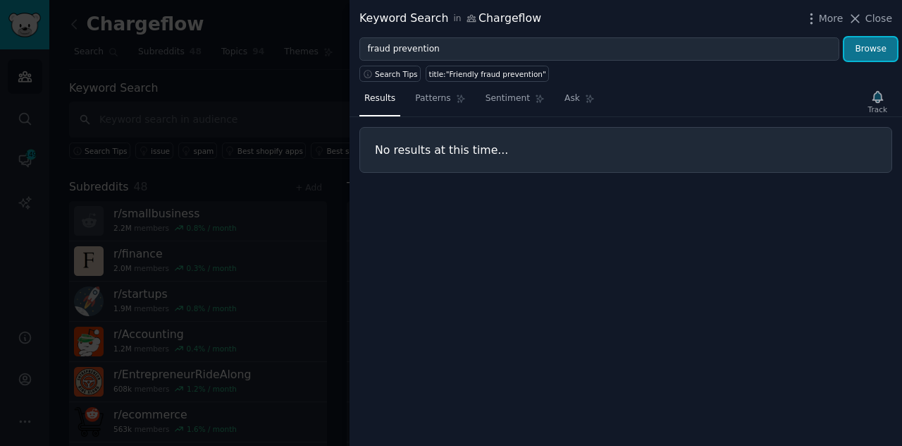
click at [868, 54] on button "Browse" at bounding box center [871, 49] width 53 height 24
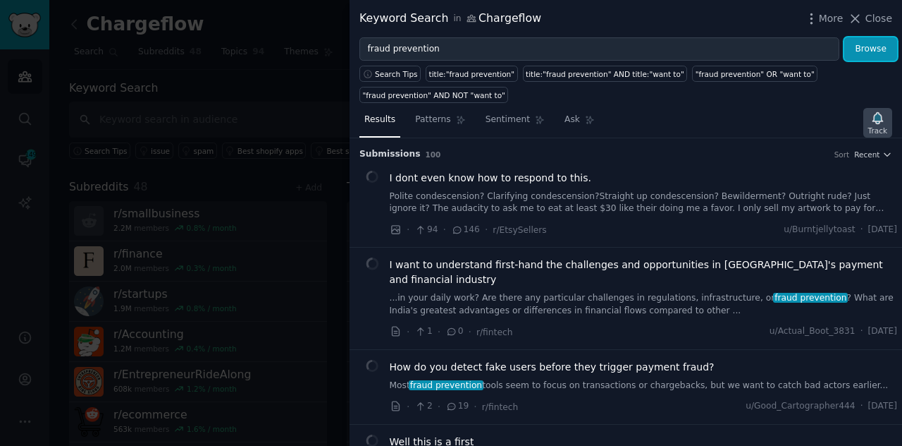
click at [874, 115] on icon "button" at bounding box center [878, 118] width 15 height 15
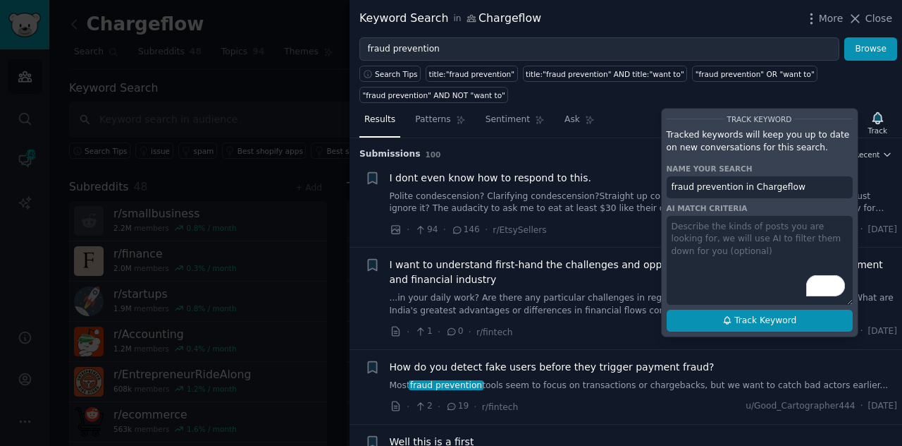
click at [768, 314] on span "Track Keyword" at bounding box center [766, 320] width 62 height 13
type input "fraud prevention in Chargeflow"
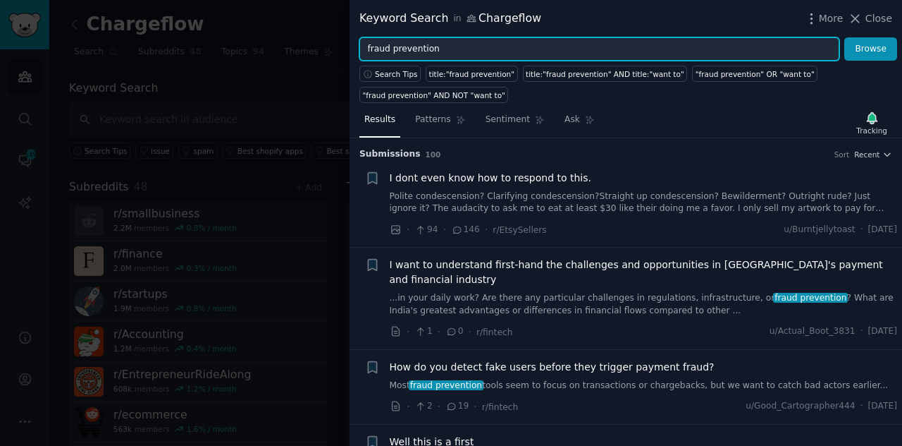
click at [695, 54] on input "fraud prevention" at bounding box center [600, 49] width 480 height 24
type input "f"
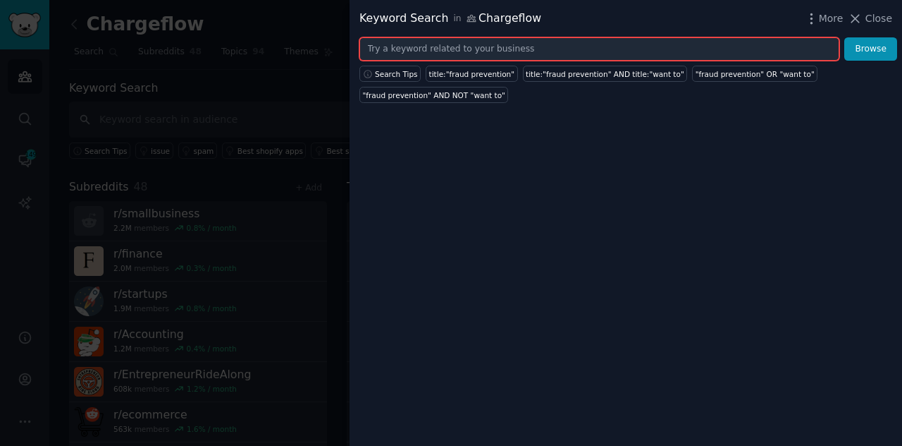
paste input "Chargeback management"
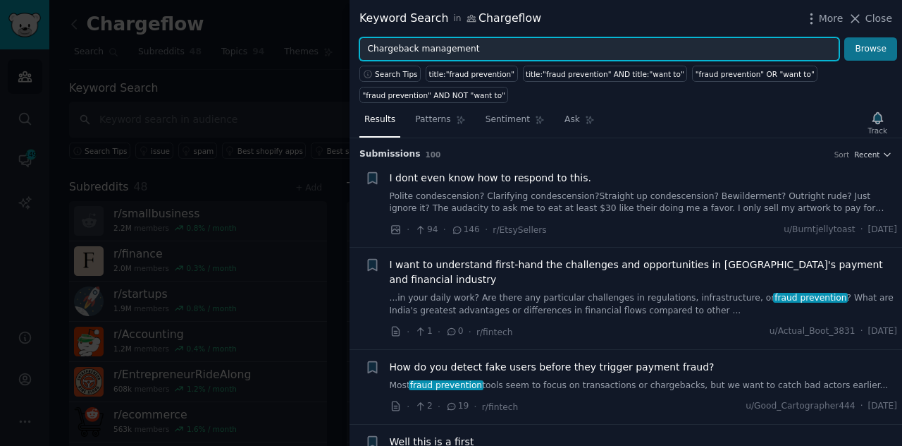
type input "Chargeback management"
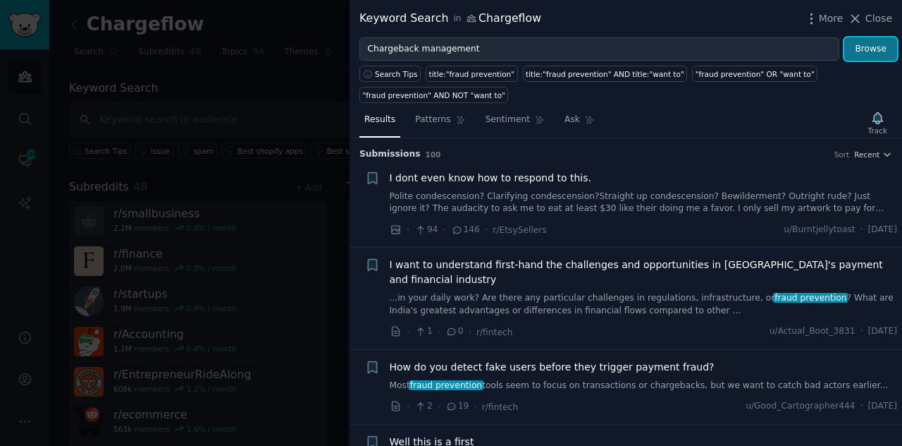
click at [862, 56] on button "Browse" at bounding box center [871, 49] width 53 height 24
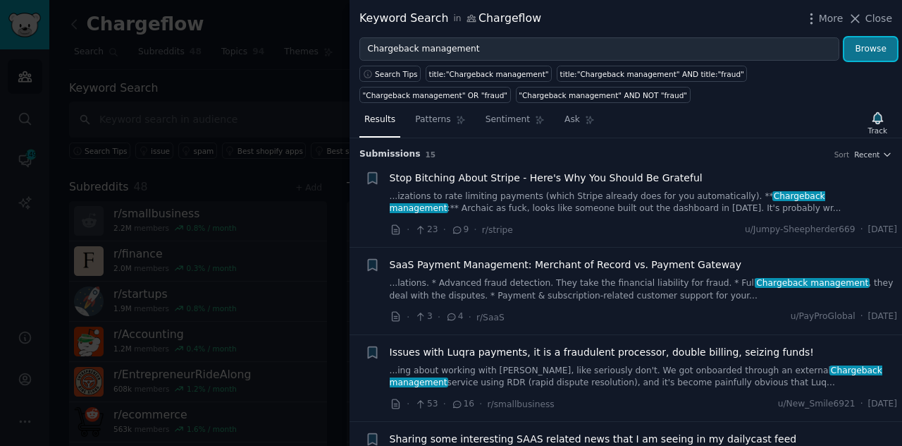
click at [885, 56] on button "Browse" at bounding box center [871, 49] width 53 height 24
click at [878, 114] on icon "button" at bounding box center [878, 117] width 10 height 11
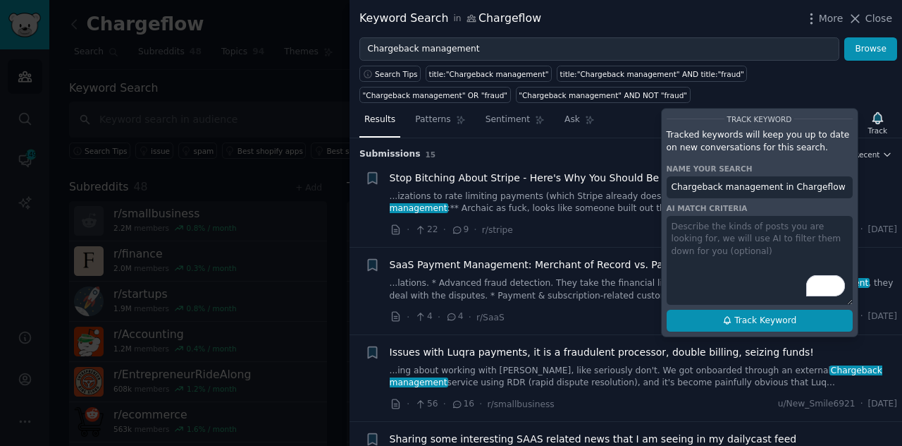
click at [761, 318] on span "Track Keyword" at bounding box center [766, 320] width 62 height 13
type input "Chargeback management in Chargeflow"
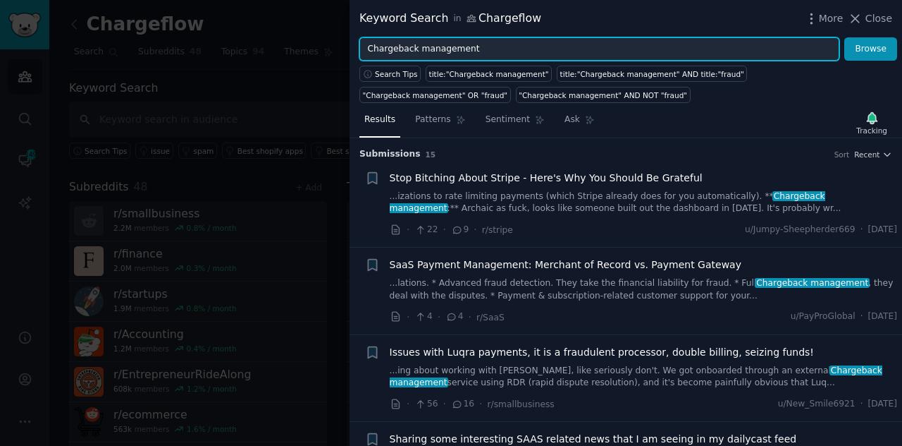
click at [518, 43] on input "Chargeback management" at bounding box center [600, 49] width 480 height 24
type input "C"
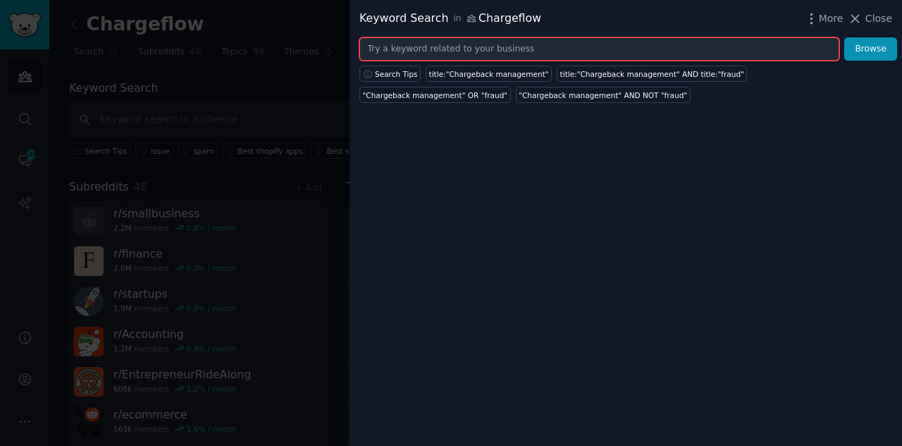
paste input "Shopify chargeback"
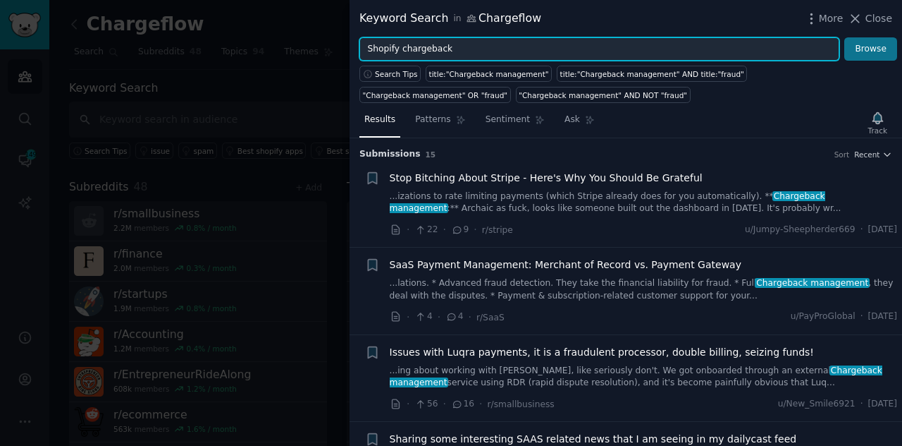
type input "Shopify chargeback"
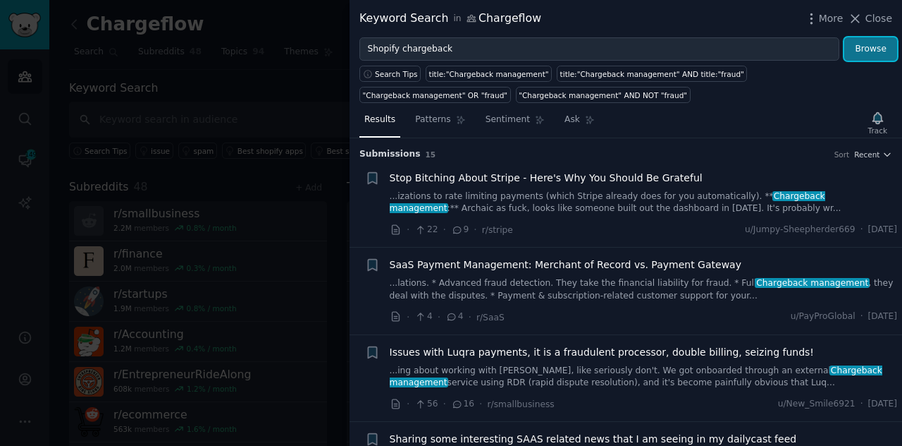
click at [869, 46] on button "Browse" at bounding box center [871, 49] width 53 height 24
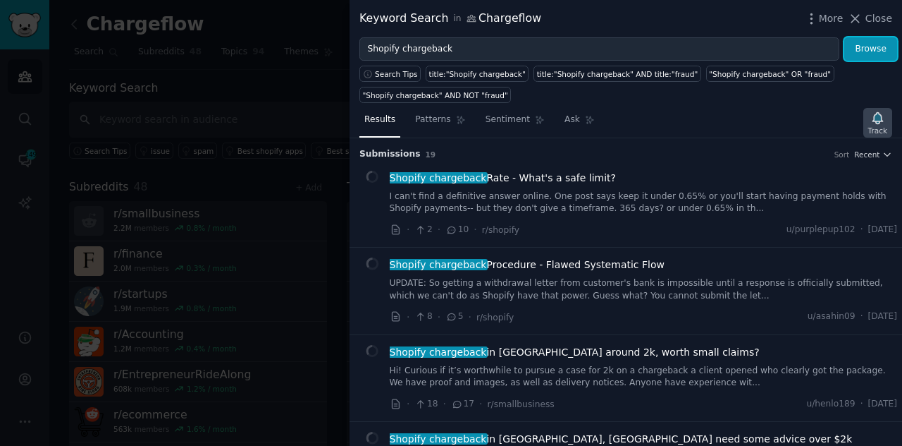
click at [881, 118] on icon "button" at bounding box center [878, 117] width 10 height 11
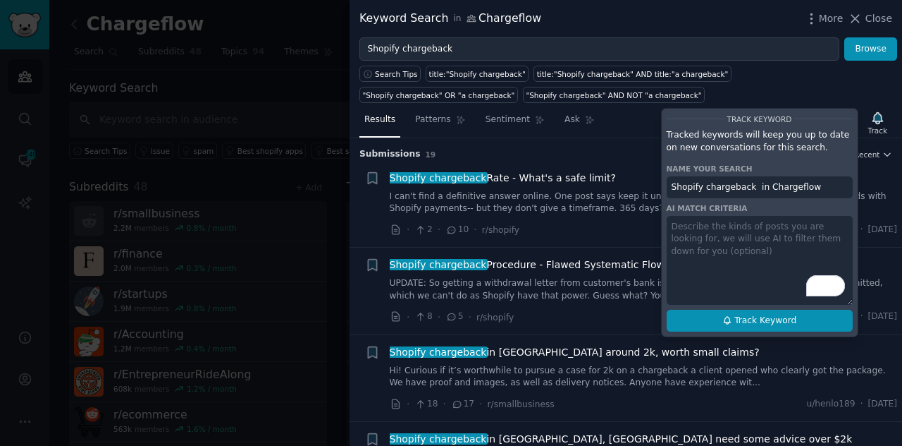
click at [788, 314] on span "Track Keyword" at bounding box center [766, 320] width 62 height 13
type input "Shopify chargeback in Chargeflow"
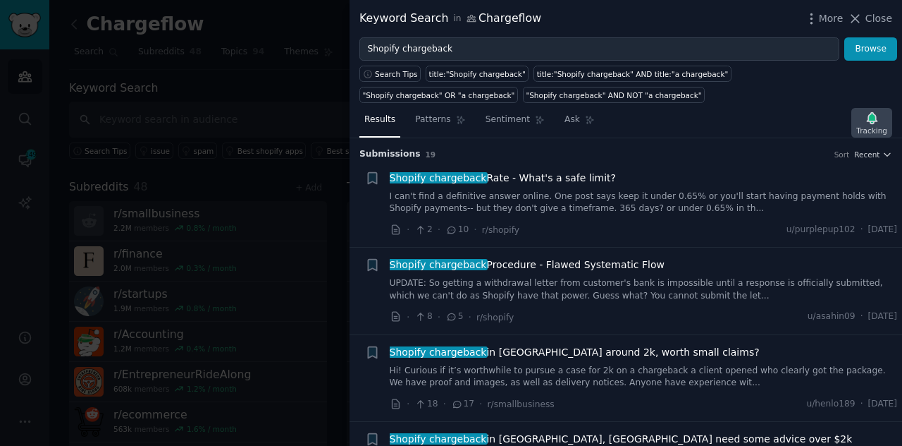
click at [872, 120] on icon "button" at bounding box center [872, 117] width 10 height 11
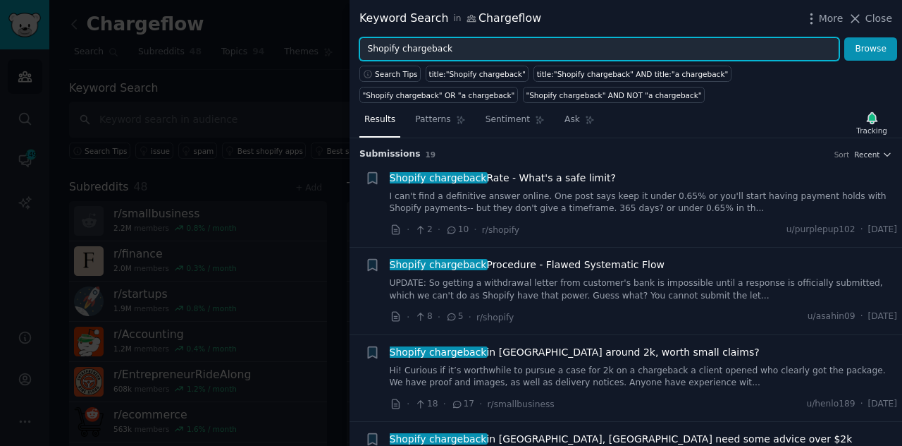
click at [541, 55] on input "Shopify chargeback" at bounding box center [600, 49] width 480 height 24
type input "S"
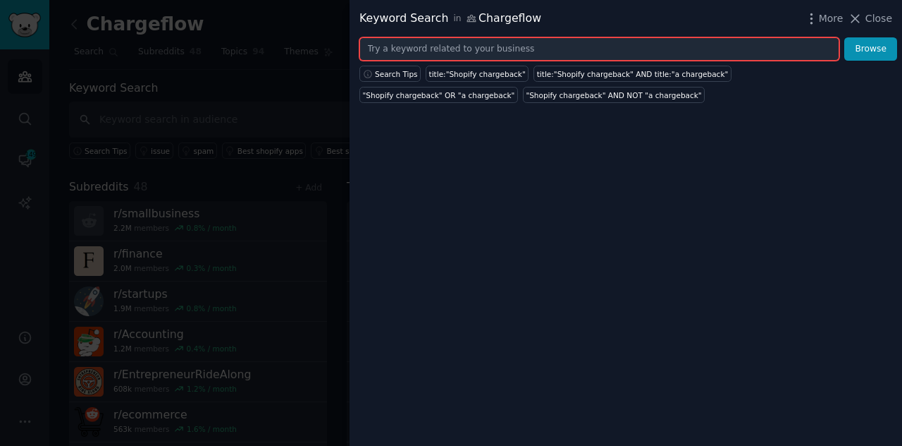
paste input "Chargeback recovery service"
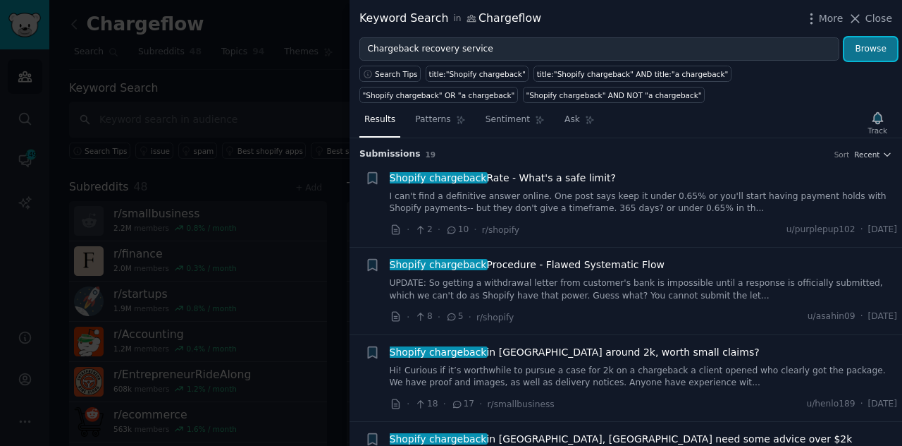
click at [870, 43] on button "Browse" at bounding box center [871, 49] width 53 height 24
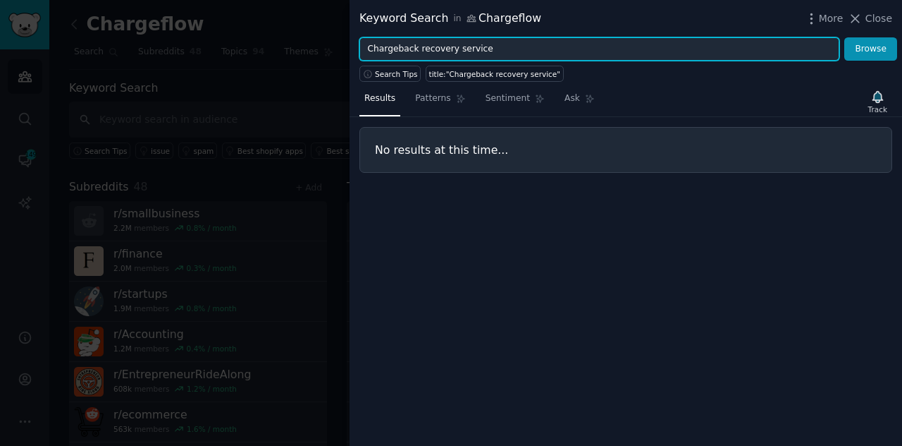
click at [465, 46] on input "Chargeback recovery service" at bounding box center [600, 49] width 480 height 24
click at [845, 37] on button "Browse" at bounding box center [871, 49] width 53 height 24
click at [424, 51] on input "Chargeback recovery" at bounding box center [600, 49] width 480 height 24
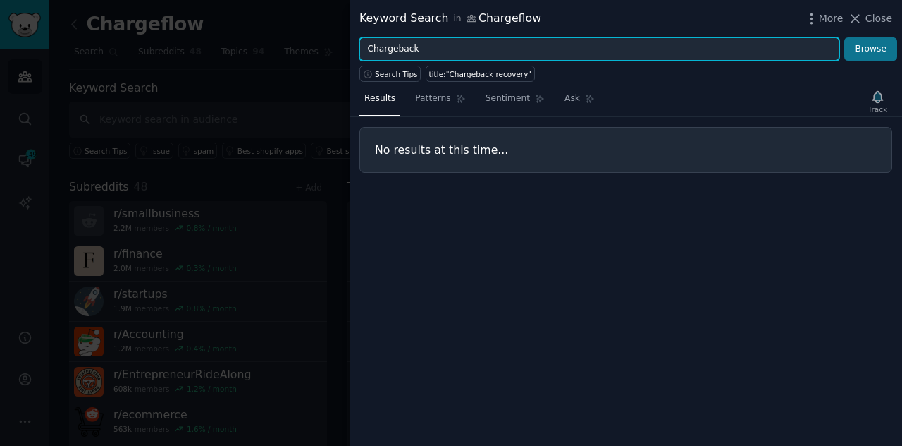
type input "Chargeback"
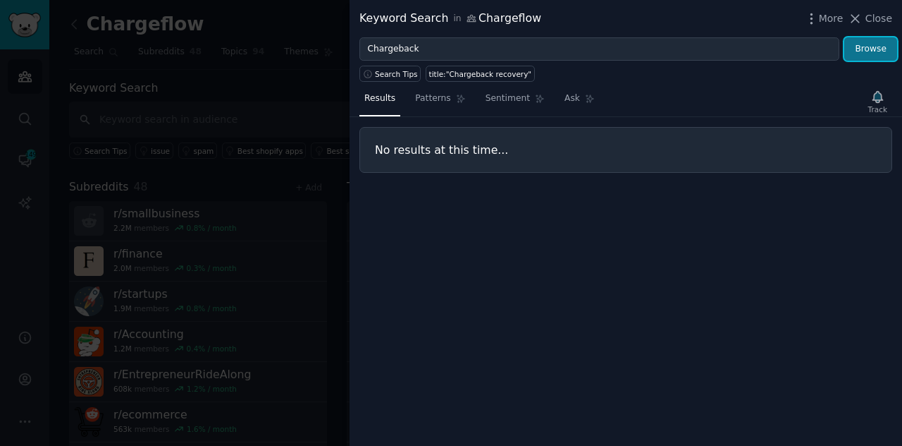
click at [872, 53] on button "Browse" at bounding box center [871, 49] width 53 height 24
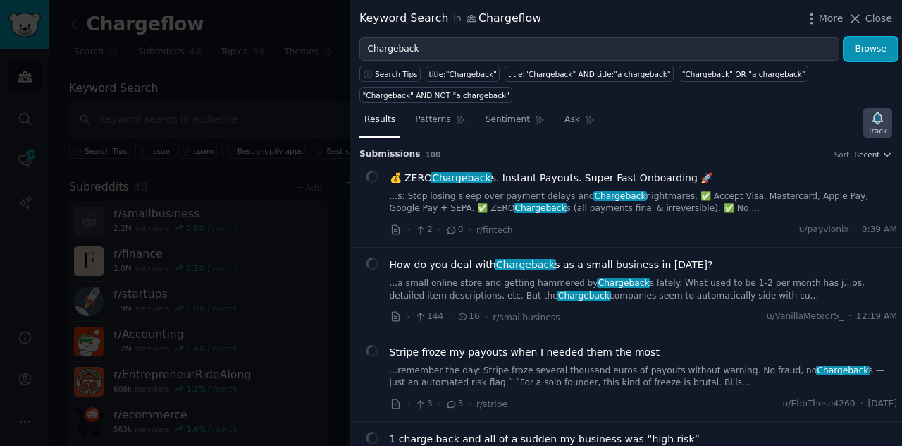
click at [879, 111] on icon "button" at bounding box center [878, 118] width 15 height 15
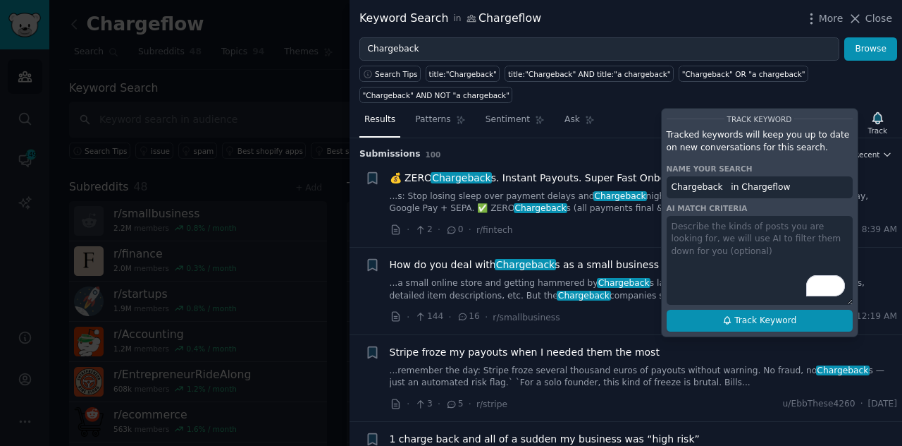
click at [766, 318] on span "Track Keyword" at bounding box center [766, 320] width 62 height 13
type input "Chargeback in Chargeflow"
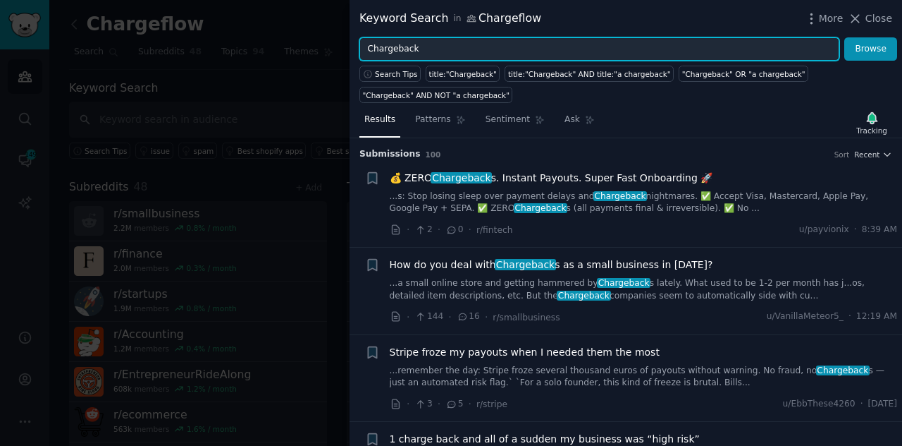
click at [792, 47] on input "Chargeback" at bounding box center [600, 49] width 480 height 24
type input "C"
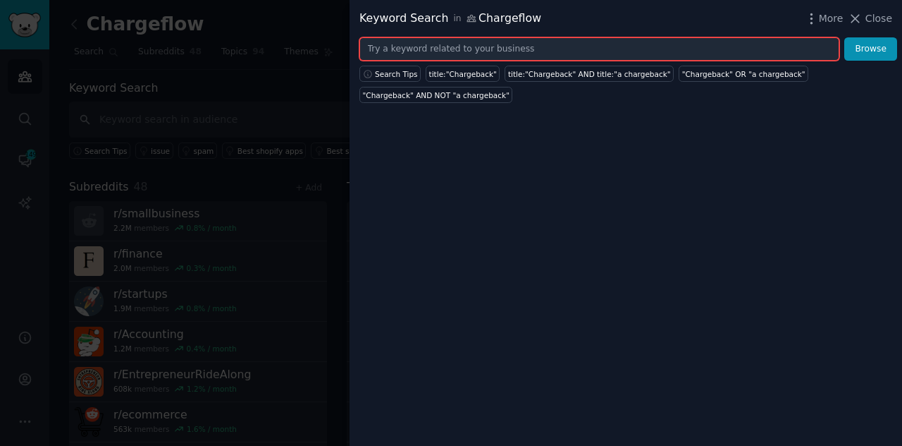
paste input "How to win chargebacks"
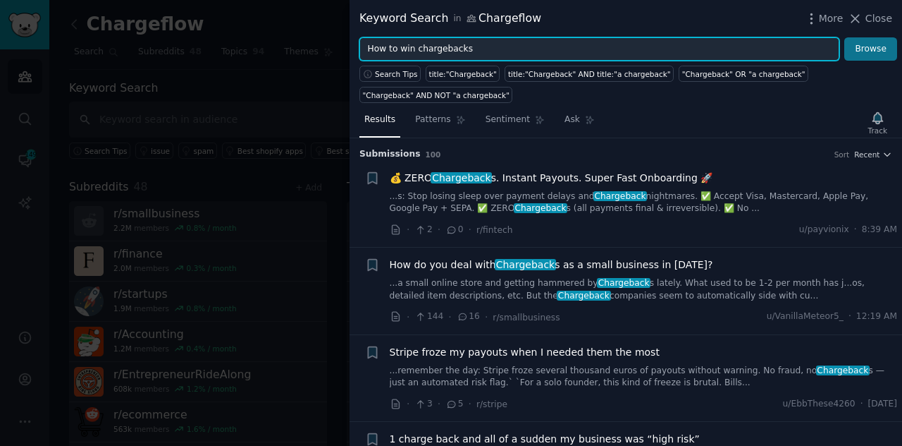
type input "How to win chargebacks"
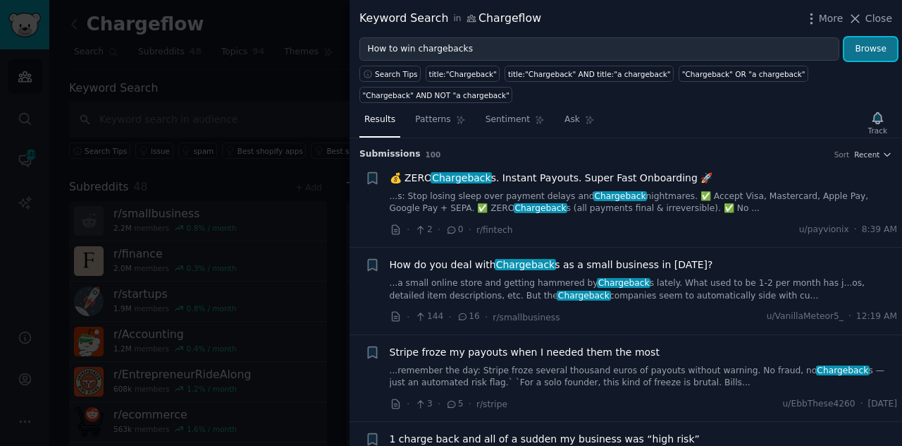
click at [881, 49] on button "Browse" at bounding box center [871, 49] width 53 height 24
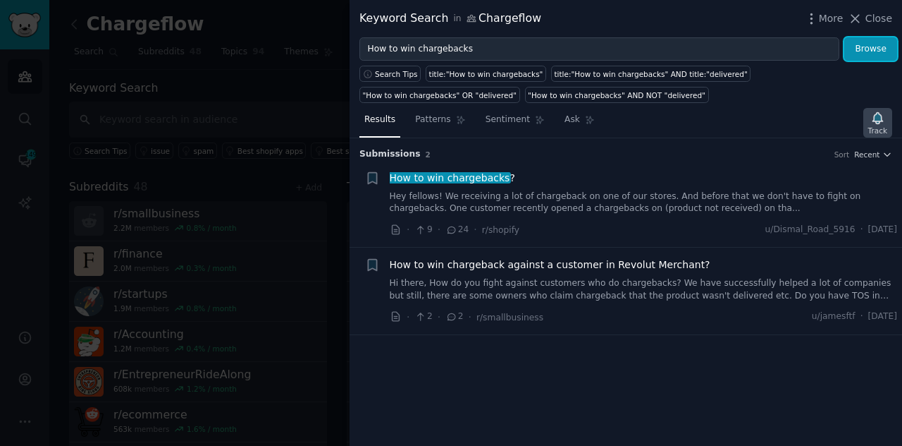
click at [876, 116] on icon "button" at bounding box center [878, 117] width 10 height 11
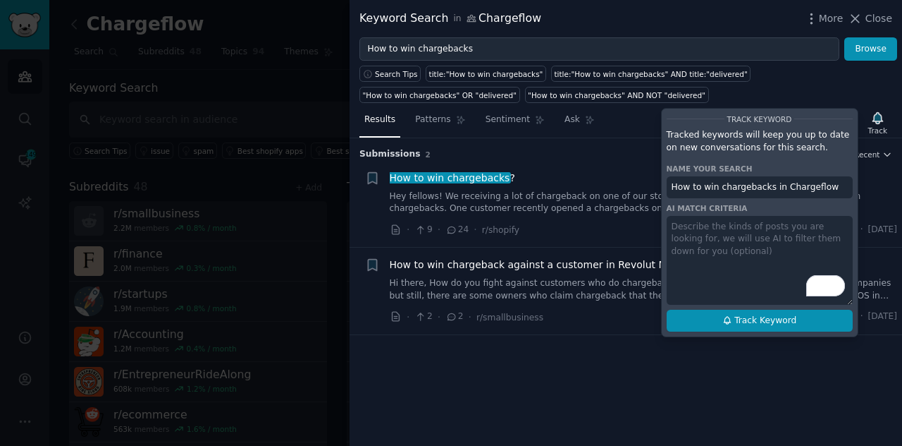
click at [799, 309] on button "Track Keyword" at bounding box center [760, 320] width 186 height 23
type input "How to win chargebacks in Chargeflow"
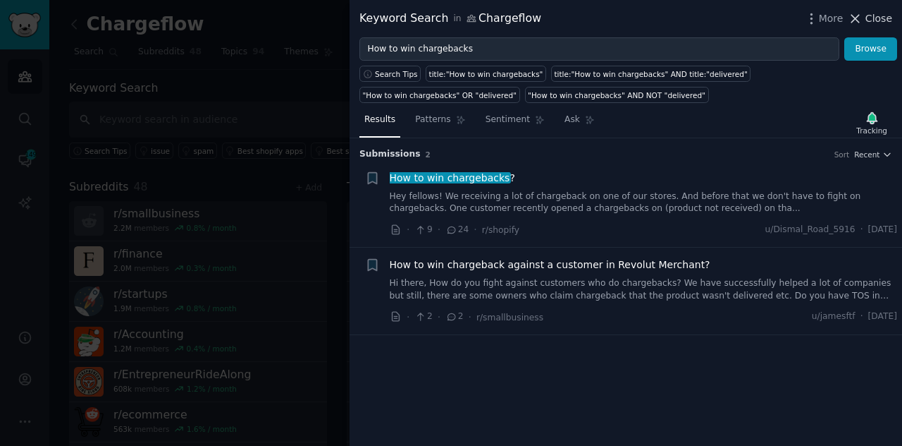
click at [857, 23] on icon at bounding box center [855, 18] width 15 height 15
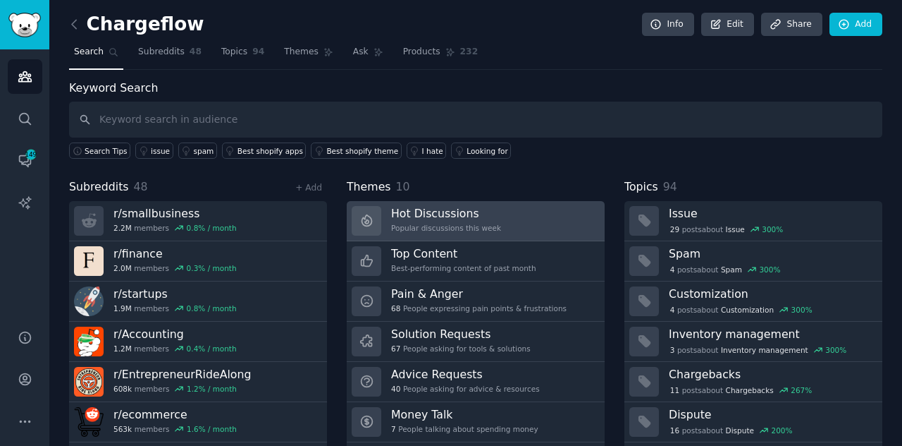
click at [522, 218] on link "Hot Discussions Popular discussions this week" at bounding box center [476, 221] width 258 height 40
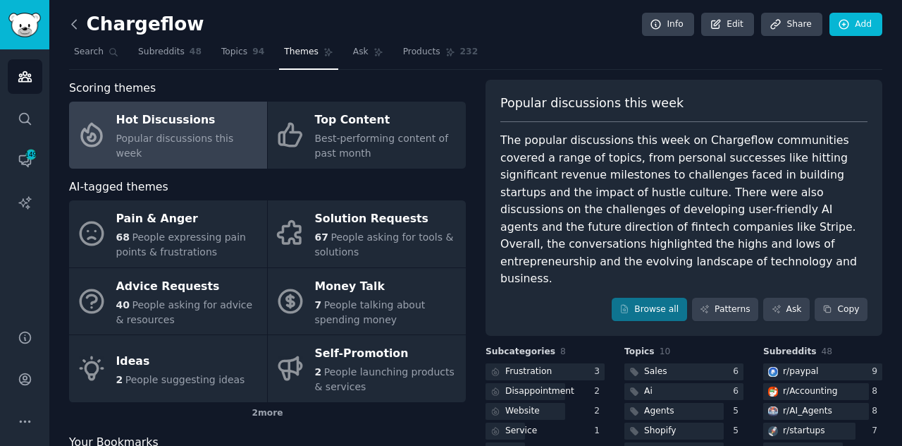
click at [76, 25] on icon at bounding box center [74, 24] width 15 height 15
